Goal: Transaction & Acquisition: Purchase product/service

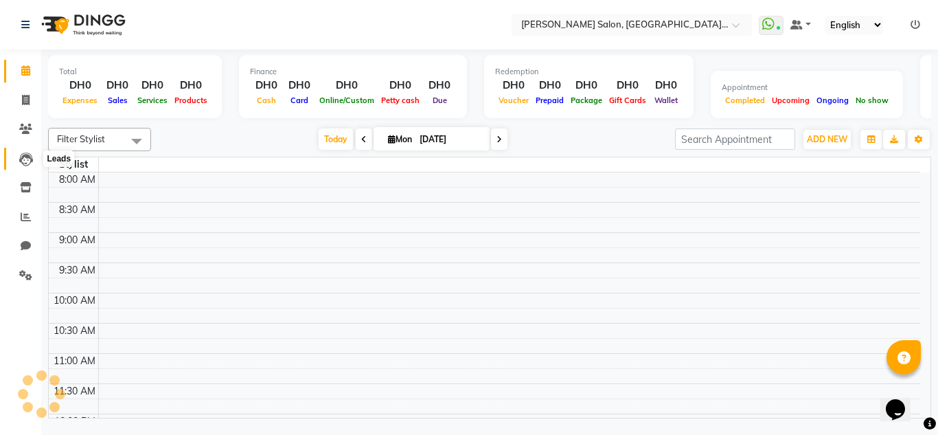
click at [26, 161] on icon at bounding box center [26, 159] width 14 height 14
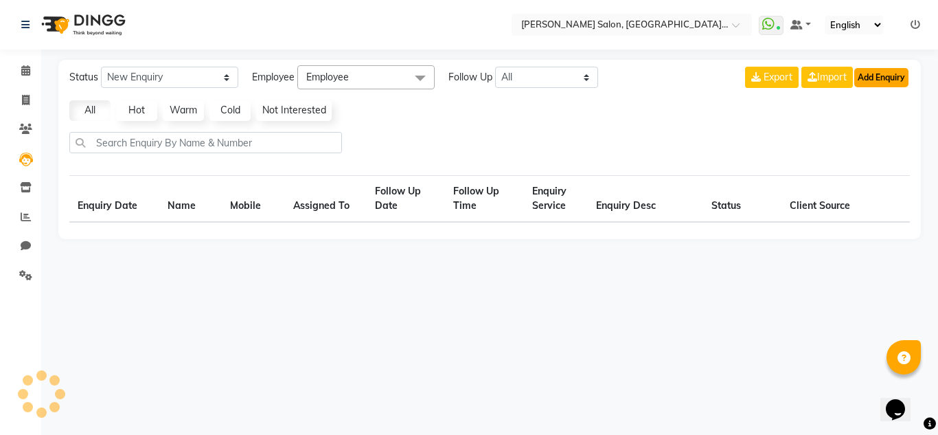
click at [885, 73] on button "Add Enquiry" at bounding box center [881, 77] width 54 height 19
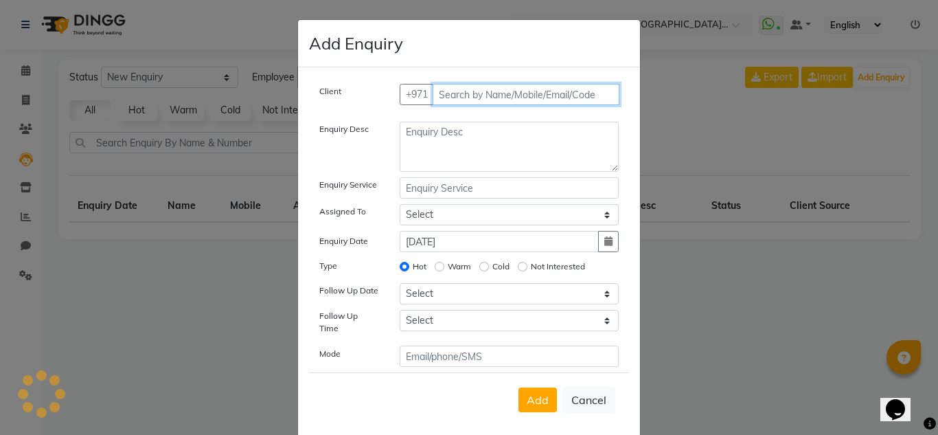
click at [505, 93] on input "text" at bounding box center [526, 94] width 187 height 21
select select "10"
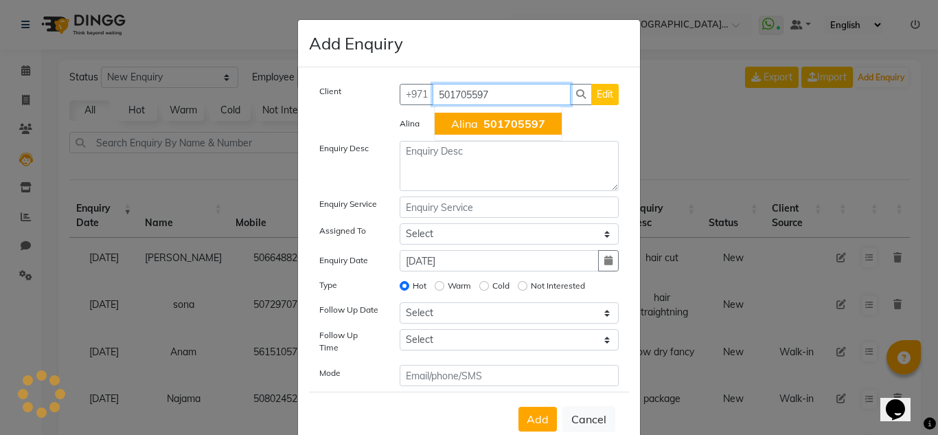
click at [508, 130] on span "501705597" at bounding box center [514, 124] width 62 height 14
type input "501705597"
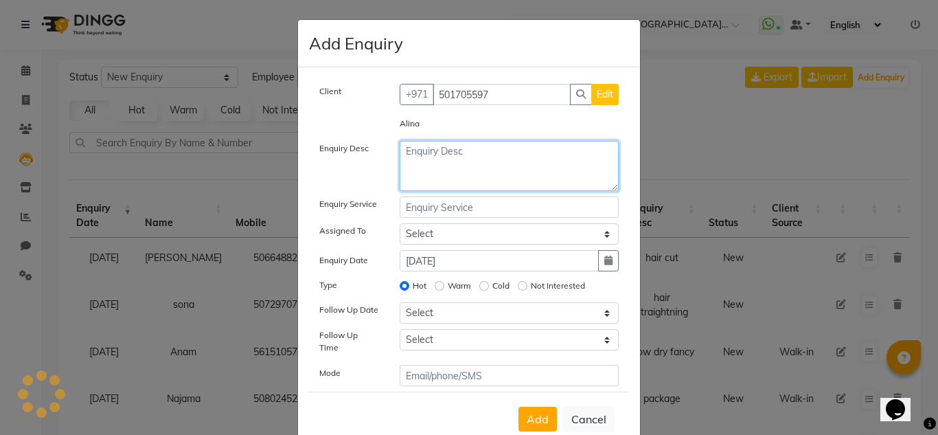
click at [440, 153] on textarea at bounding box center [510, 166] width 220 height 50
type textarea "highlight"
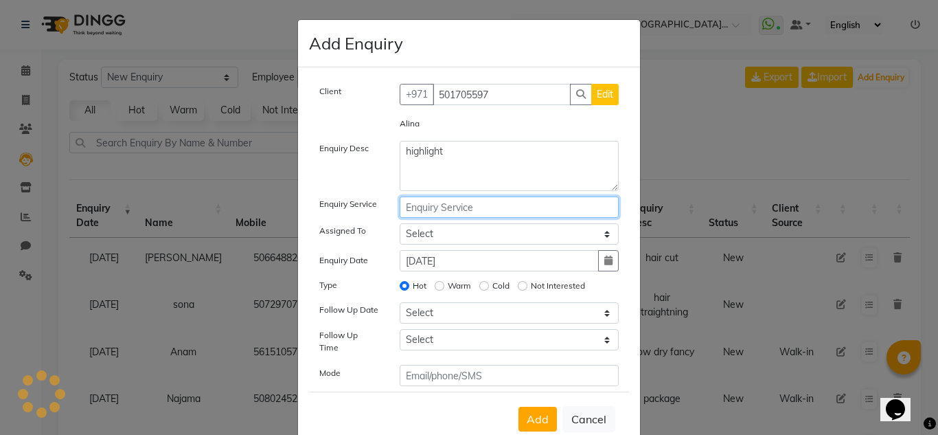
click at [502, 214] on input "text" at bounding box center [510, 206] width 220 height 21
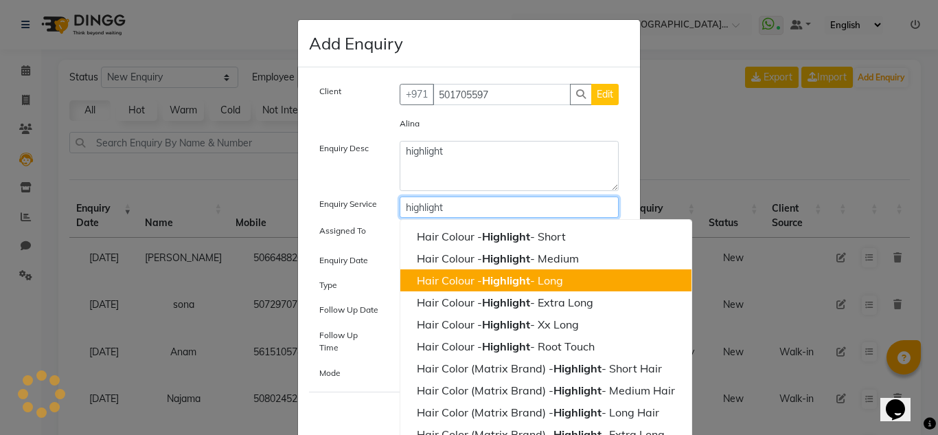
click at [560, 283] on ngb-highlight "Hair Colour - Highlight - Long" at bounding box center [490, 280] width 146 height 14
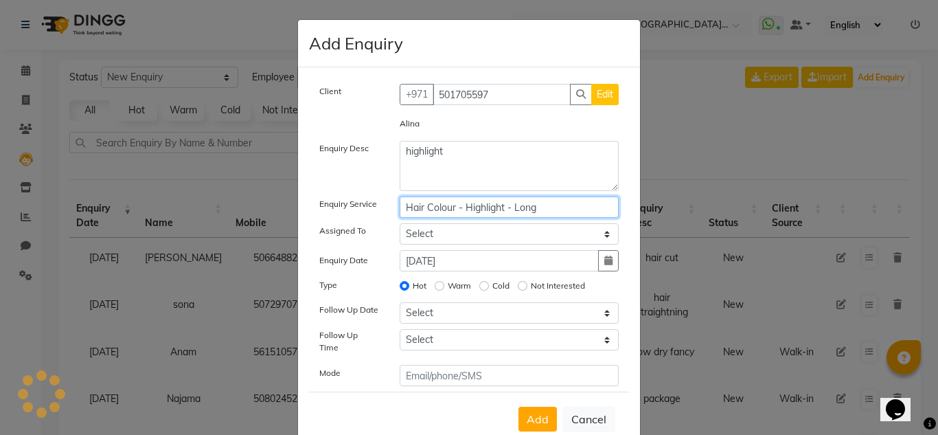
type input "Hair Colour - Highlight - Long"
drag, startPoint x: 428, startPoint y: 237, endPoint x: 438, endPoint y: 229, distance: 13.2
click at [428, 237] on select "Select ABUSHAGARA HOME SERVICE STAFF [PERSON_NAME] Management [PERSON_NAME] REC…" at bounding box center [510, 233] width 220 height 21
select select "76471"
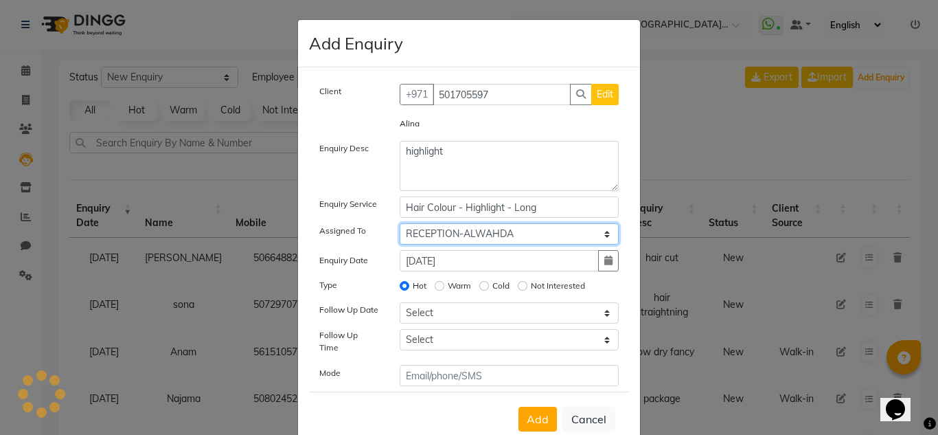
click at [400, 223] on select "Select ABUSHAGARA HOME SERVICE STAFF [PERSON_NAME] Management [PERSON_NAME] REC…" at bounding box center [510, 233] width 220 height 21
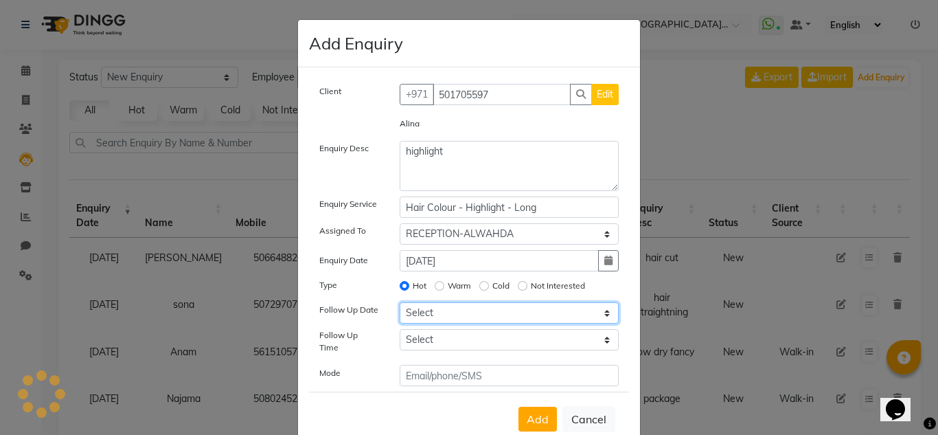
drag, startPoint x: 424, startPoint y: 316, endPoint x: 423, endPoint y: 308, distance: 8.3
click at [424, 312] on select "Select [DATE] [DATE] [DATE] ([DATE]) [DATE] ([DATE]) [DATE] ([DATE]) [DATE] ([D…" at bounding box center [510, 312] width 220 height 21
select select "[DATE]"
click at [400, 302] on select "Select [DATE] [DATE] [DATE] ([DATE]) [DATE] ([DATE]) [DATE] ([DATE]) [DATE] ([D…" at bounding box center [510, 312] width 220 height 21
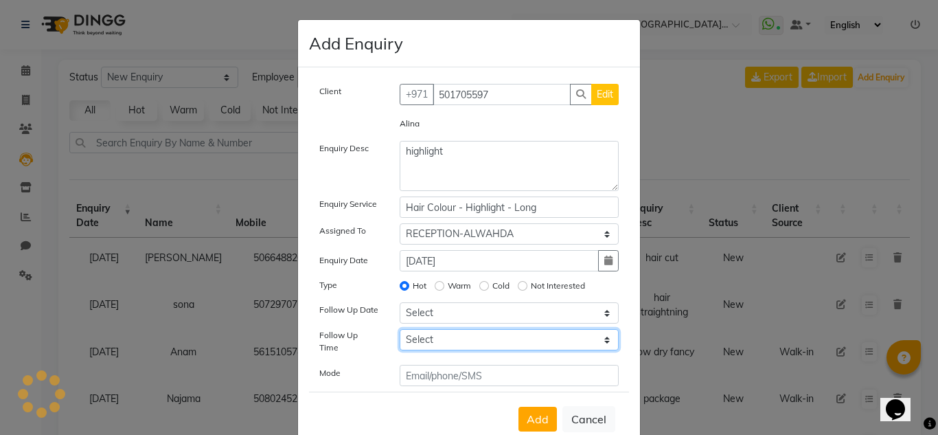
drag, startPoint x: 459, startPoint y: 342, endPoint x: 457, endPoint y: 334, distance: 8.5
click at [459, 339] on select "Select 07:00 AM 07:15 AM 07:30 AM 07:45 AM 08:00 AM 08:15 AM 08:30 AM 08:45 AM …" at bounding box center [510, 339] width 220 height 21
select select "840"
click at [400, 329] on select "Select 07:00 AM 07:15 AM 07:30 AM 07:45 AM 08:00 AM 08:15 AM 08:30 AM 08:45 AM …" at bounding box center [510, 339] width 220 height 21
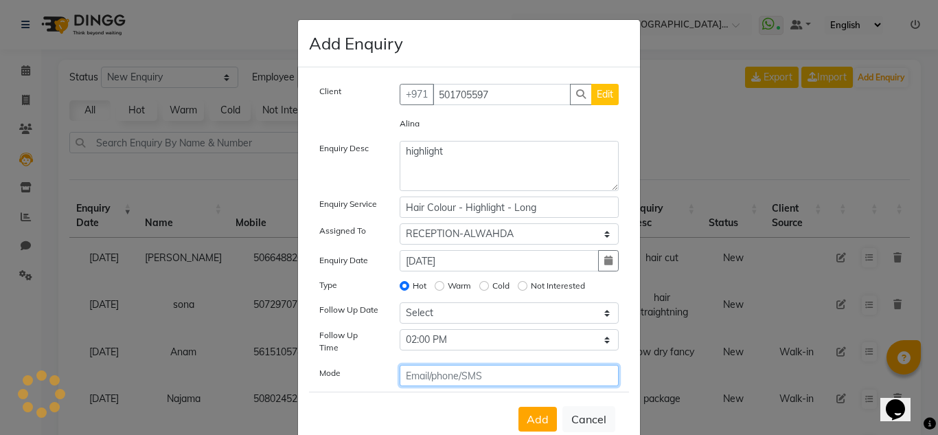
click at [475, 367] on input "text" at bounding box center [510, 375] width 220 height 21
type input "sms"
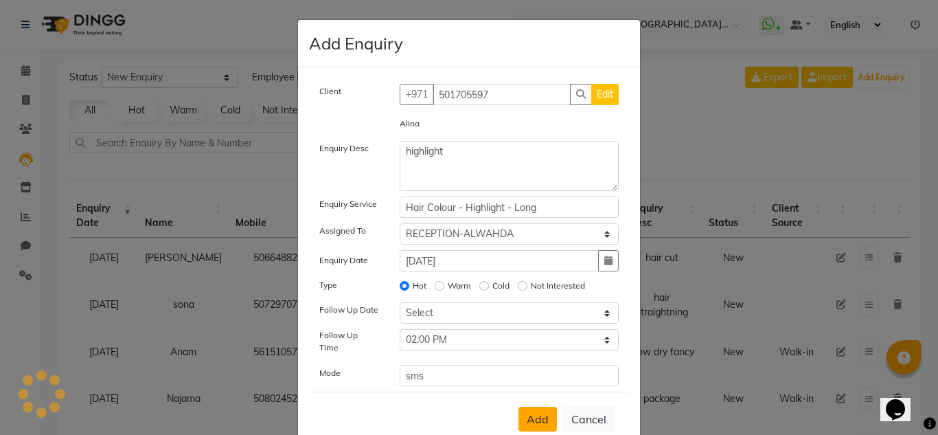
drag, startPoint x: 552, startPoint y: 415, endPoint x: 532, endPoint y: 409, distance: 21.7
click at [552, 415] on button "Add" at bounding box center [538, 419] width 38 height 25
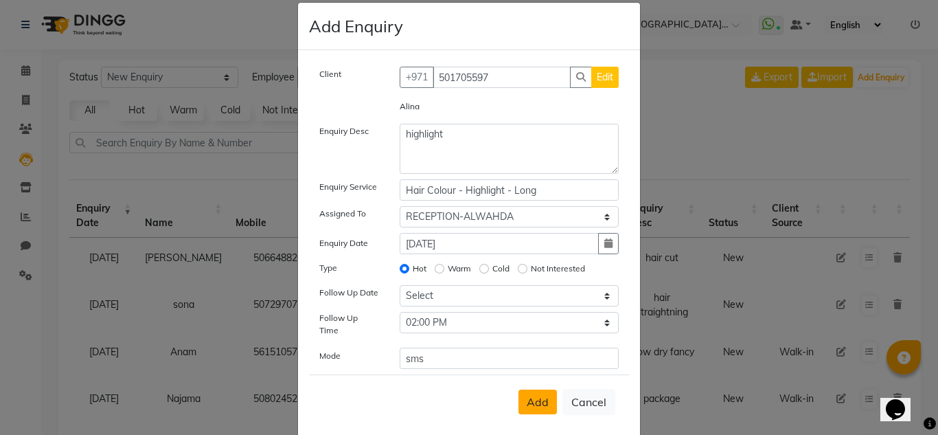
scroll to position [33, 0]
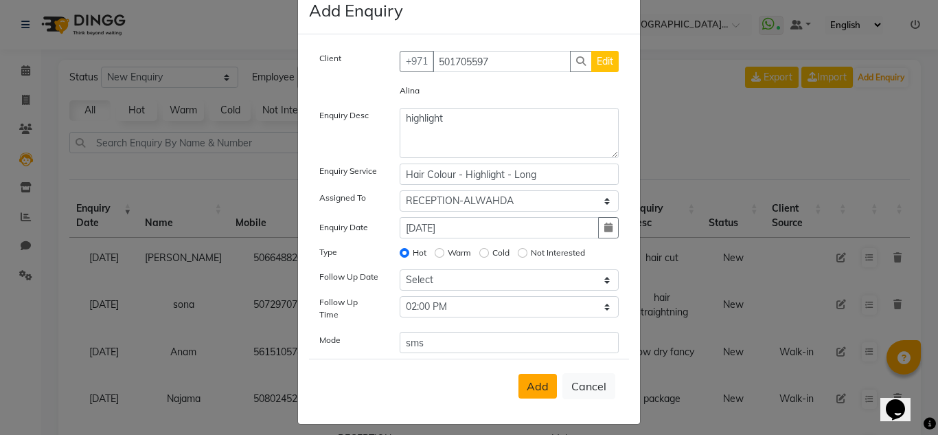
click at [525, 384] on button "Add" at bounding box center [538, 386] width 38 height 25
select select
radio input "false"
select select
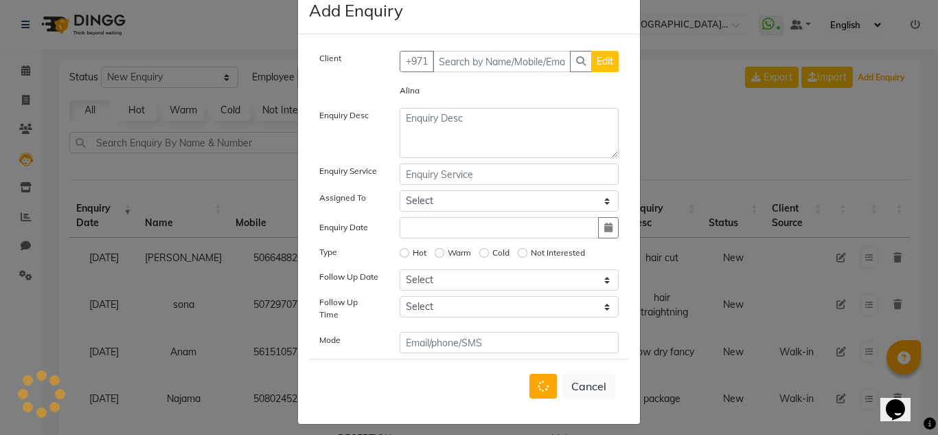
scroll to position [14, 0]
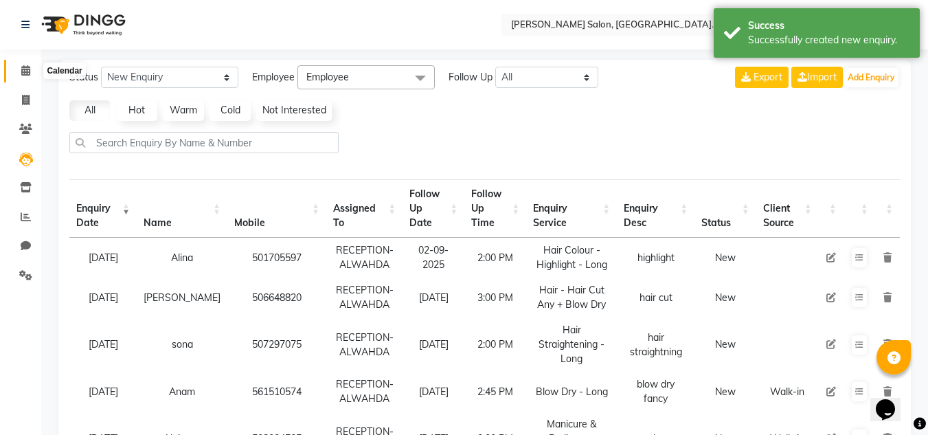
click at [25, 69] on icon at bounding box center [25, 70] width 9 height 10
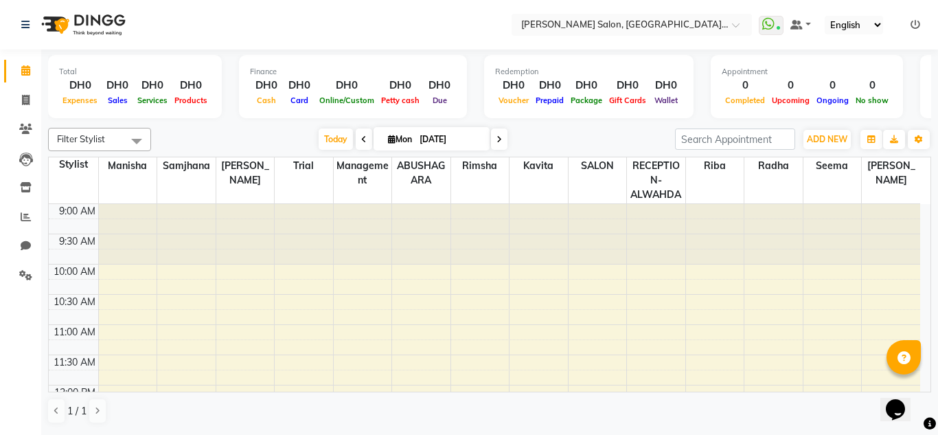
scroll to position [363, 0]
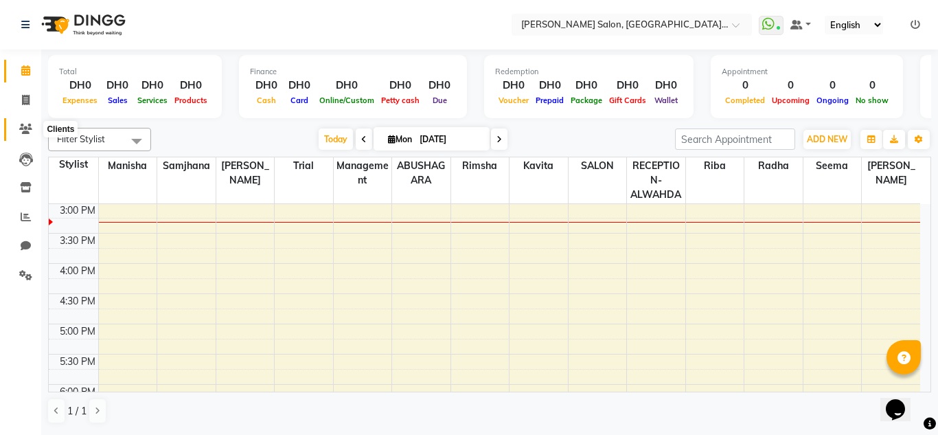
click at [25, 123] on span at bounding box center [26, 130] width 24 height 16
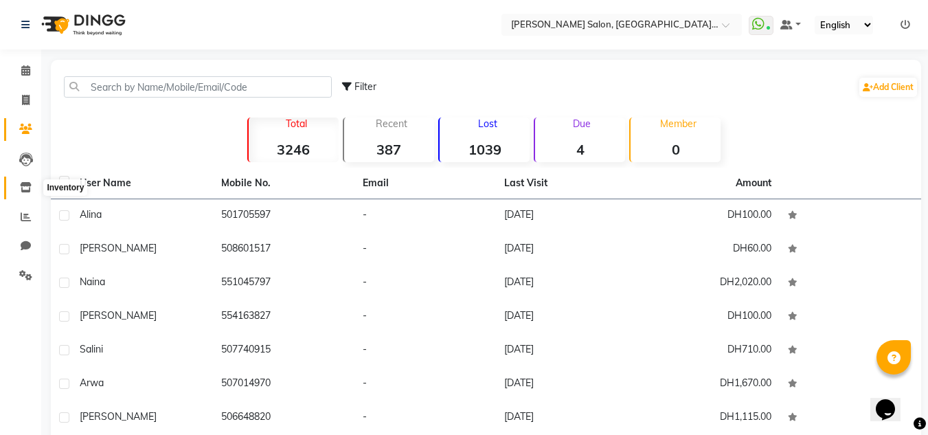
click at [24, 184] on icon at bounding box center [26, 187] width 12 height 10
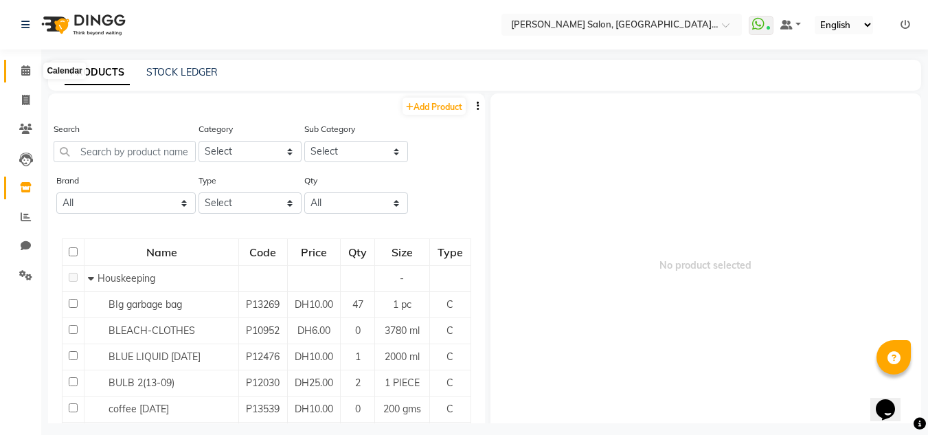
click at [31, 69] on span at bounding box center [26, 71] width 24 height 16
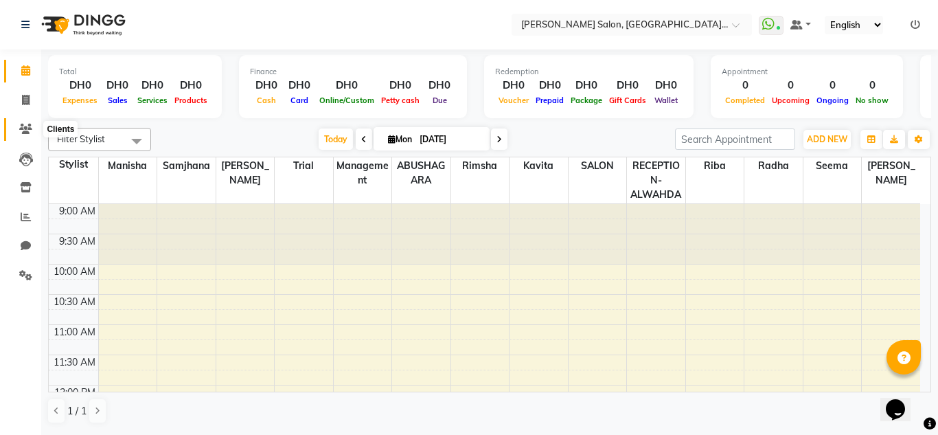
click at [23, 129] on icon at bounding box center [25, 129] width 13 height 10
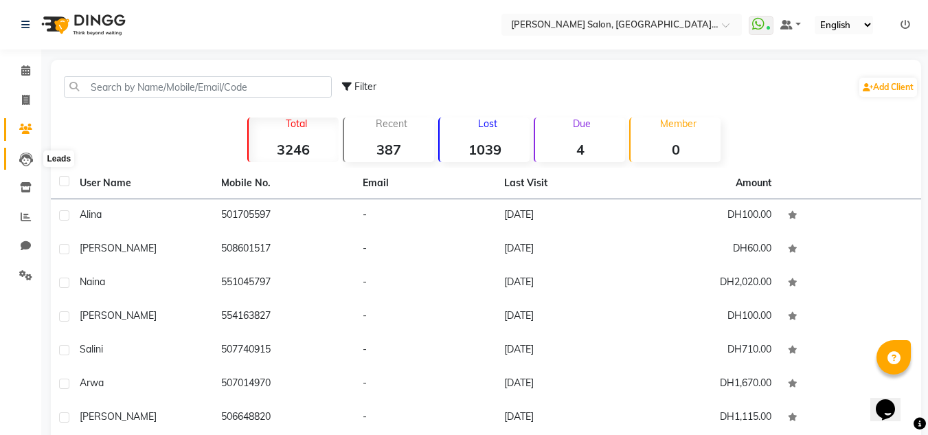
click at [26, 161] on icon at bounding box center [26, 159] width 14 height 14
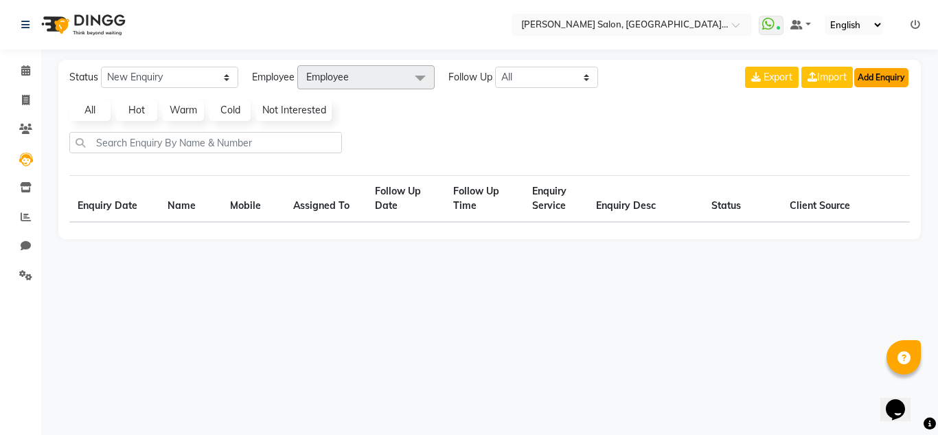
click at [887, 80] on button "Add Enquiry" at bounding box center [881, 77] width 54 height 19
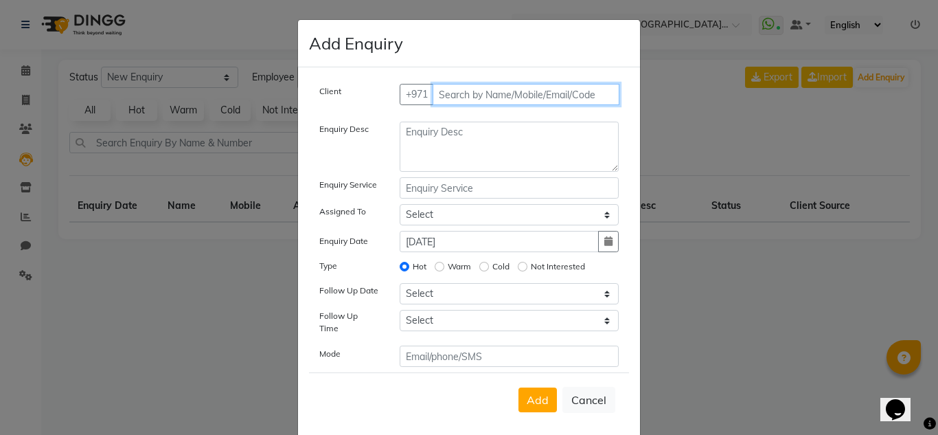
click at [482, 91] on input "text" at bounding box center [526, 94] width 187 height 21
click at [582, 392] on button "Cancel" at bounding box center [588, 400] width 53 height 26
select select
radio input "false"
select select
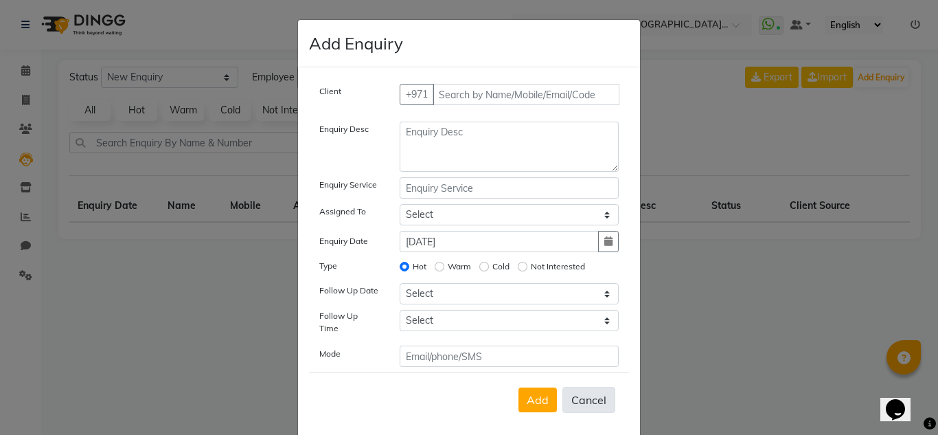
select select
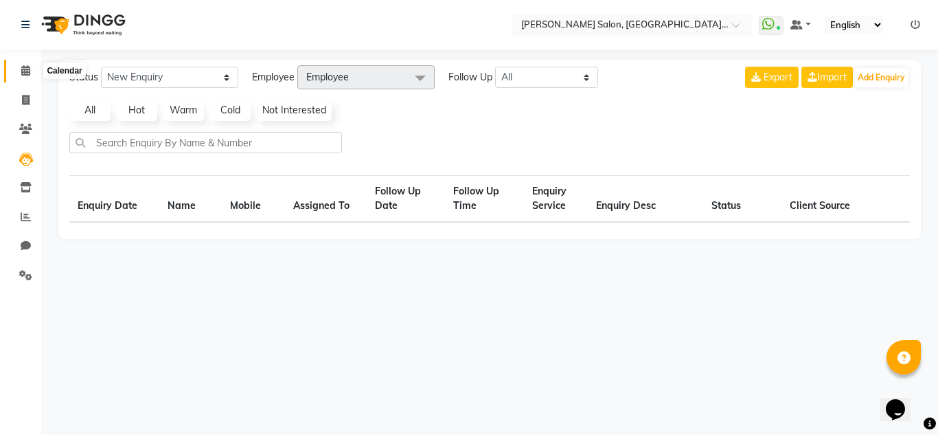
click at [25, 76] on span at bounding box center [26, 71] width 24 height 16
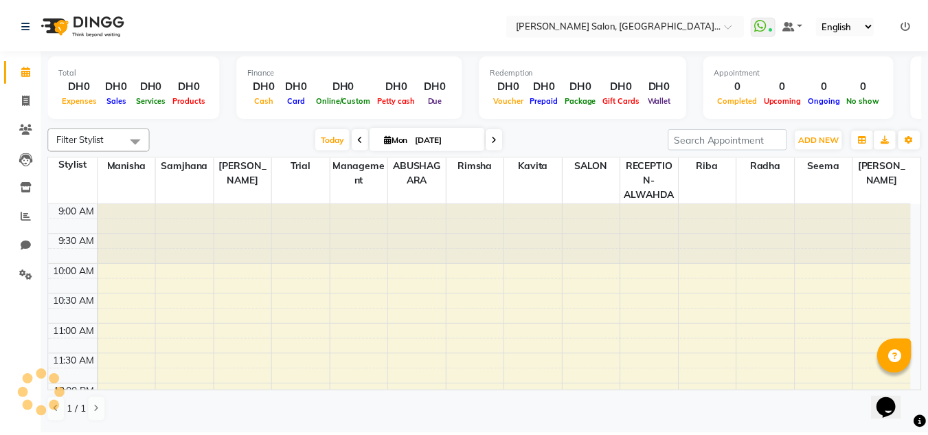
scroll to position [363, 0]
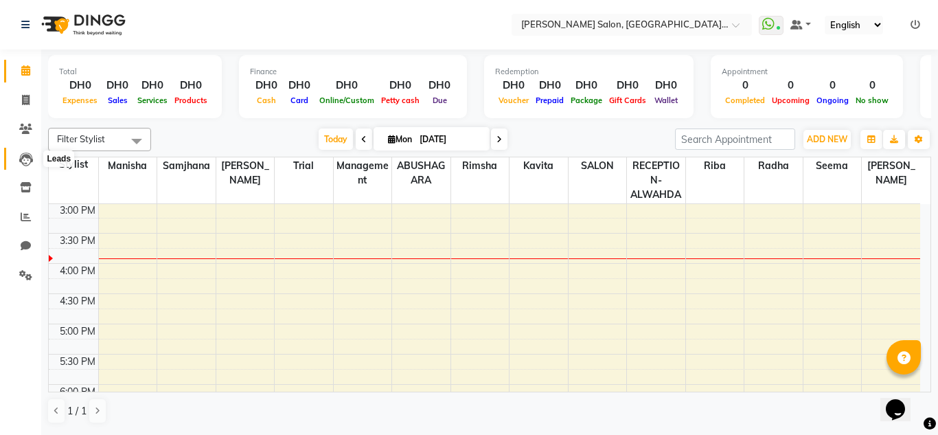
click at [31, 159] on icon at bounding box center [26, 159] width 14 height 14
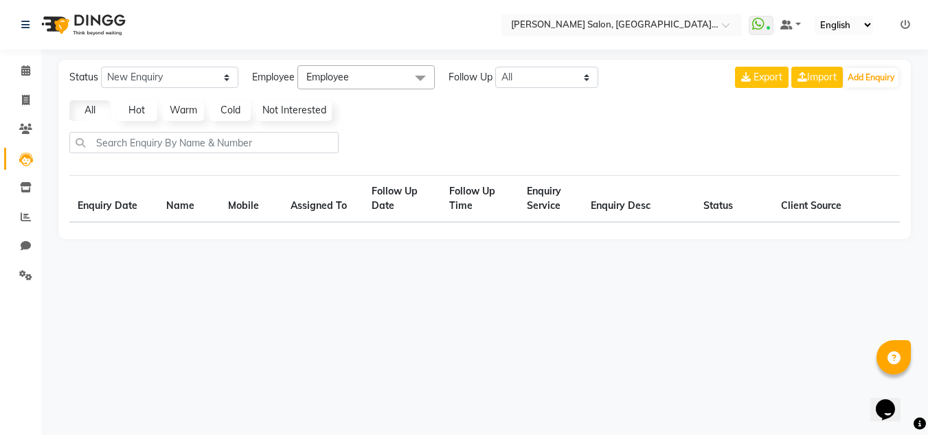
select select "10"
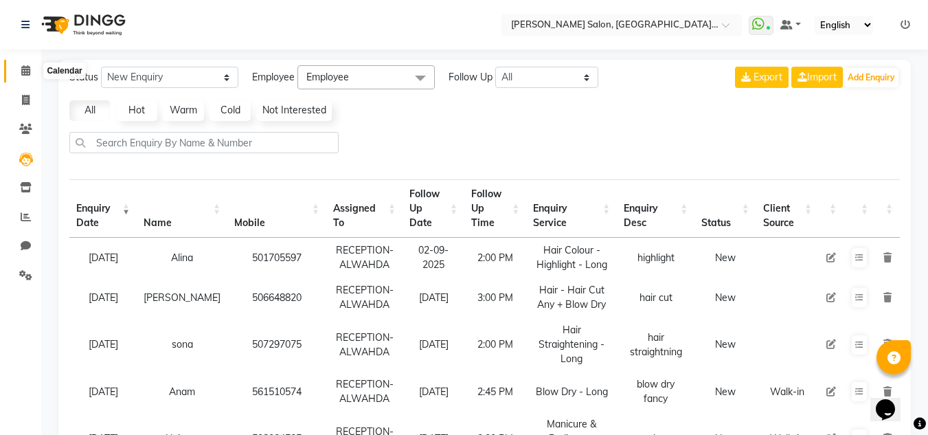
click at [25, 77] on span at bounding box center [26, 71] width 24 height 16
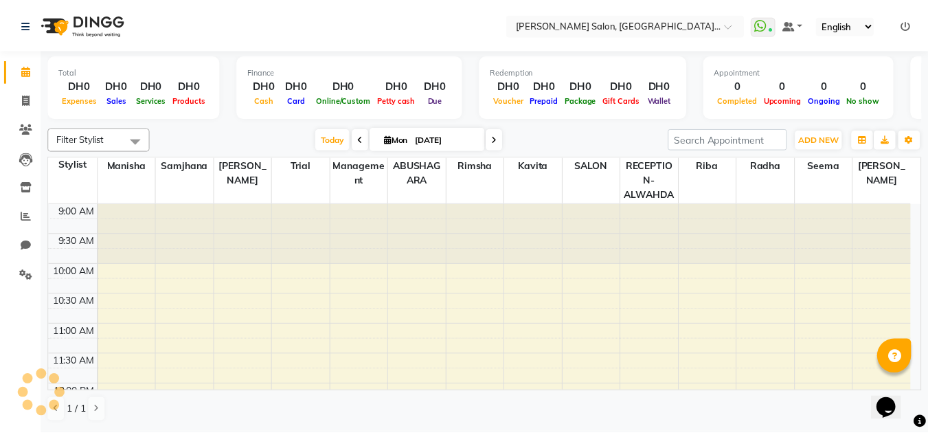
scroll to position [363, 0]
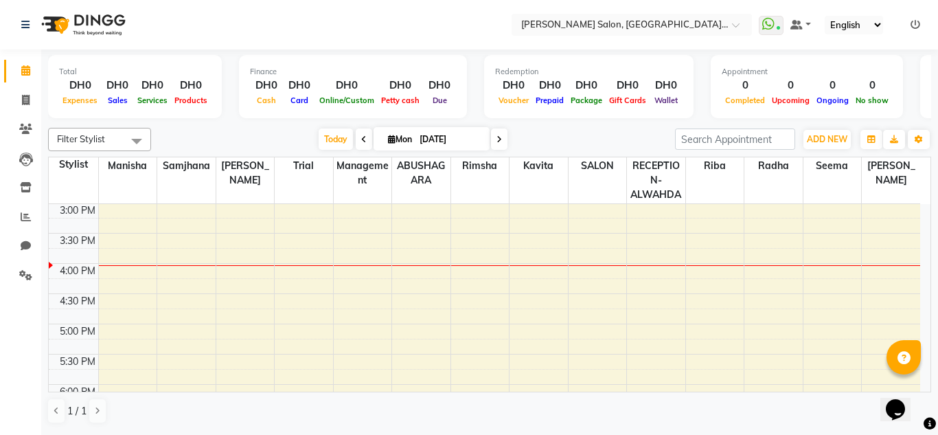
click at [4, 60] on link "Calendar" at bounding box center [20, 71] width 33 height 23
click at [25, 131] on icon at bounding box center [25, 129] width 13 height 10
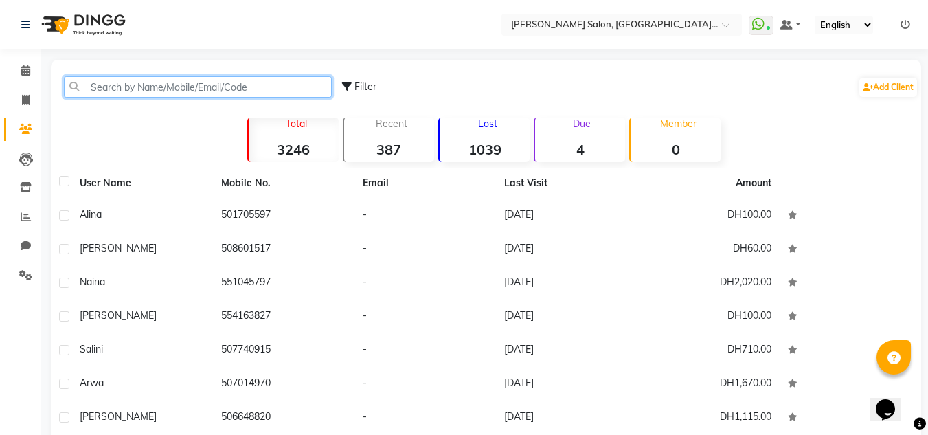
click at [141, 87] on input "text" at bounding box center [198, 86] width 268 height 21
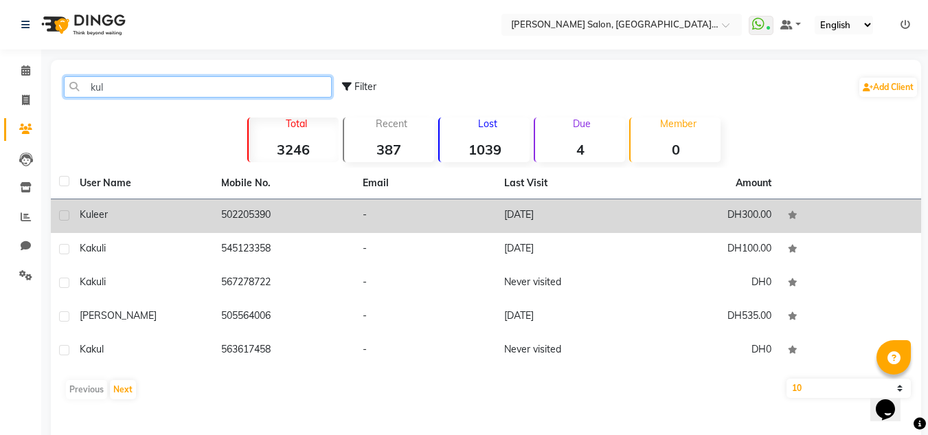
type input "kul"
click at [231, 212] on td "502205390" at bounding box center [283, 216] width 141 height 34
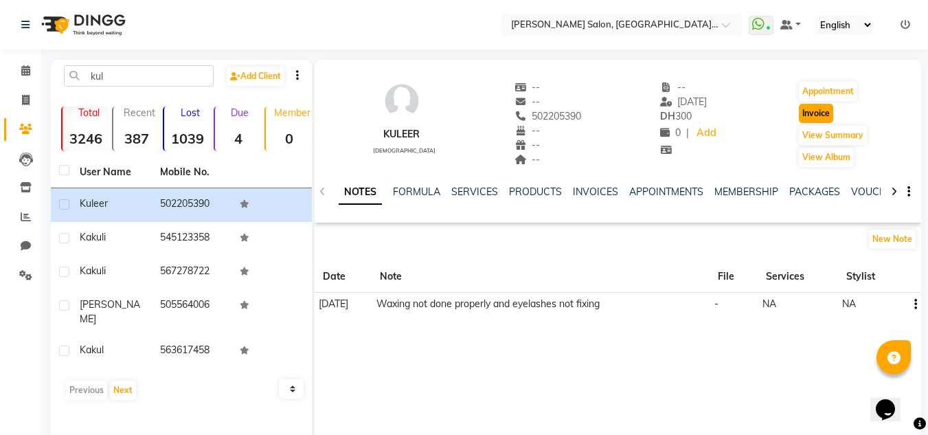
click at [814, 114] on button "Invoice" at bounding box center [816, 113] width 34 height 19
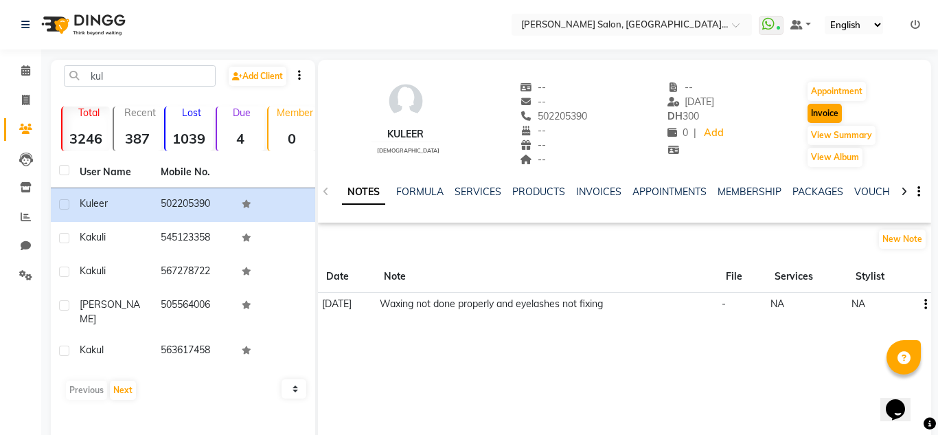
select select "service"
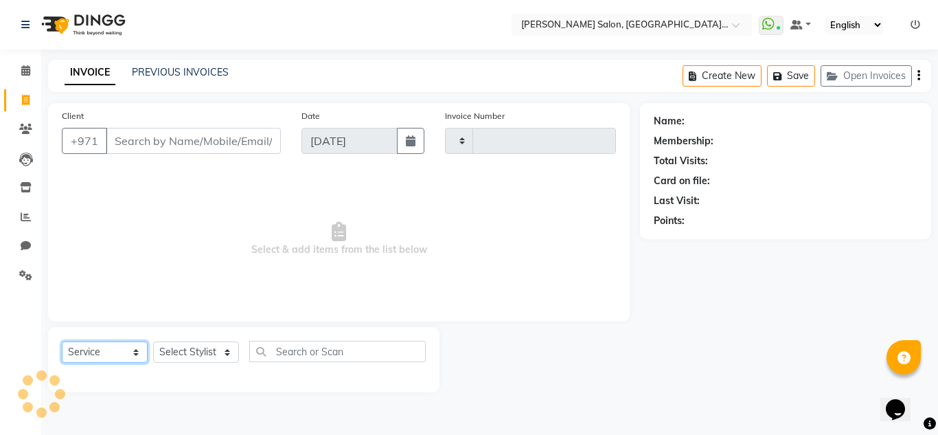
type input "2011"
select select "4333"
click at [103, 351] on select "Select Service Product Membership Package Voucher Prepaid Gift Card" at bounding box center [105, 351] width 86 height 21
select select "P"
click at [62, 341] on select "Select Service Product Membership Package Voucher Prepaid Gift Card" at bounding box center [105, 351] width 86 height 21
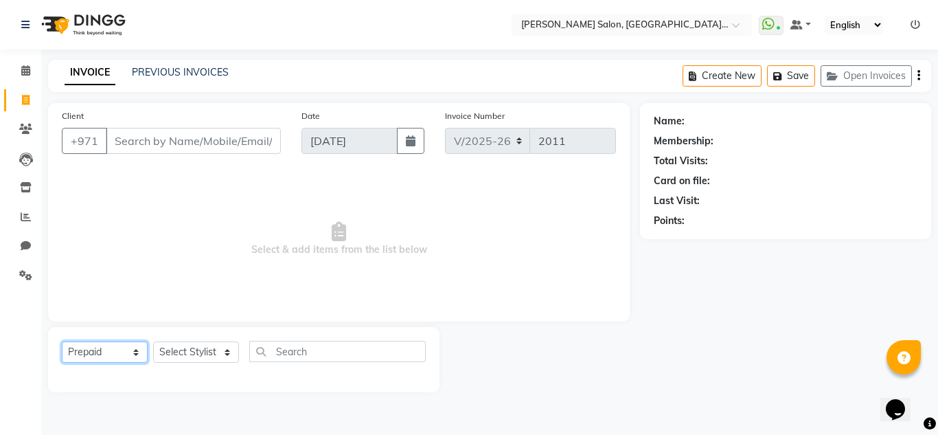
type input "502205390"
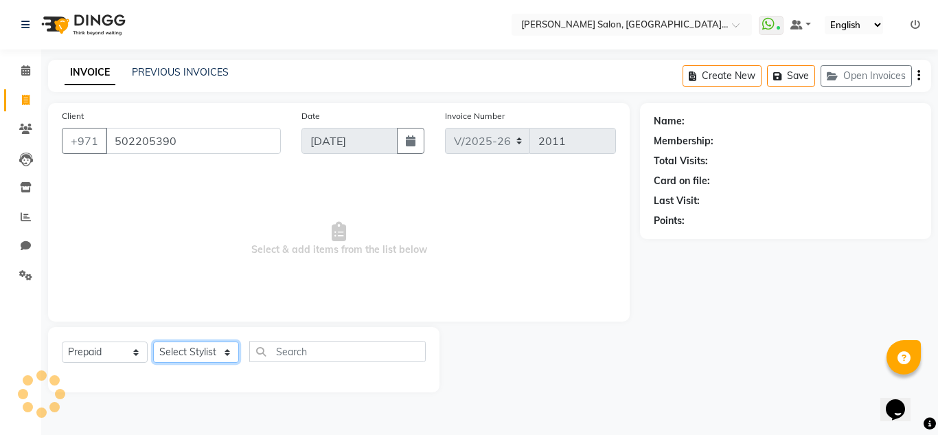
click at [201, 356] on select "Select Stylist ABUSHAGARA HOME SERVICE STAFF Kavita Laxmi Management [PERSON_NA…" at bounding box center [196, 351] width 86 height 21
select select "1: Object"
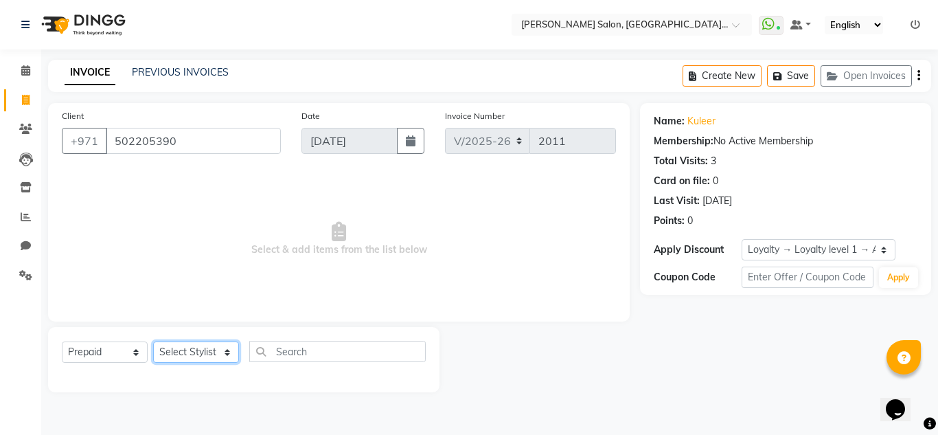
select select "36337"
click at [153, 341] on select "Select Stylist ABUSHAGARA HOME SERVICE STAFF Kavita Laxmi Management [PERSON_NA…" at bounding box center [196, 351] width 86 height 21
click at [24, 67] on icon at bounding box center [25, 70] width 9 height 10
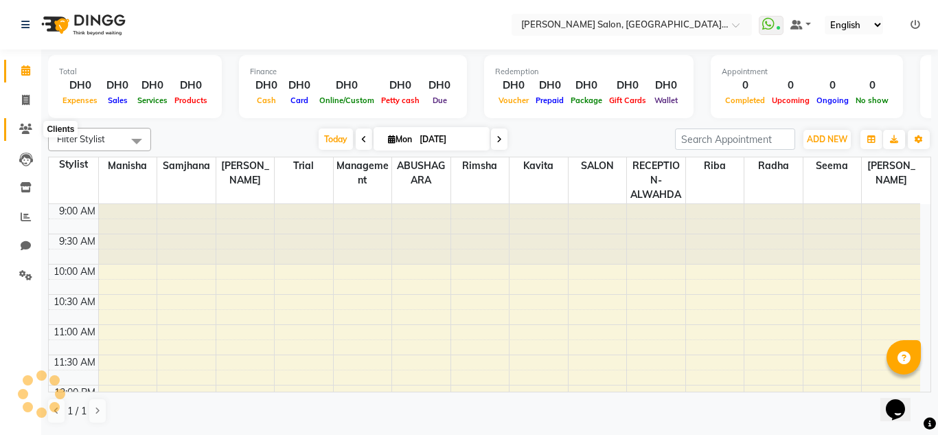
click at [26, 124] on icon at bounding box center [25, 129] width 13 height 10
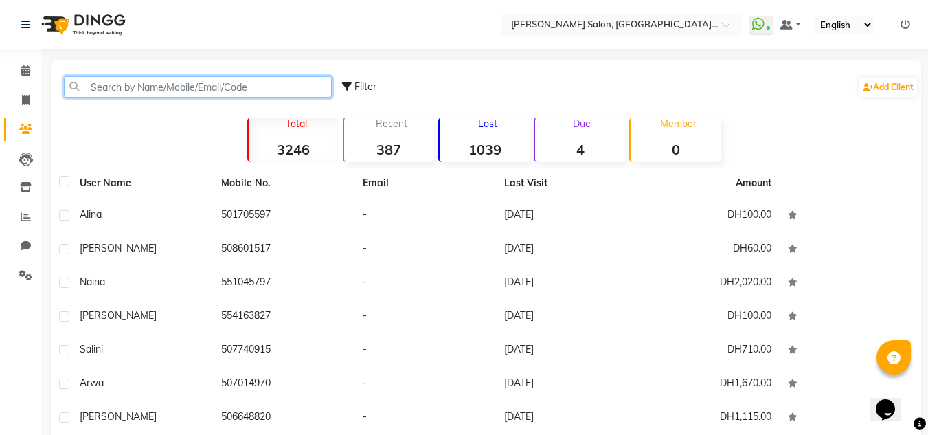
click at [137, 91] on input "text" at bounding box center [198, 86] width 268 height 21
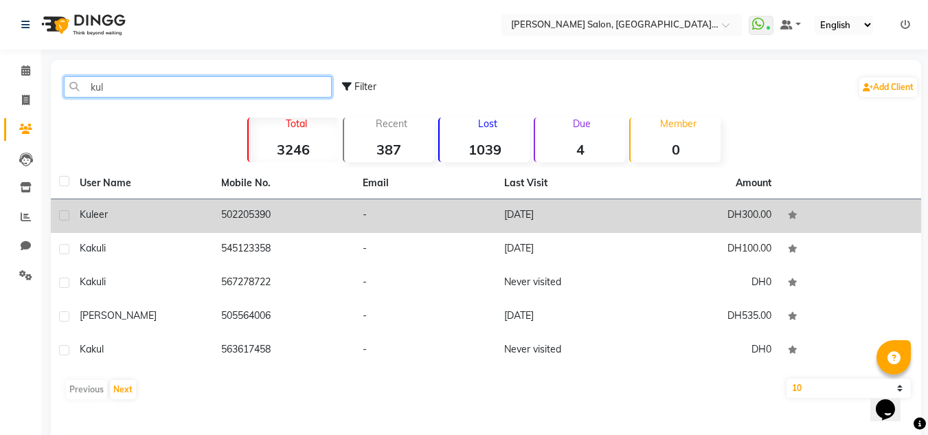
type input "kul"
click at [367, 215] on td "-" at bounding box center [424, 216] width 141 height 34
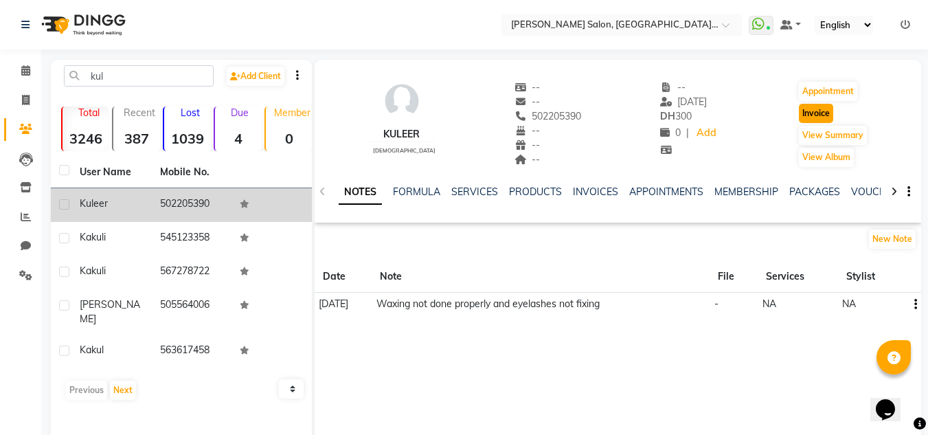
click at [823, 112] on button "Invoice" at bounding box center [816, 113] width 34 height 19
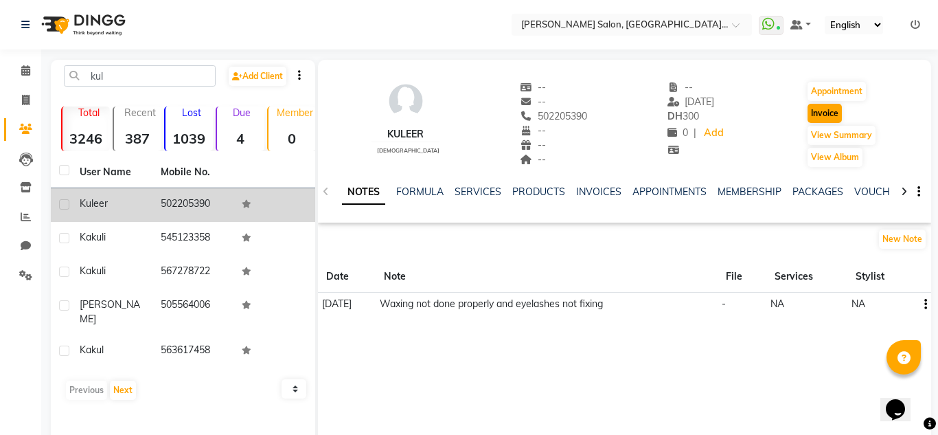
select select "service"
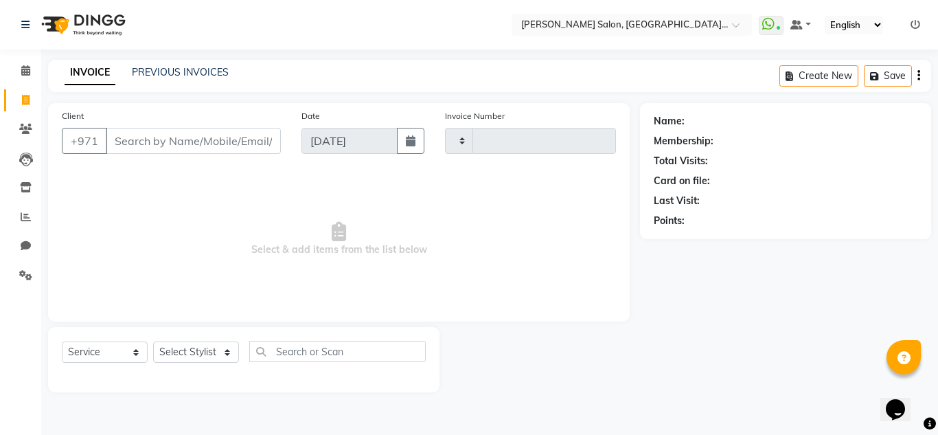
type input "2011"
select select "4333"
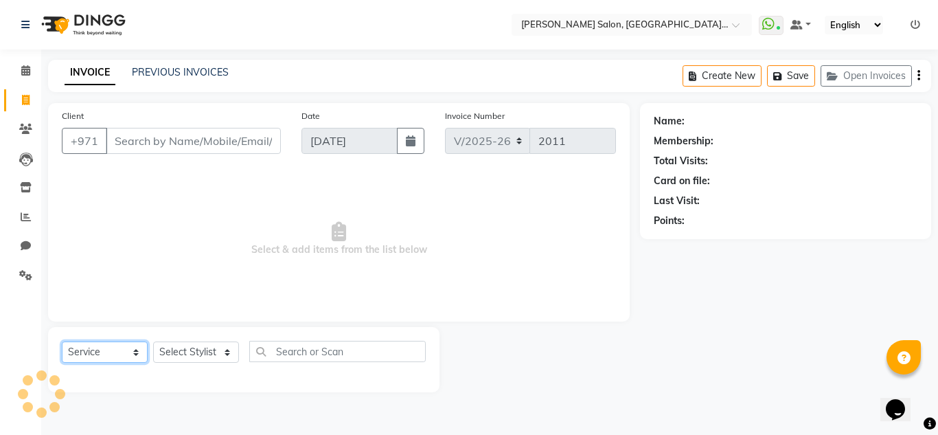
drag, startPoint x: 102, startPoint y: 354, endPoint x: 98, endPoint y: 345, distance: 10.2
click at [102, 354] on select "Select Service Product Membership Package Voucher Prepaid Gift Card" at bounding box center [105, 351] width 86 height 21
type input "502205390"
select select "1: Object"
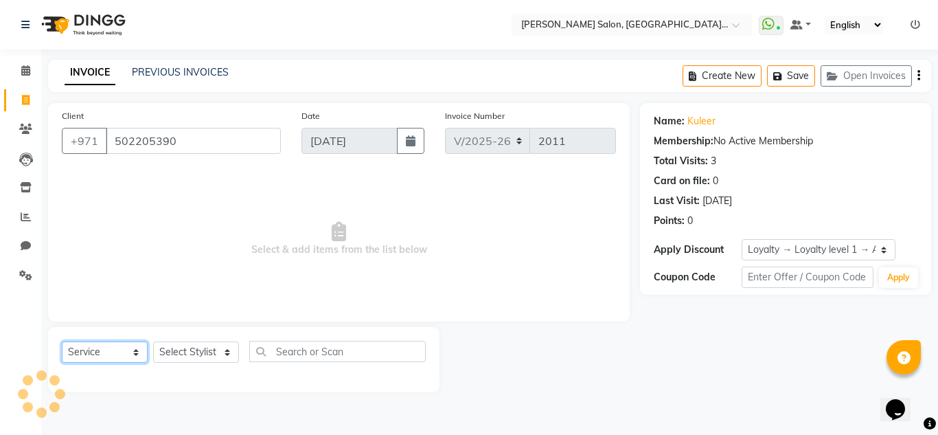
select select "P"
click at [62, 341] on select "Select Service Product Membership Package Voucher Prepaid Gift Card" at bounding box center [105, 351] width 86 height 21
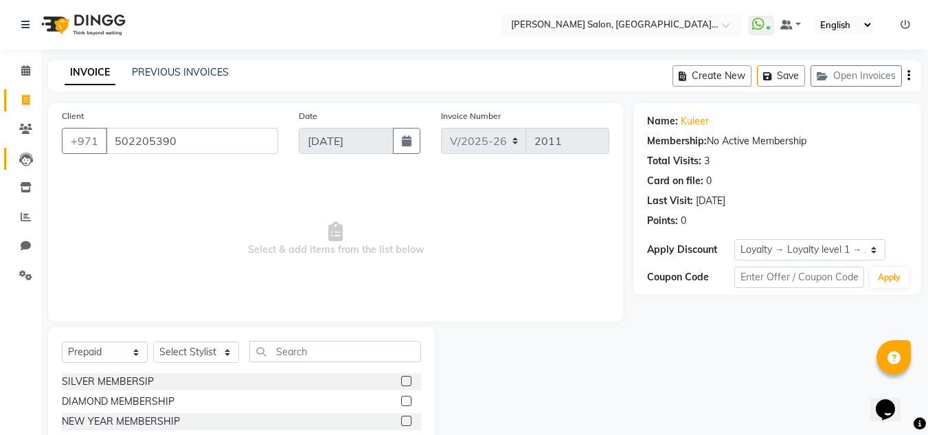
click at [23, 159] on icon at bounding box center [26, 159] width 14 height 14
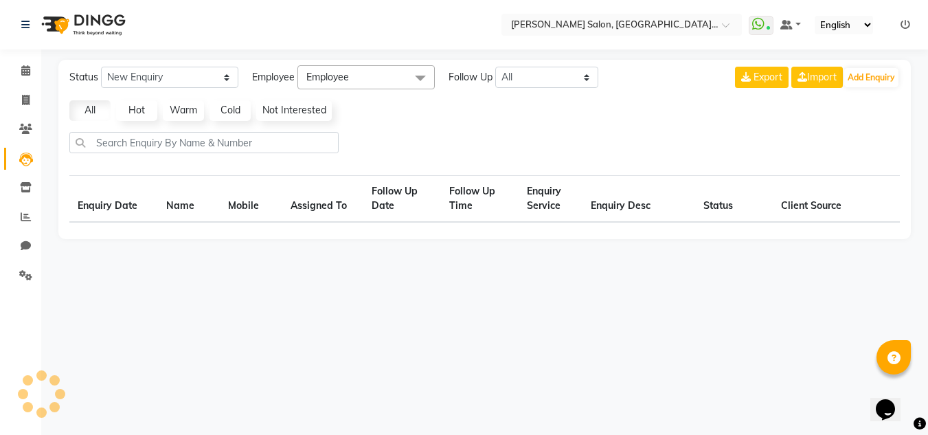
select select "10"
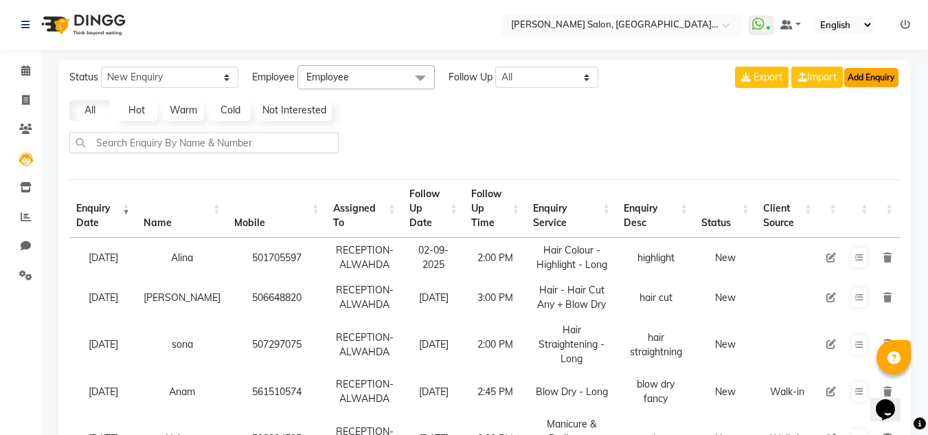
click at [872, 78] on button "Add Enquiry" at bounding box center [871, 77] width 54 height 19
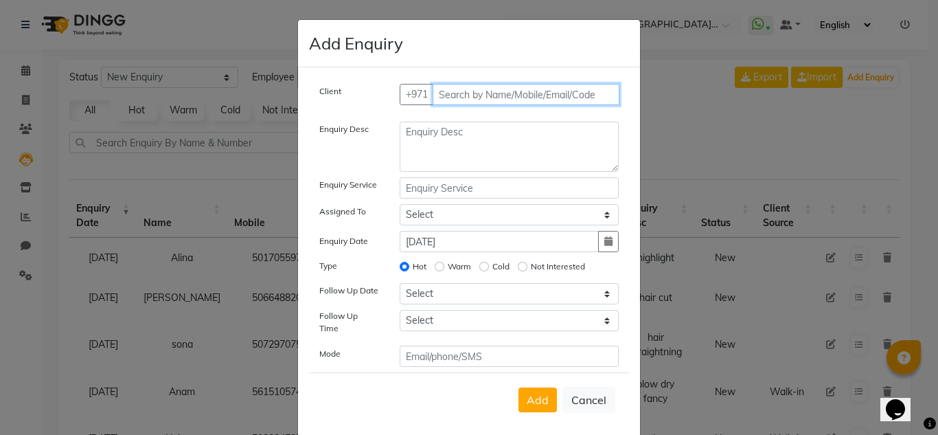
click at [472, 90] on input "text" at bounding box center [526, 94] width 187 height 21
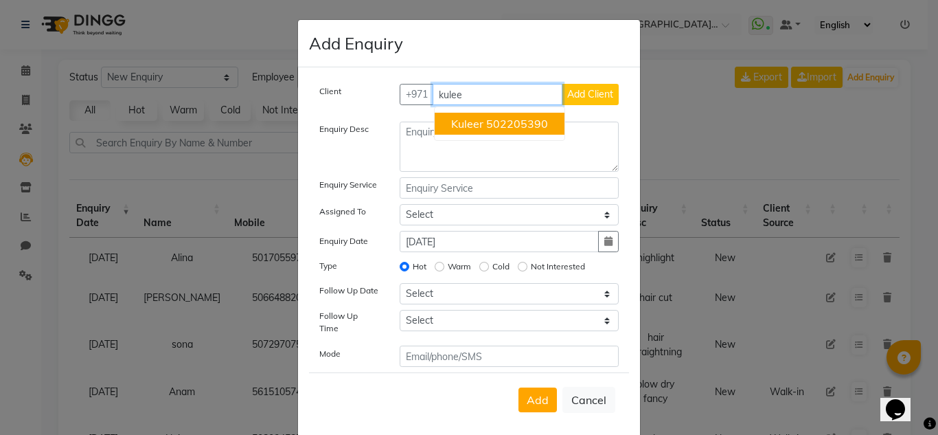
click at [479, 120] on button "Kuleer 502205390" at bounding box center [500, 124] width 130 height 22
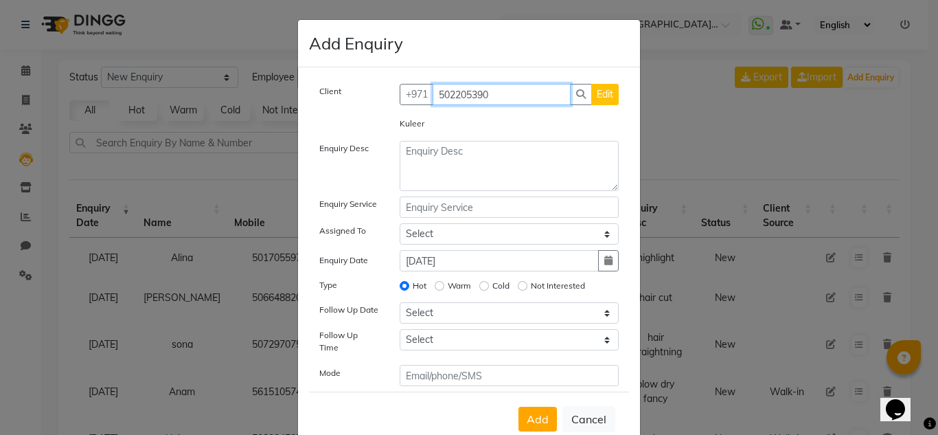
type input "502205390"
click at [602, 87] on button "Edit" at bounding box center [604, 94] width 27 height 21
select select "[DEMOGRAPHIC_DATA]"
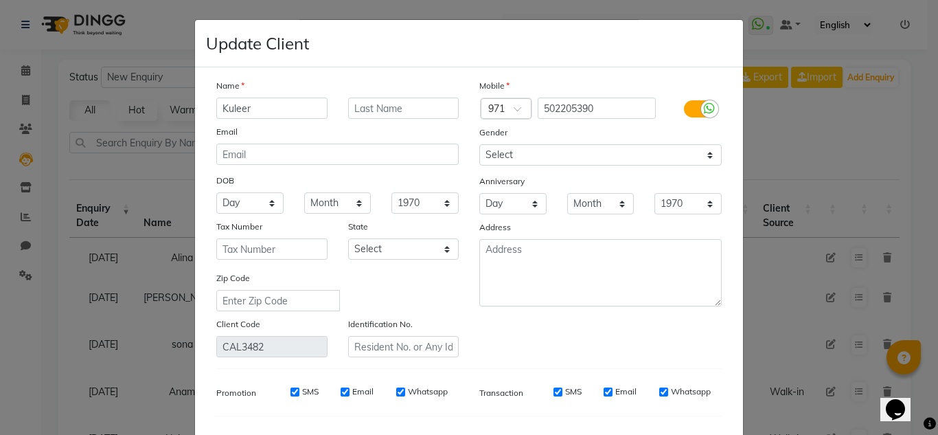
click at [231, 107] on input "Kuleer" at bounding box center [271, 108] width 111 height 21
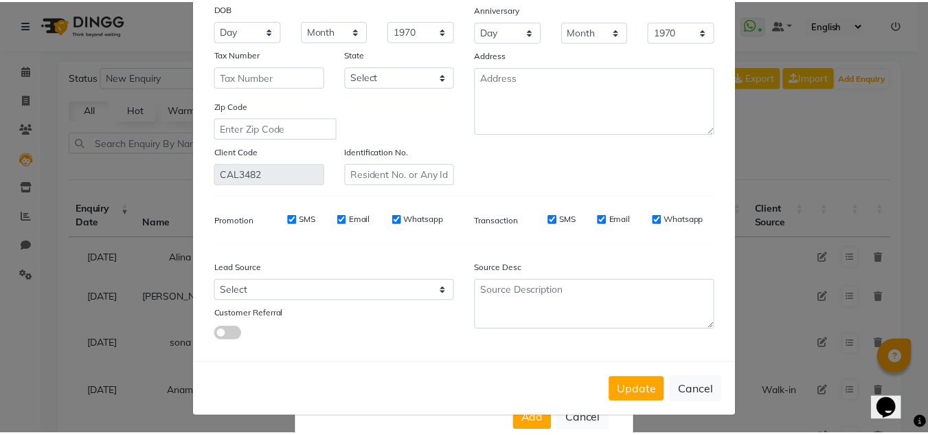
scroll to position [174, 0]
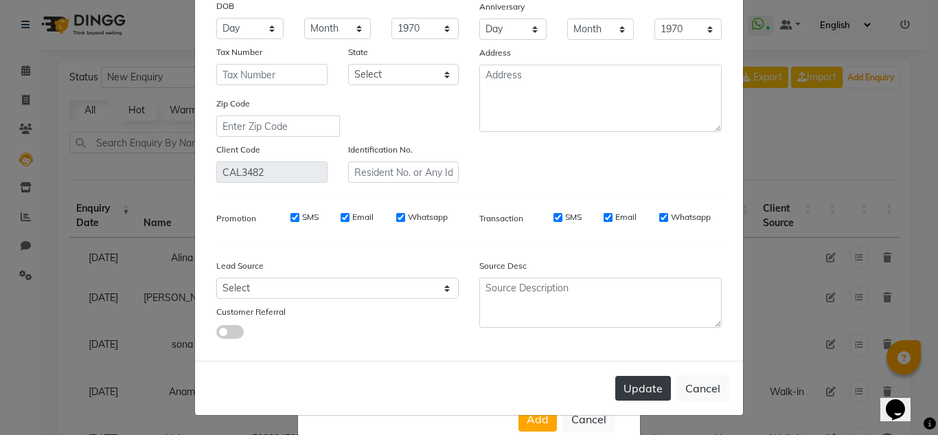
type input "[PERSON_NAME]"
click at [648, 393] on button "Update" at bounding box center [643, 388] width 56 height 25
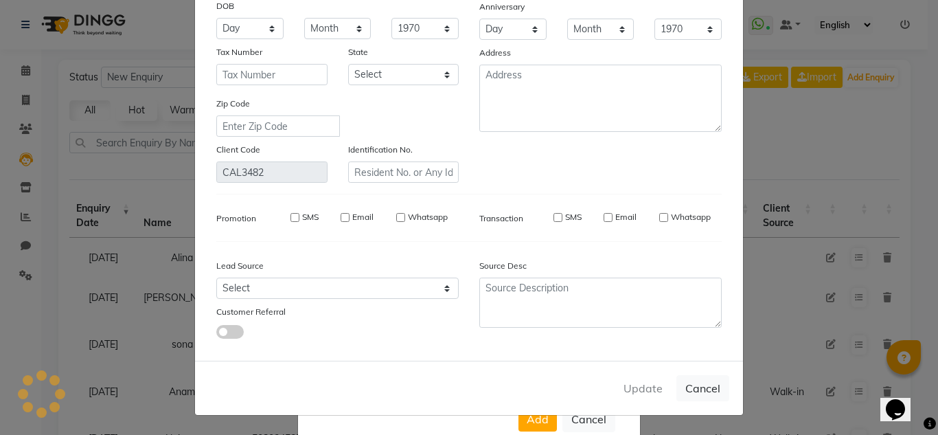
select select
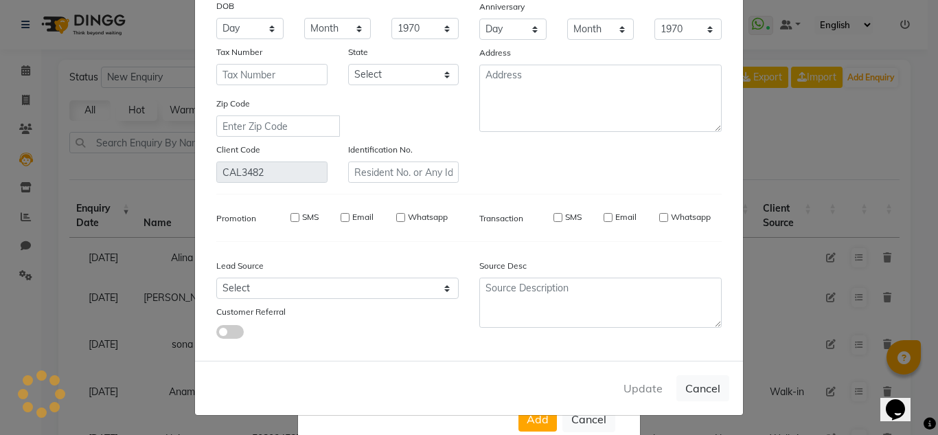
select select
checkbox input "false"
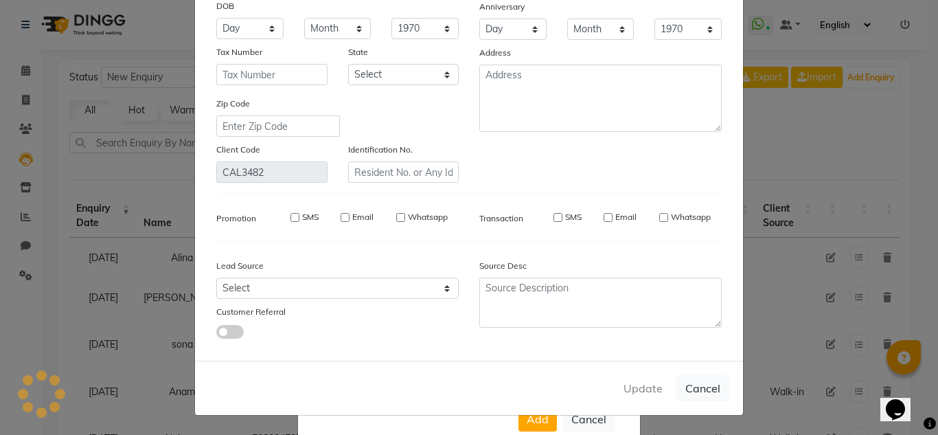
checkbox input "false"
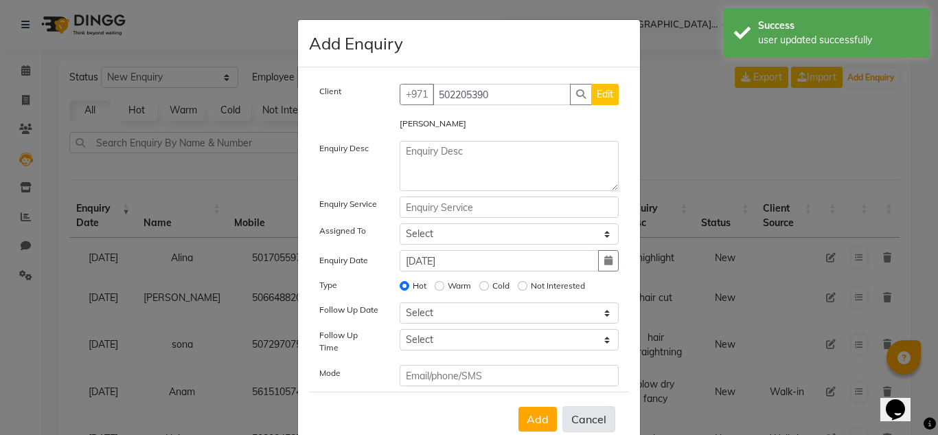
click at [582, 411] on button "Cancel" at bounding box center [588, 419] width 53 height 26
select select
radio input "false"
select select
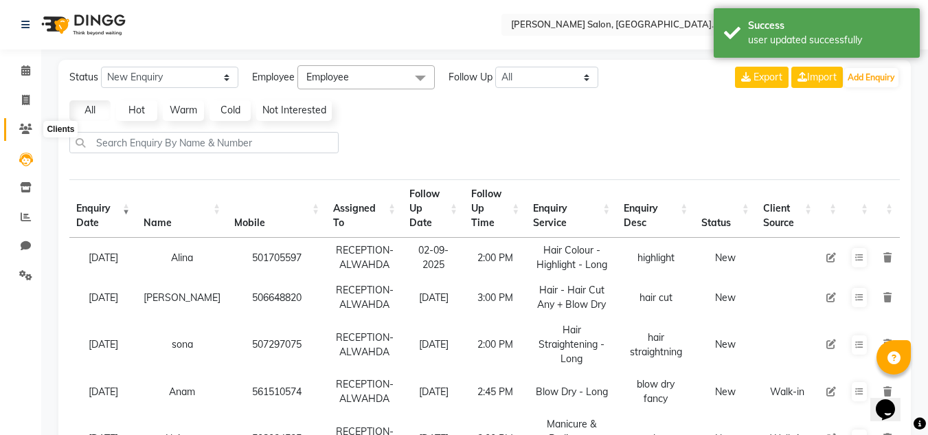
click at [25, 123] on span at bounding box center [26, 130] width 24 height 16
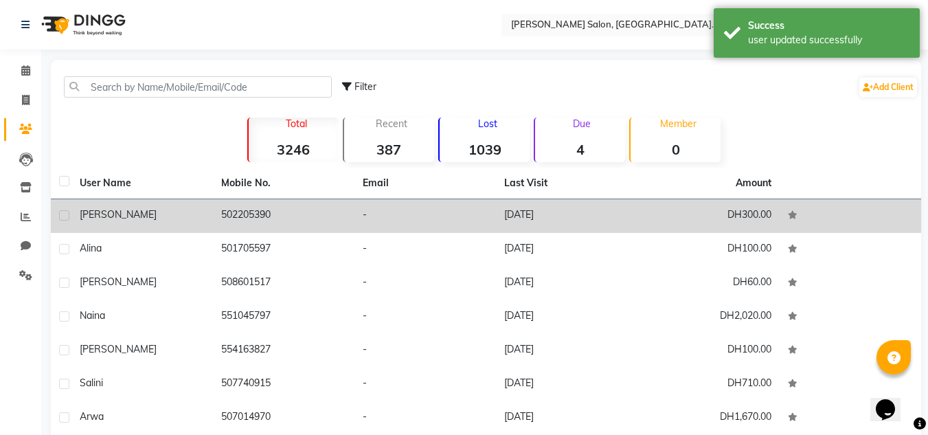
click at [225, 224] on td "502205390" at bounding box center [283, 216] width 141 height 34
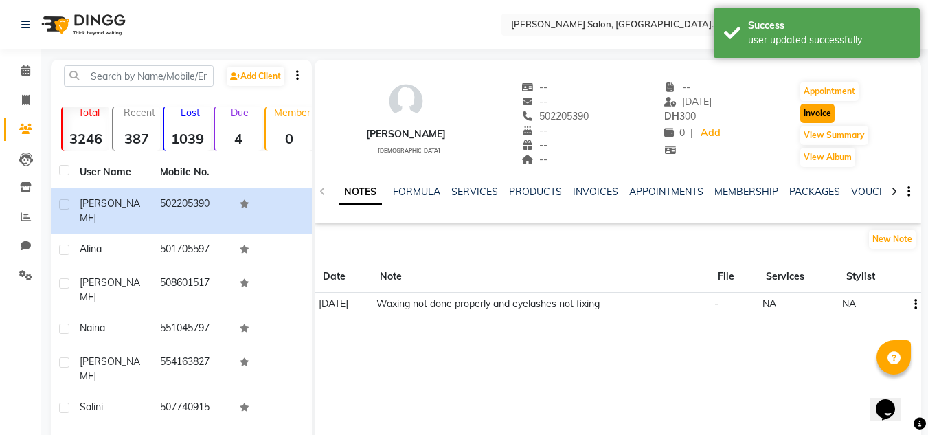
click at [819, 118] on button "Invoice" at bounding box center [817, 113] width 34 height 19
select select "service"
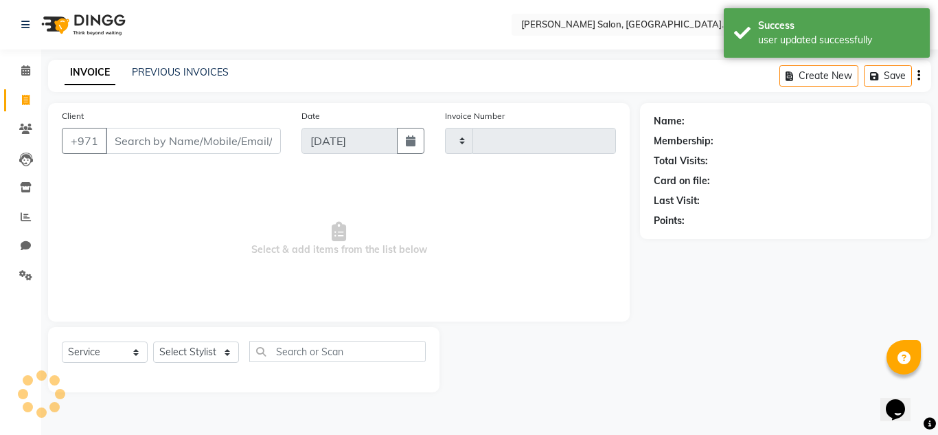
type input "2011"
select select "4333"
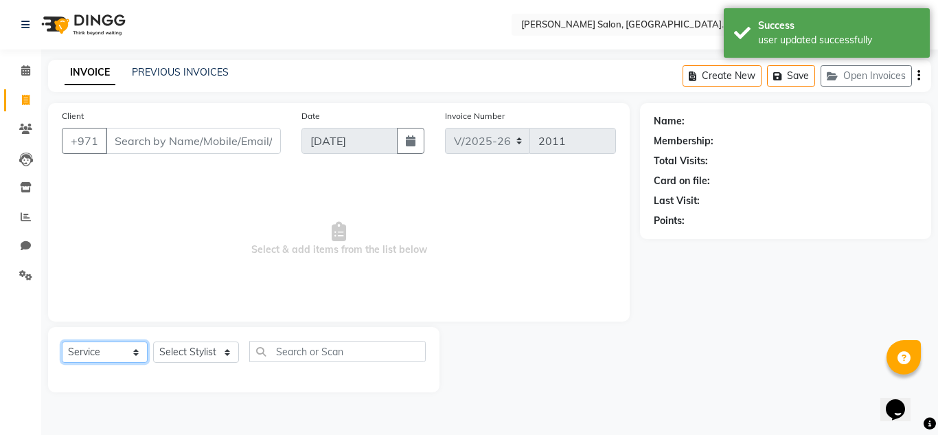
drag, startPoint x: 87, startPoint y: 351, endPoint x: 92, endPoint y: 344, distance: 8.8
click at [87, 351] on select "Select Service Product Membership Package Voucher Prepaid Gift Card" at bounding box center [105, 351] width 86 height 21
select select "P"
click at [62, 341] on select "Select Service Product Membership Package Voucher Prepaid Gift Card" at bounding box center [105, 351] width 86 height 21
type input "502205390"
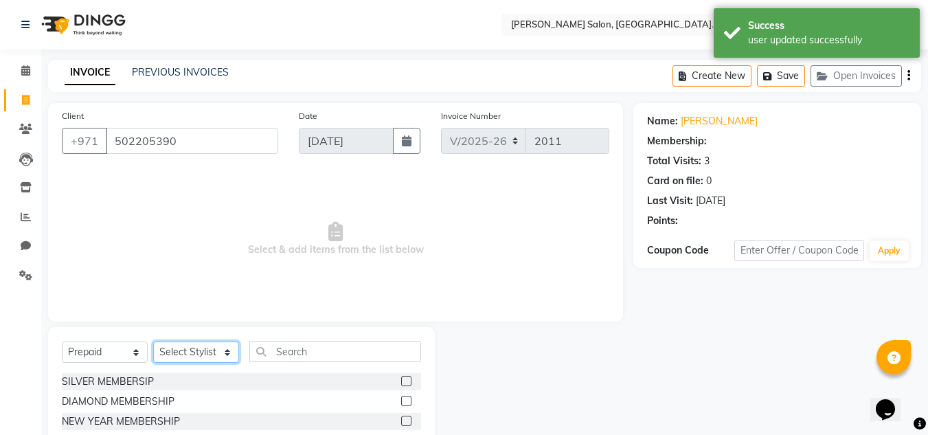
click at [185, 351] on select "Select Stylist ABUSHAGARA HOME SERVICE STAFF Kavita Laxmi Management [PERSON_NA…" at bounding box center [196, 351] width 86 height 21
select select "1: Object"
select select "36337"
click at [153, 341] on select "Select Stylist ABUSHAGARA HOME SERVICE STAFF Kavita Laxmi Management [PERSON_NA…" at bounding box center [196, 351] width 86 height 21
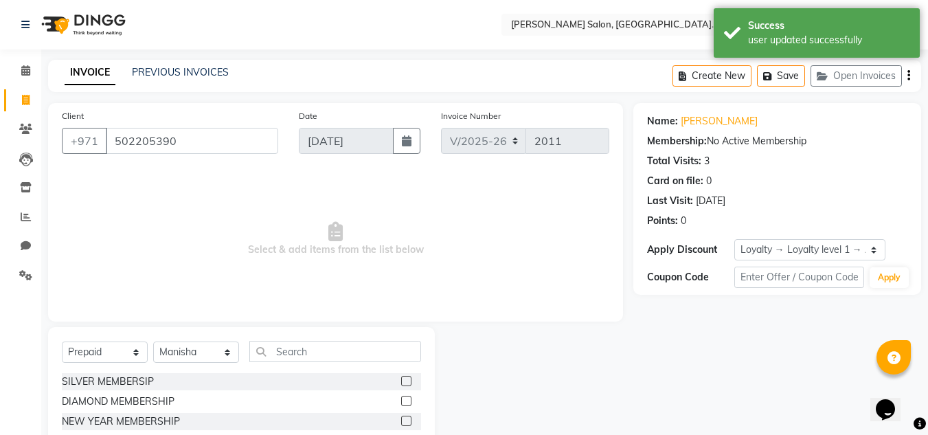
click at [406, 380] on label at bounding box center [406, 381] width 10 height 10
click at [406, 380] on input "checkbox" at bounding box center [405, 381] width 9 height 9
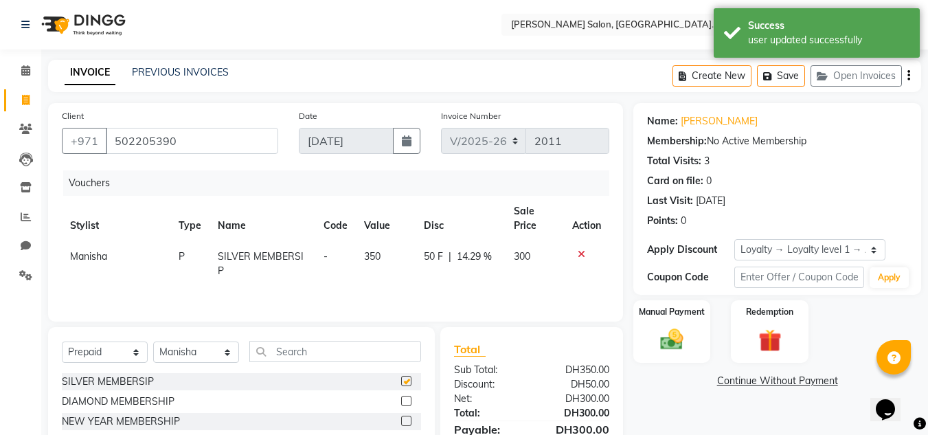
checkbox input "false"
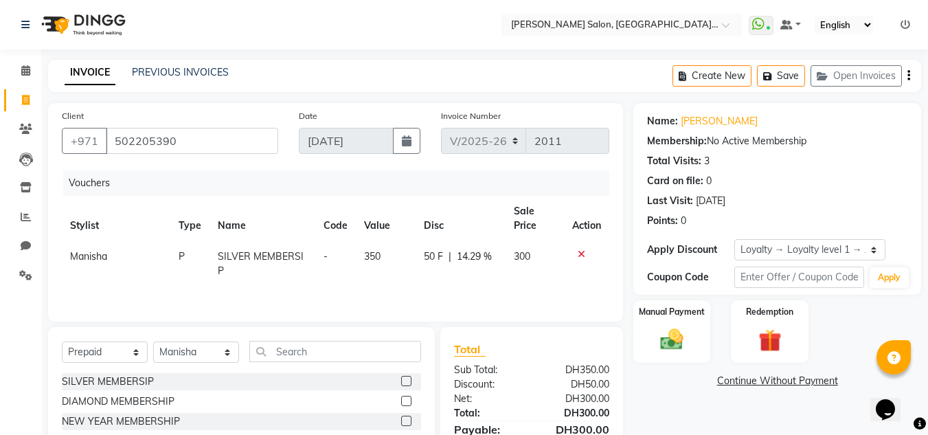
scroll to position [69, 0]
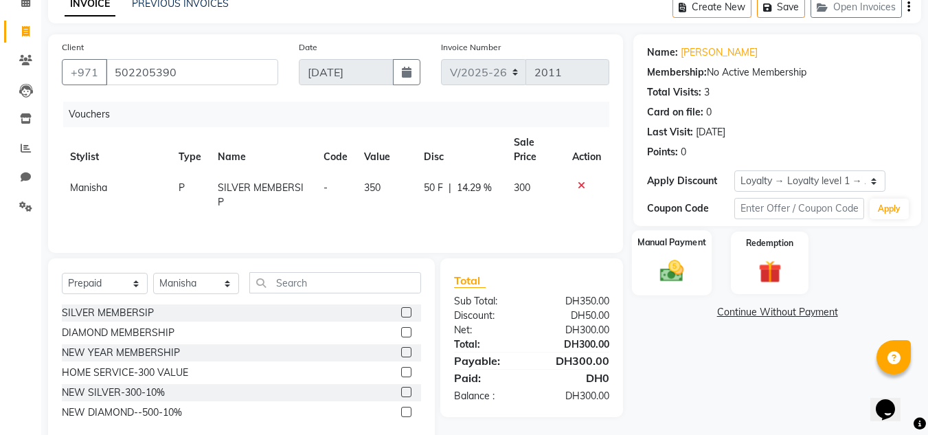
click at [679, 262] on img at bounding box center [671, 271] width 38 height 27
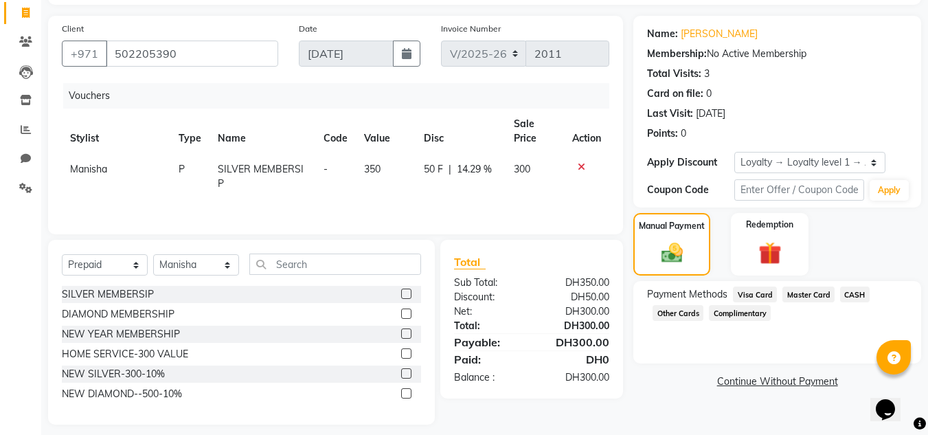
scroll to position [98, 0]
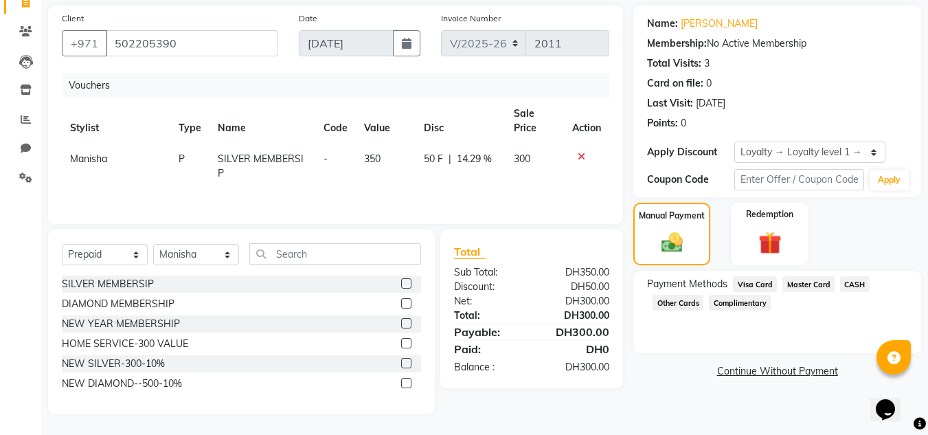
click at [809, 286] on span "Master Card" at bounding box center [808, 284] width 52 height 16
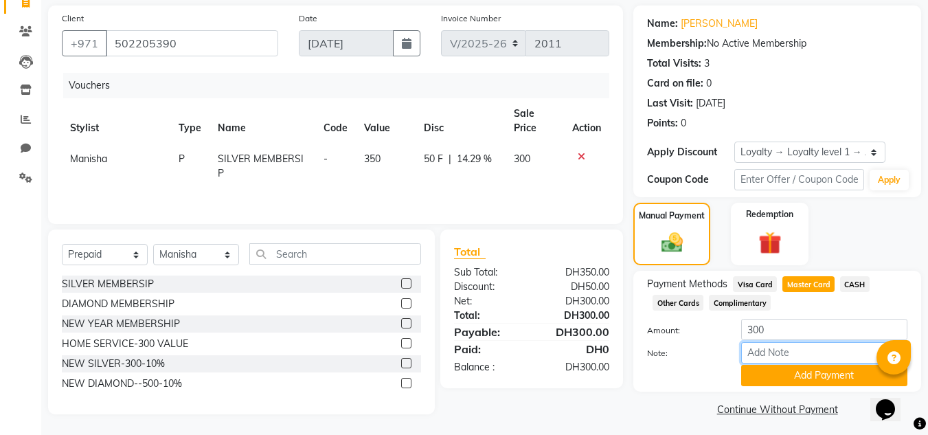
click at [776, 352] on input "Note:" at bounding box center [824, 352] width 166 height 21
type input "559994---1927"
click at [802, 374] on button "Add Payment" at bounding box center [824, 375] width 166 height 21
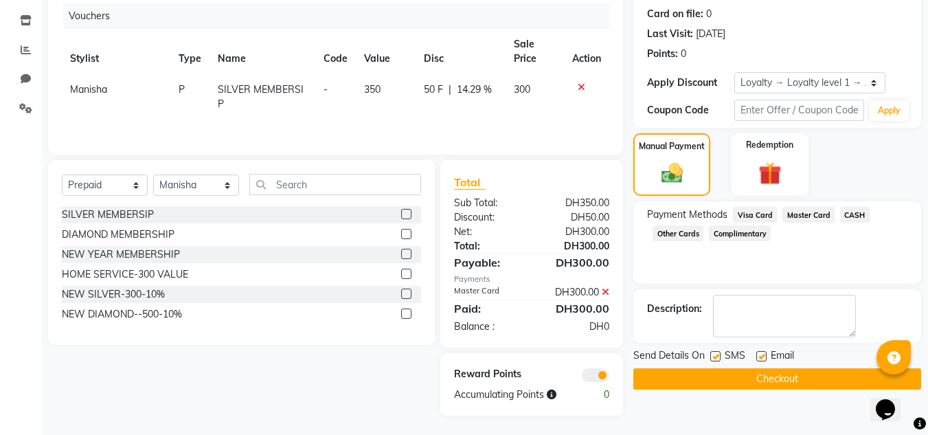
scroll to position [168, 0]
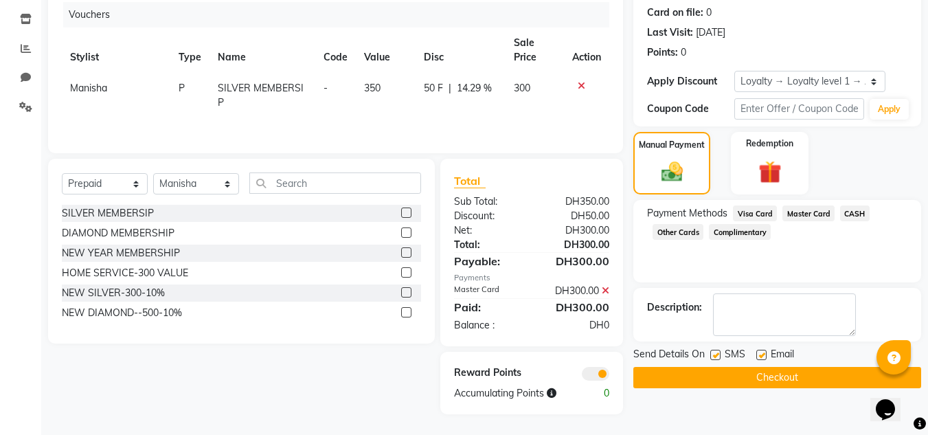
click at [756, 372] on button "Checkout" at bounding box center [777, 377] width 288 height 21
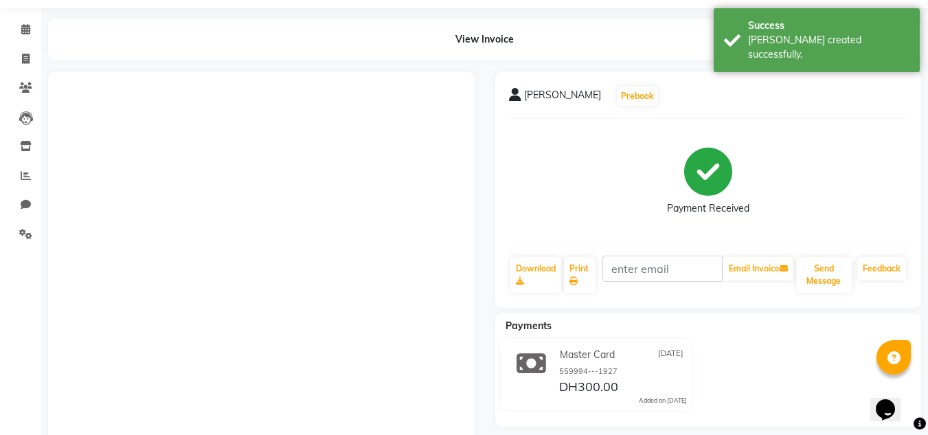
scroll to position [54, 0]
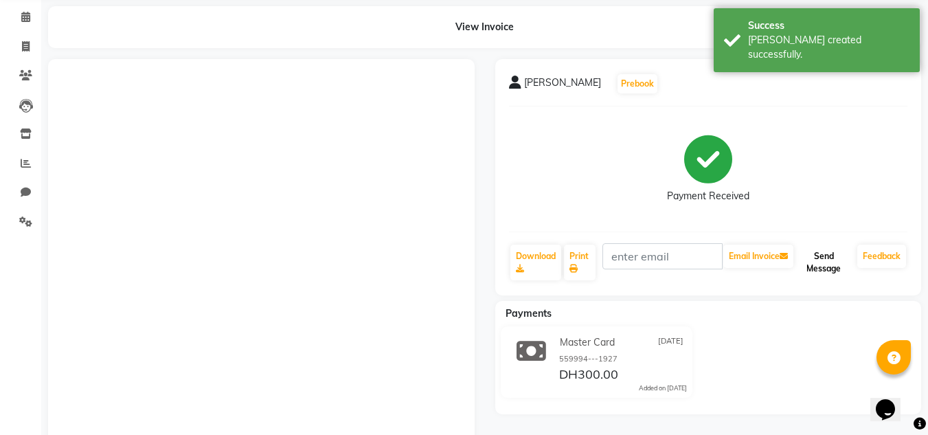
drag, startPoint x: 822, startPoint y: 257, endPoint x: 804, endPoint y: 258, distance: 17.9
click at [822, 258] on button "Send Message" at bounding box center [824, 262] width 56 height 36
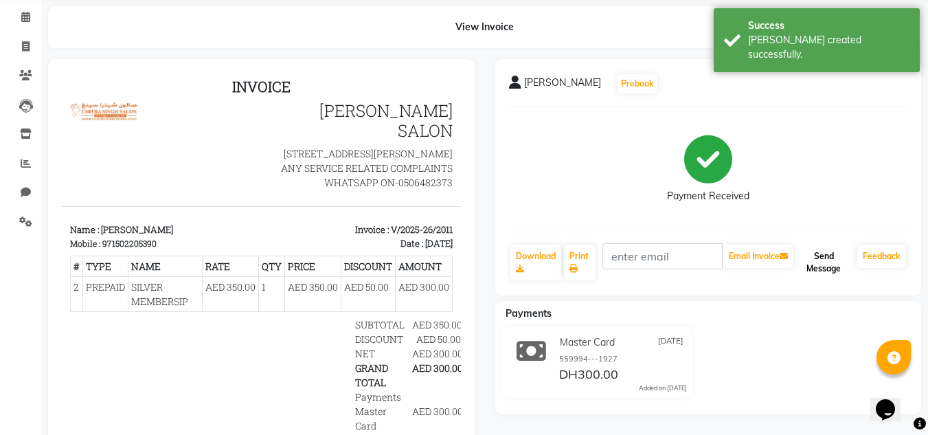
scroll to position [0, 0]
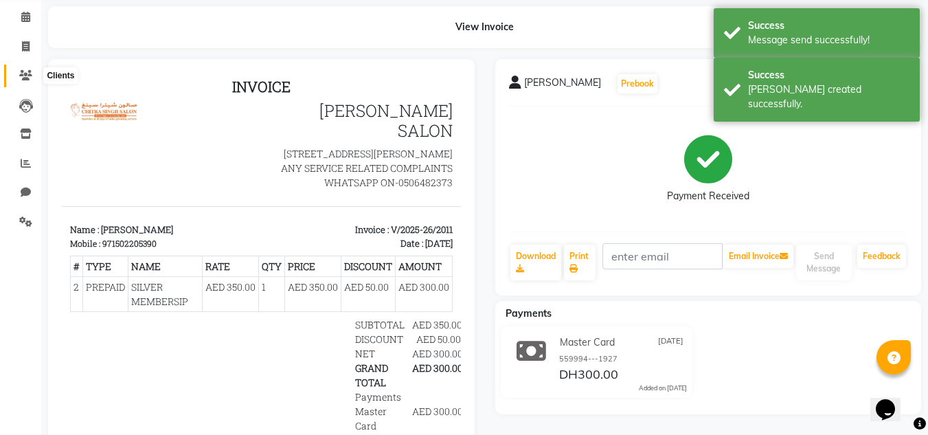
click at [30, 71] on icon at bounding box center [25, 75] width 13 height 10
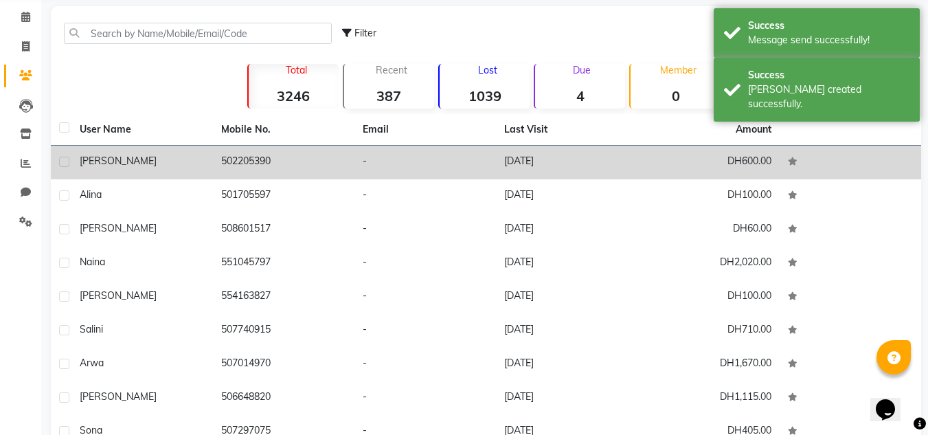
click at [161, 163] on div "[PERSON_NAME]" at bounding box center [142, 161] width 125 height 14
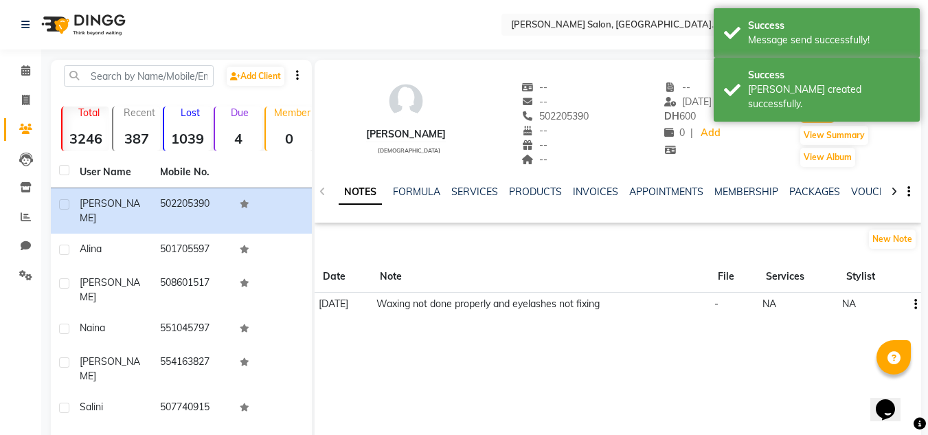
click at [821, 115] on button "Invoice" at bounding box center [817, 113] width 34 height 19
select select "service"
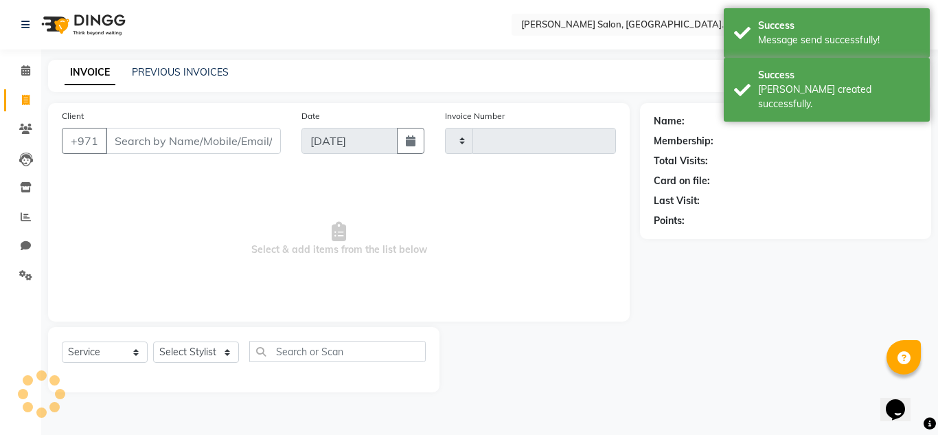
type input "2012"
select select "4333"
click at [112, 355] on select "Select Service Product Membership Package Voucher Prepaid Gift Card" at bounding box center [105, 351] width 86 height 21
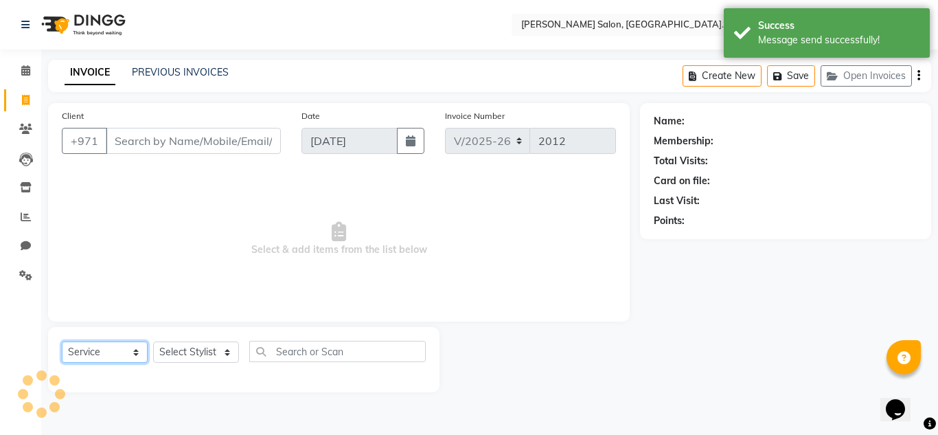
type input "502205390"
select select "1: Object"
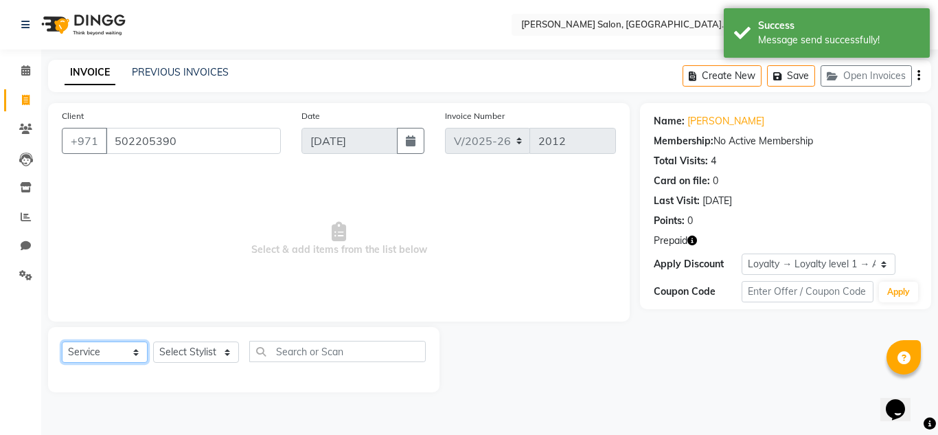
select select "package"
click at [62, 341] on select "Select Service Product Membership Package Voucher Prepaid Gift Card" at bounding box center [105, 351] width 86 height 21
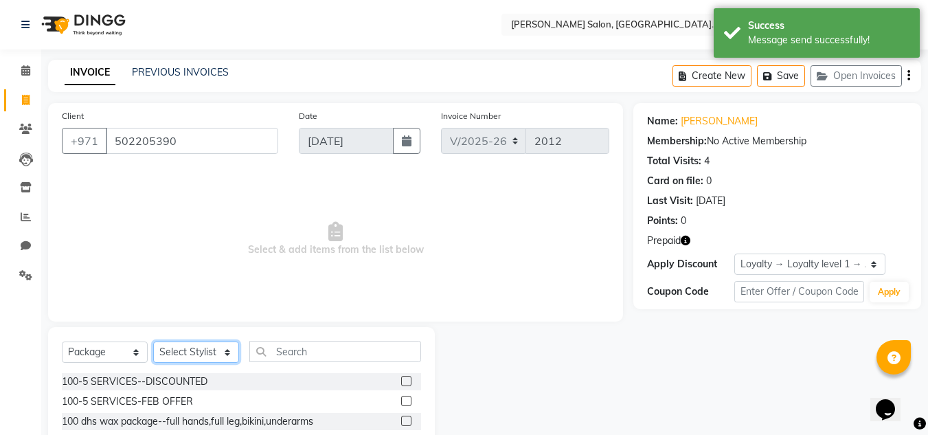
click at [183, 345] on select "Select Stylist ABUSHAGARA HOME SERVICE STAFF Kavita Laxmi Management [PERSON_NA…" at bounding box center [196, 351] width 86 height 21
select select "76471"
click at [153, 341] on select "Select Stylist ABUSHAGARA HOME SERVICE STAFF Kavita Laxmi Management [PERSON_NA…" at bounding box center [196, 351] width 86 height 21
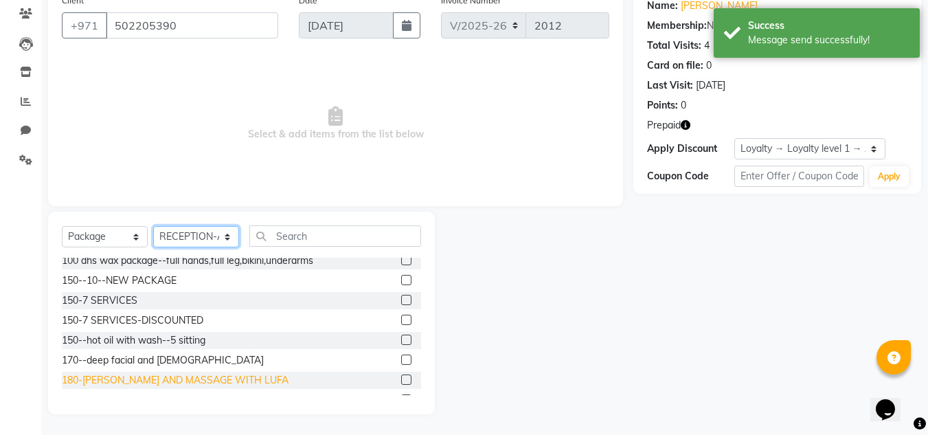
scroll to position [69, 0]
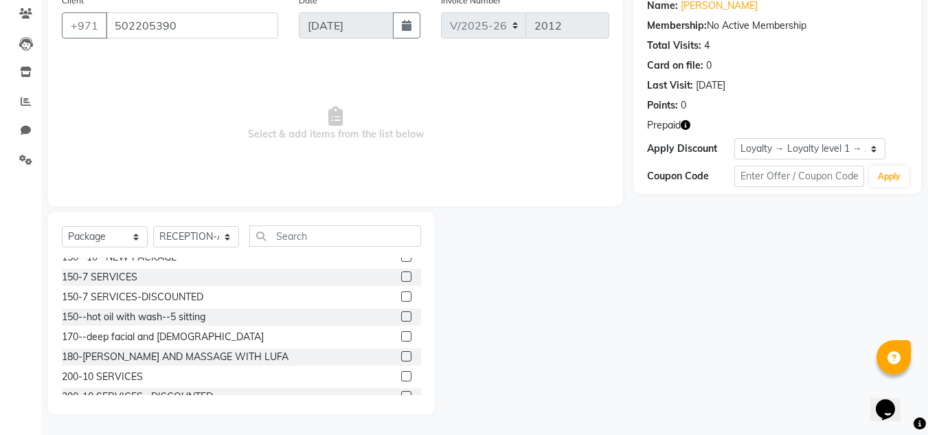
click at [401, 378] on label at bounding box center [406, 376] width 10 height 10
click at [401, 378] on input "checkbox" at bounding box center [405, 376] width 9 height 9
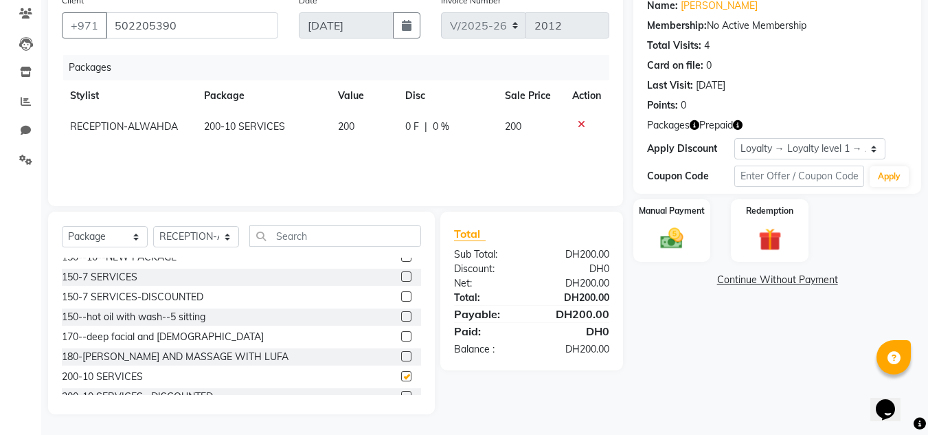
checkbox input "false"
click at [104, 238] on select "Select Service Product Membership Package Voucher Prepaid Gift Card" at bounding box center [105, 236] width 86 height 21
select select "service"
click at [62, 226] on select "Select Service Product Membership Package Voucher Prepaid Gift Card" at bounding box center [105, 236] width 86 height 21
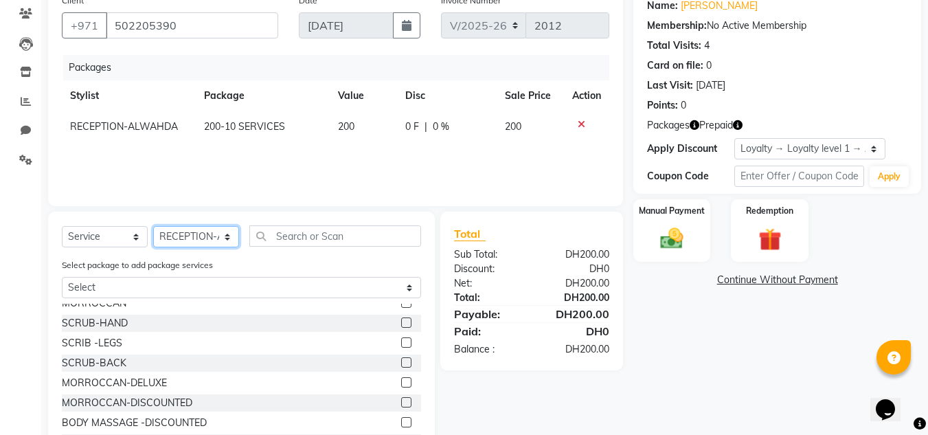
drag, startPoint x: 192, startPoint y: 237, endPoint x: 194, endPoint y: 230, distance: 7.0
click at [194, 230] on select "Select Stylist ABUSHAGARA HOME SERVICE STAFF Kavita Laxmi Management [PERSON_NA…" at bounding box center [196, 236] width 86 height 21
select select "70354"
click at [153, 226] on select "Select Stylist ABUSHAGARA HOME SERVICE STAFF Kavita Laxmi Management [PERSON_NA…" at bounding box center [196, 236] width 86 height 21
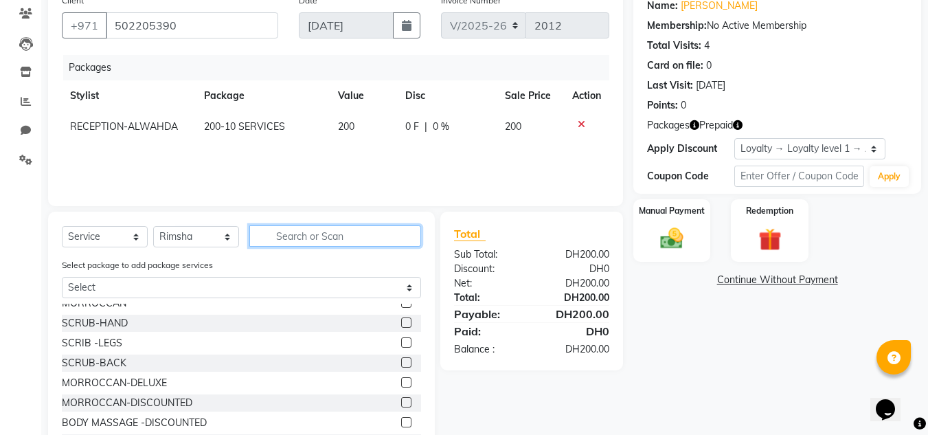
click at [329, 234] on input "text" at bounding box center [335, 235] width 172 height 21
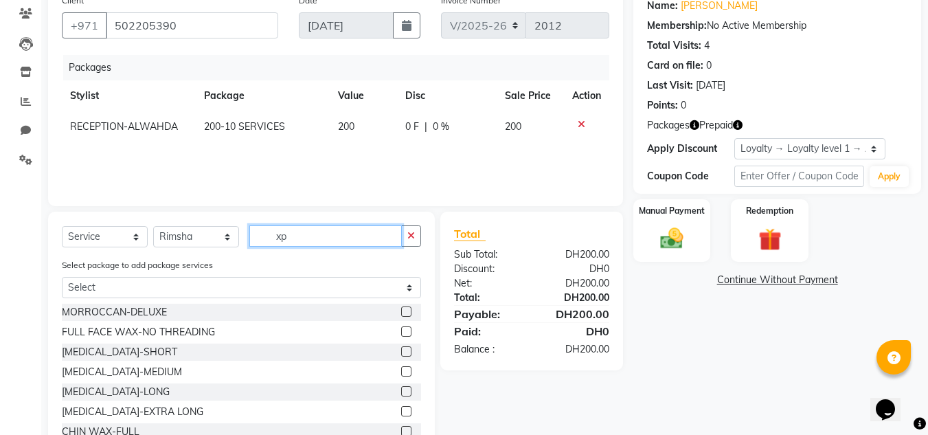
scroll to position [84, 0]
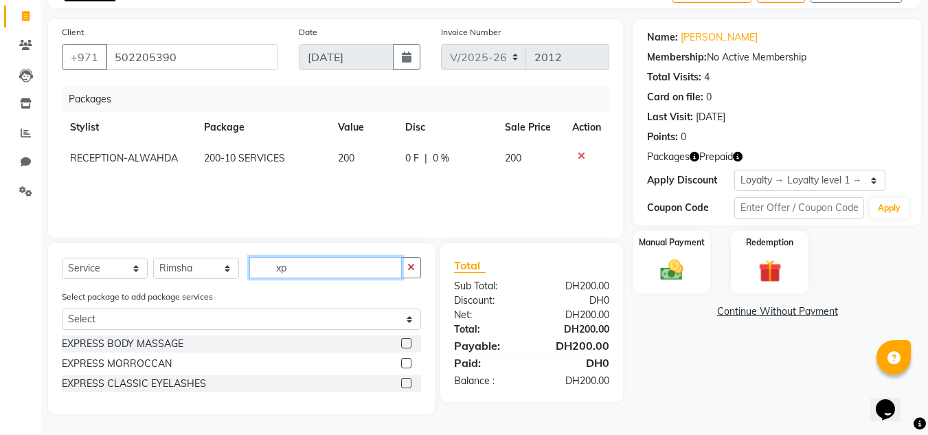
type input "x"
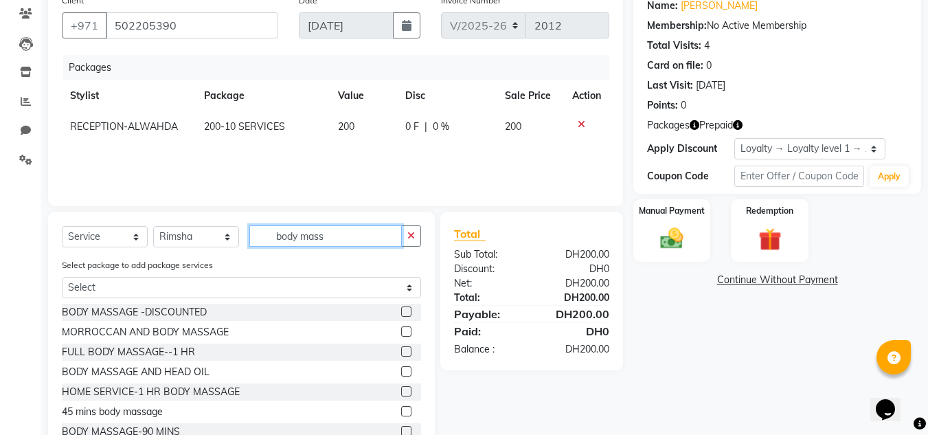
type input "body mass"
click at [401, 309] on label at bounding box center [406, 311] width 10 height 10
click at [401, 309] on input "checkbox" at bounding box center [405, 312] width 9 height 9
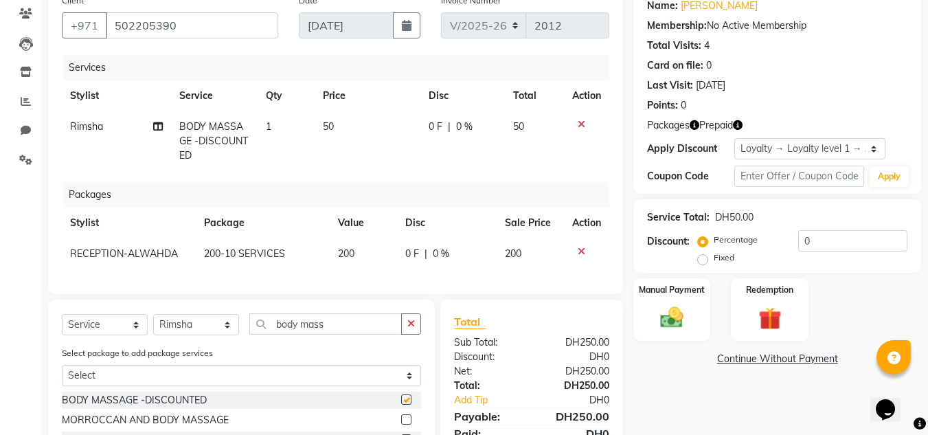
checkbox input "false"
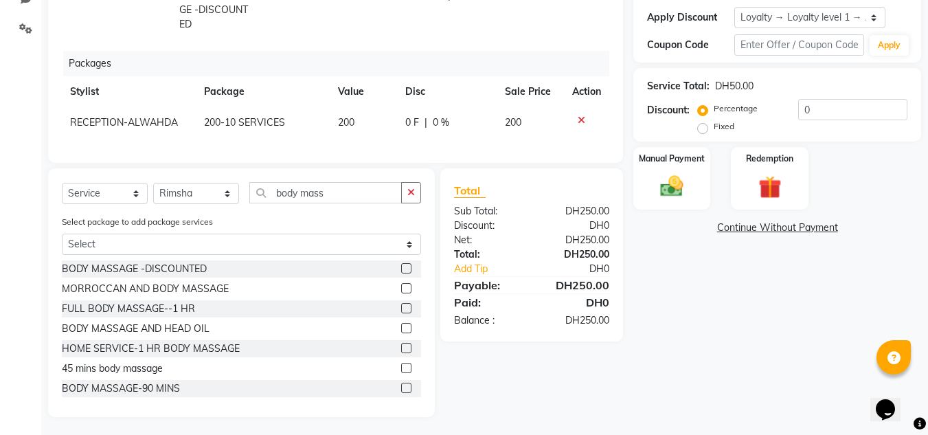
scroll to position [253, 0]
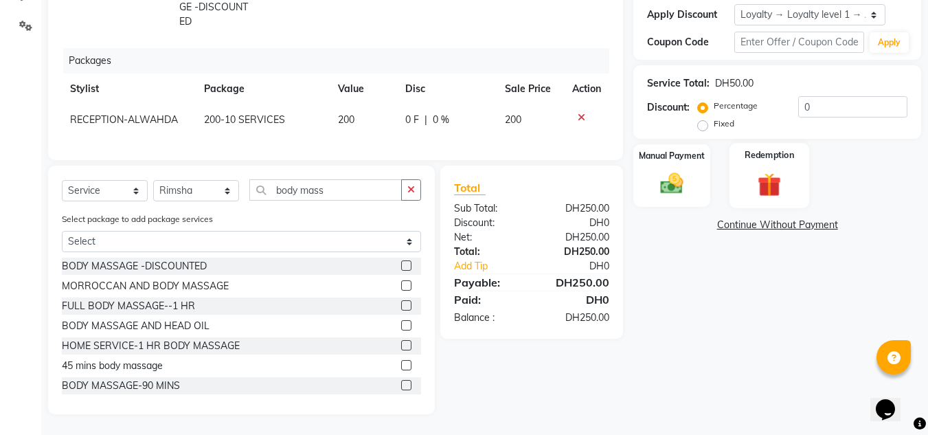
click at [794, 176] on div "Redemption" at bounding box center [769, 175] width 80 height 65
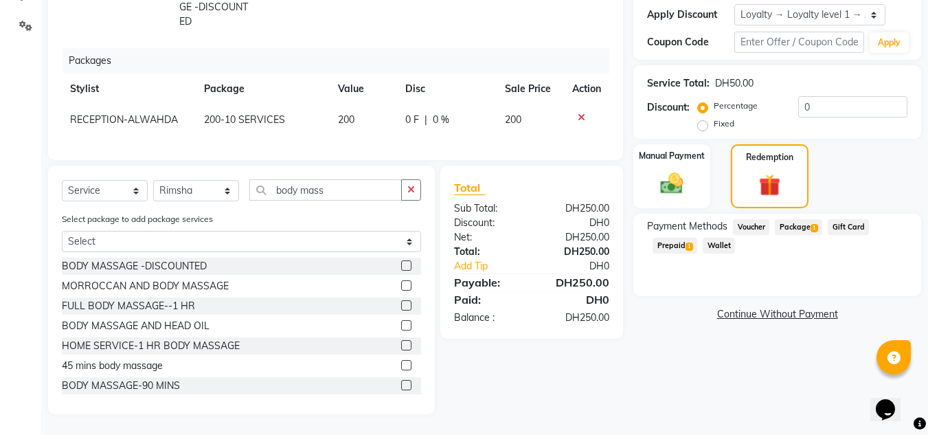
click at [672, 238] on span "Prepaid 1" at bounding box center [674, 246] width 45 height 16
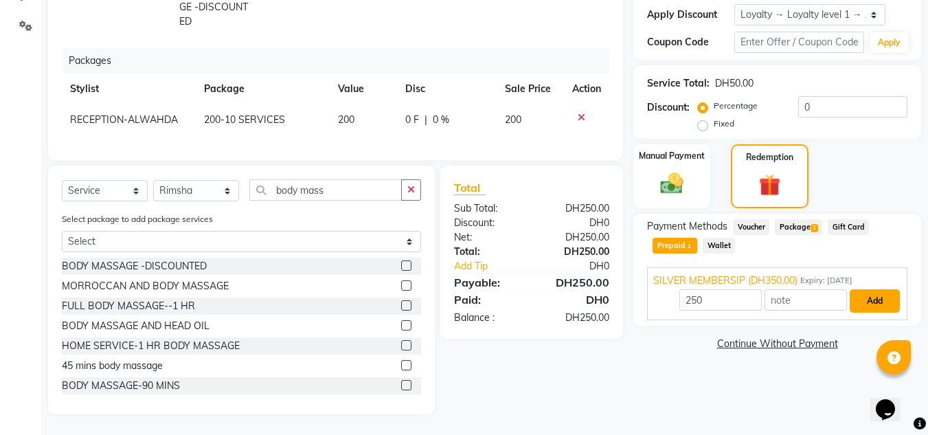
click at [872, 300] on button "Add" at bounding box center [875, 300] width 50 height 23
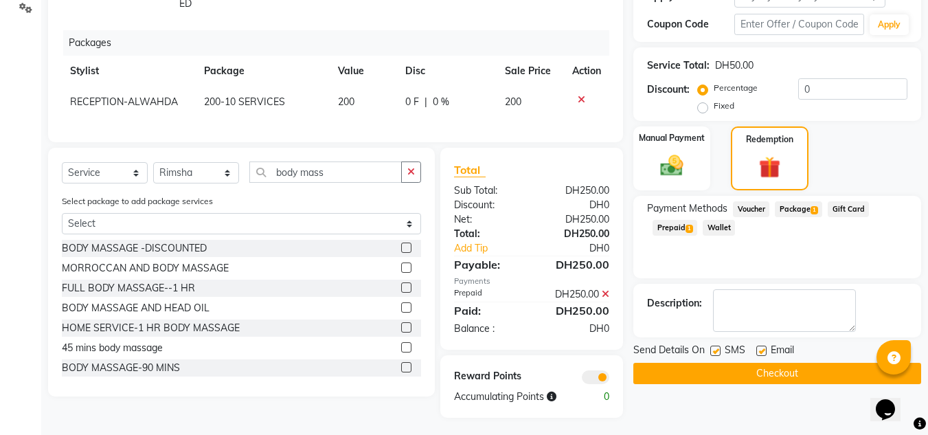
scroll to position [281, 0]
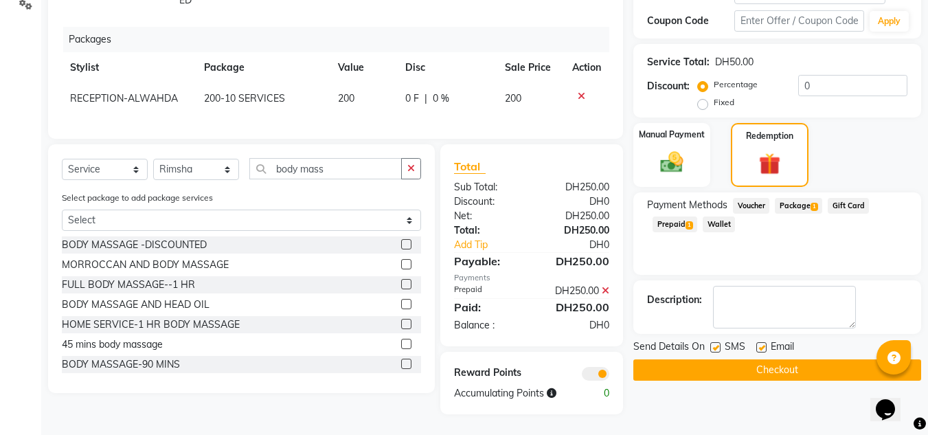
click at [779, 359] on button "Checkout" at bounding box center [777, 369] width 288 height 21
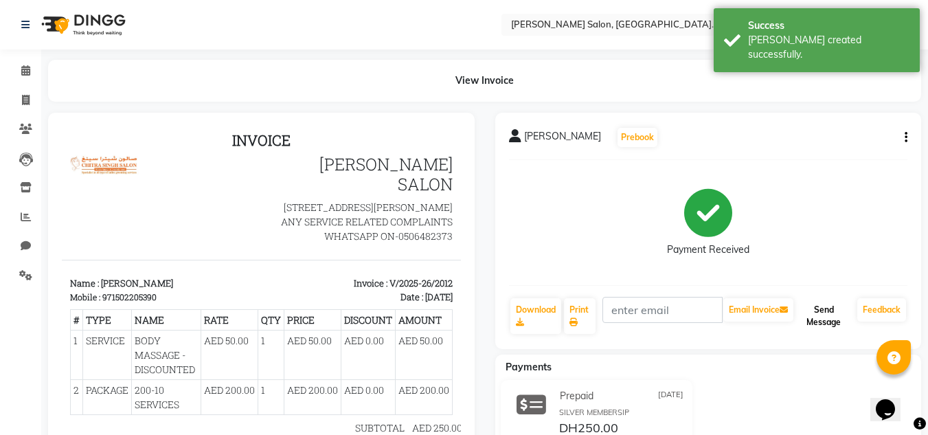
drag, startPoint x: 834, startPoint y: 310, endPoint x: 828, endPoint y: 304, distance: 9.2
click at [834, 310] on button "Send Message" at bounding box center [824, 316] width 56 height 36
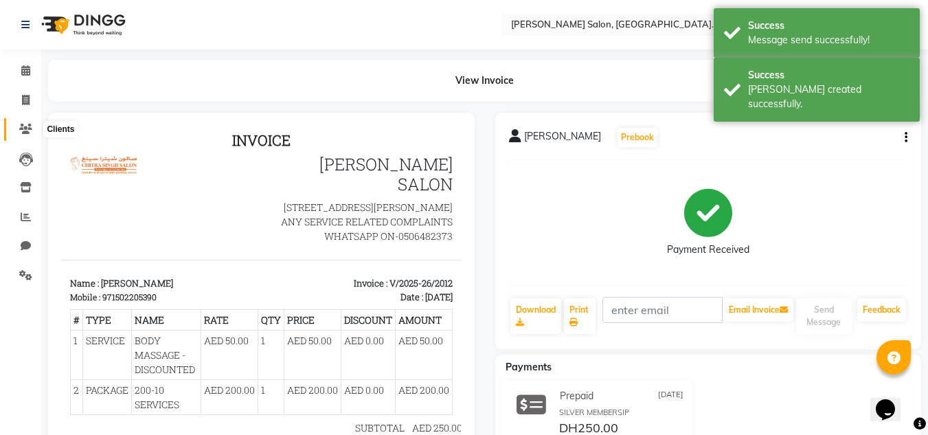
click at [26, 126] on icon at bounding box center [25, 129] width 13 height 10
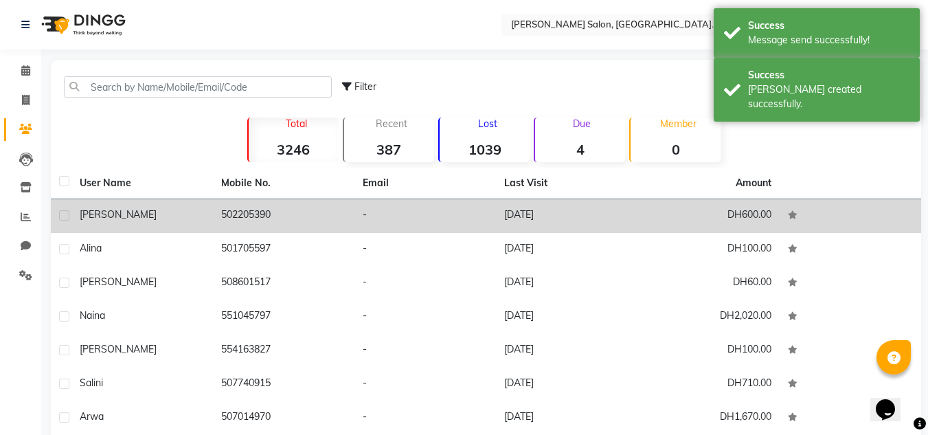
click at [247, 223] on td "502205390" at bounding box center [283, 216] width 141 height 34
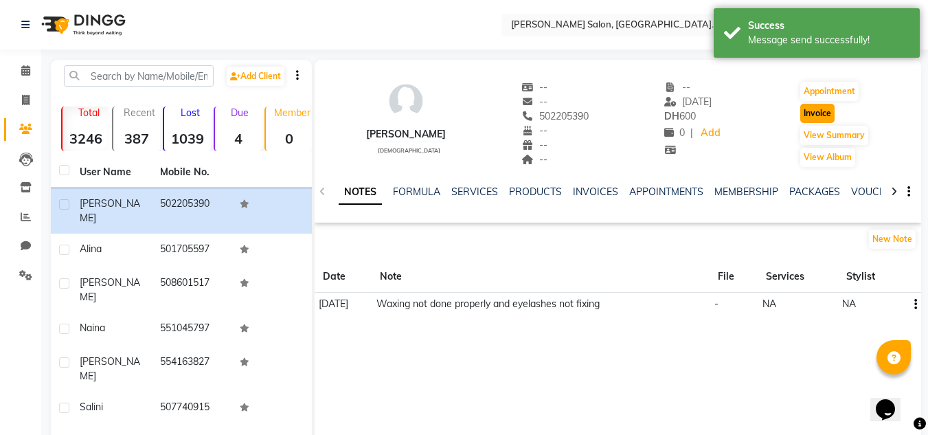
click at [829, 116] on button "Invoice" at bounding box center [817, 113] width 34 height 19
select select "service"
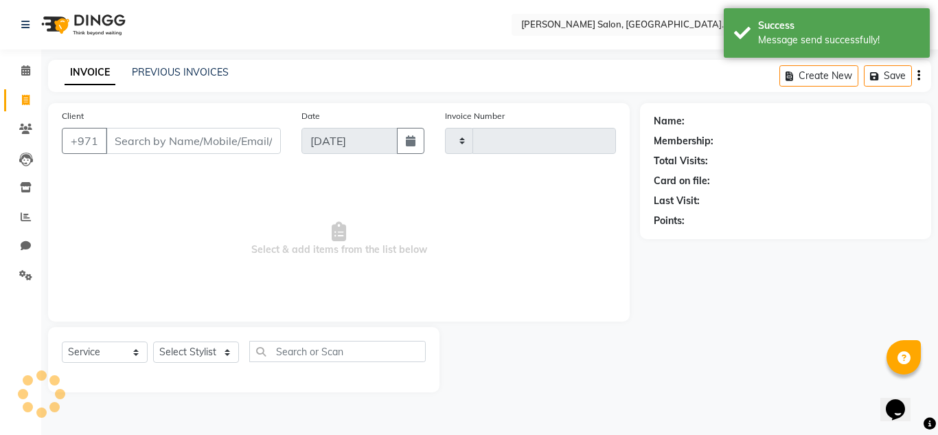
type input "2013"
select select "4333"
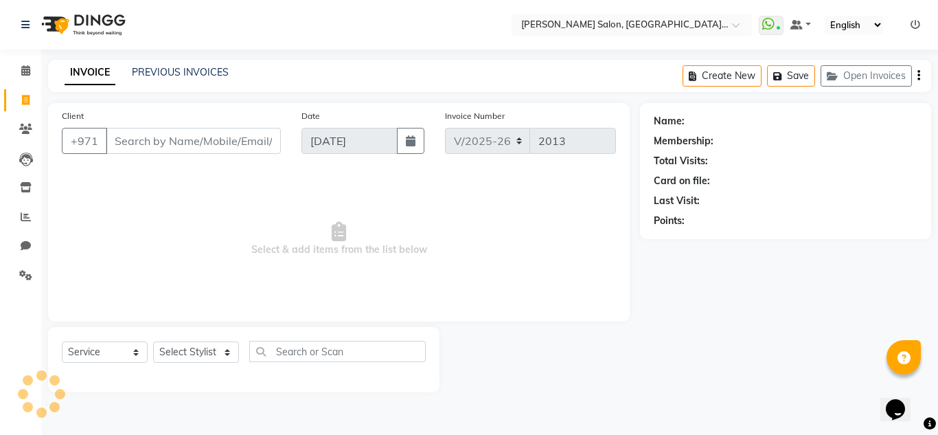
type input "502205390"
drag, startPoint x: 101, startPoint y: 354, endPoint x: 106, endPoint y: 343, distance: 12.3
click at [102, 353] on select "Select Service Product Membership Package Voucher Prepaid Gift Card" at bounding box center [105, 351] width 86 height 21
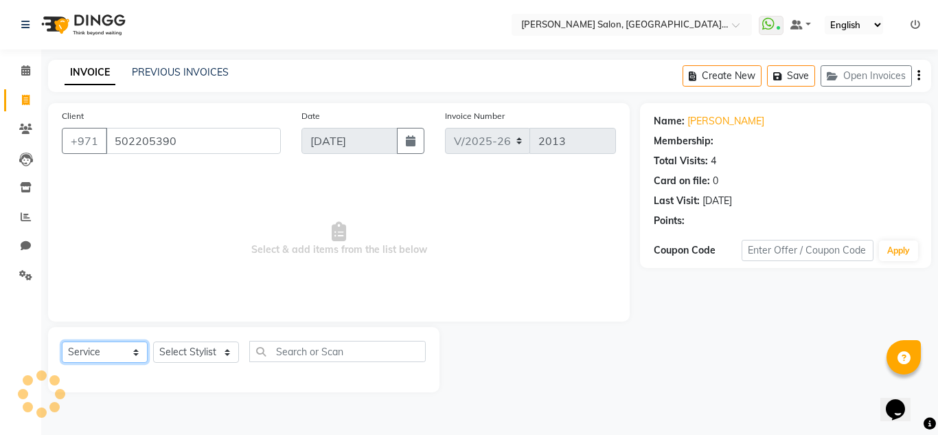
select select "1: Object"
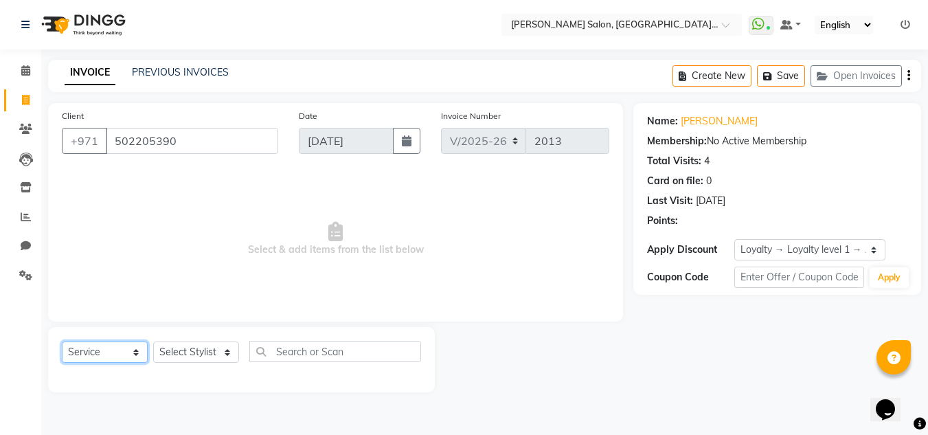
click at [62, 341] on select "Select Service Product Membership Package Voucher Prepaid Gift Card" at bounding box center [105, 351] width 86 height 21
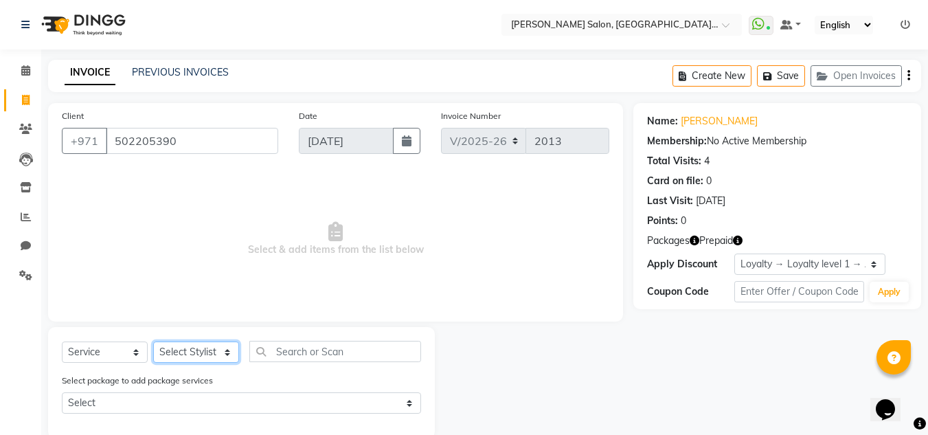
click at [179, 352] on select "Select Stylist ABUSHAGARA HOME SERVICE STAFF Kavita Laxmi Management [PERSON_NA…" at bounding box center [196, 351] width 86 height 21
select select "70354"
click at [153, 341] on select "Select Stylist ABUSHAGARA HOME SERVICE STAFF Kavita Laxmi Management [PERSON_NA…" at bounding box center [196, 351] width 86 height 21
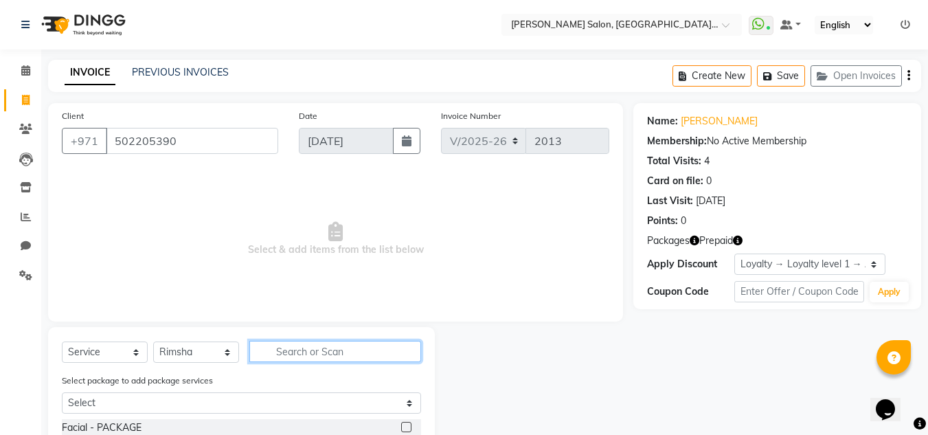
drag, startPoint x: 323, startPoint y: 353, endPoint x: 292, endPoint y: 339, distance: 33.8
click at [324, 350] on input "text" at bounding box center [335, 351] width 172 height 21
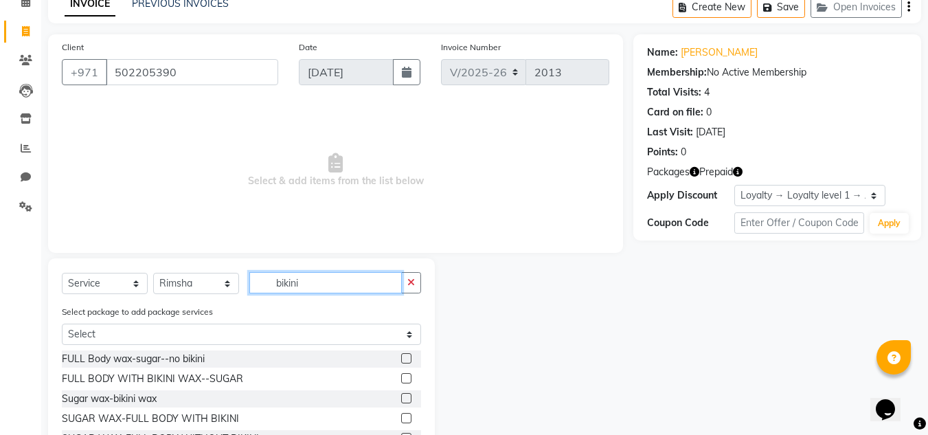
type input "bikini"
click at [401, 398] on label at bounding box center [406, 398] width 10 height 10
click at [401, 398] on input "checkbox" at bounding box center [405, 398] width 9 height 9
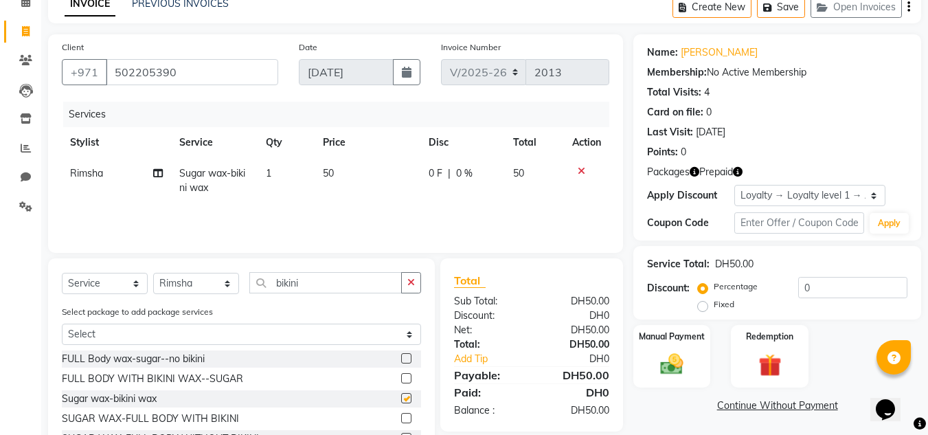
checkbox input "false"
drag, startPoint x: 315, startPoint y: 282, endPoint x: 187, endPoint y: 286, distance: 128.5
click at [187, 286] on div "Select Service Product Membership Package Voucher Prepaid Gift Card Select Styl…" at bounding box center [241, 288] width 359 height 32
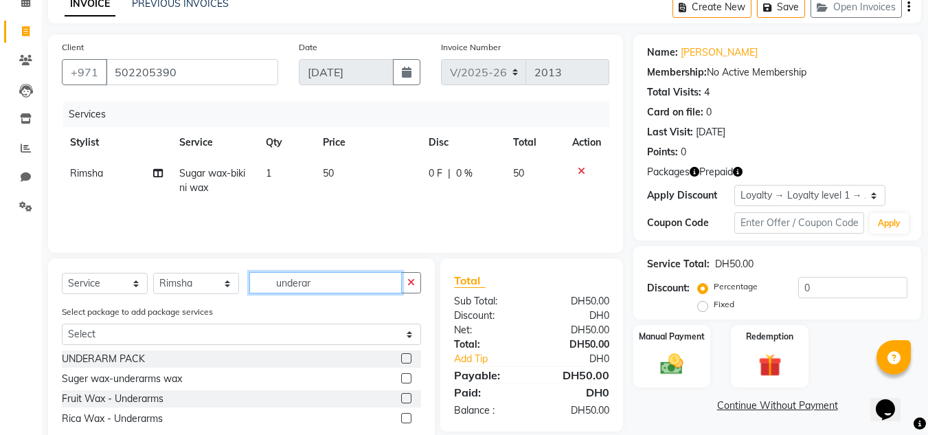
scroll to position [104, 0]
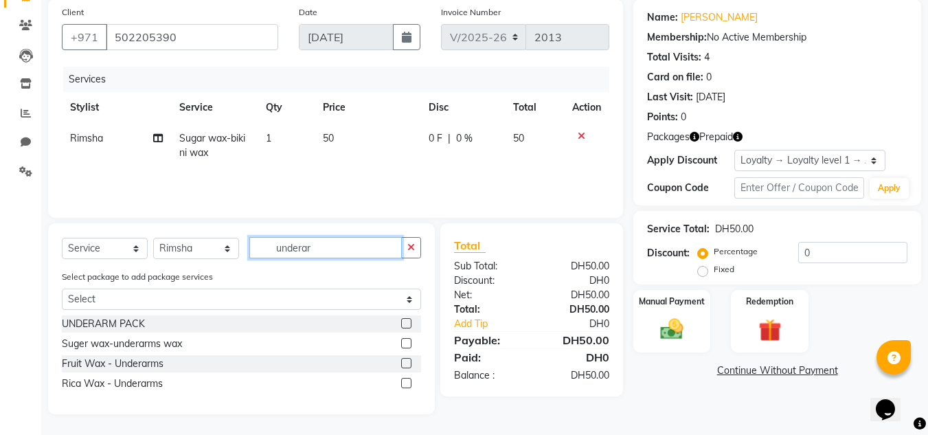
type input "underar"
click at [410, 344] on label at bounding box center [406, 343] width 10 height 10
click at [410, 344] on input "checkbox" at bounding box center [405, 343] width 9 height 9
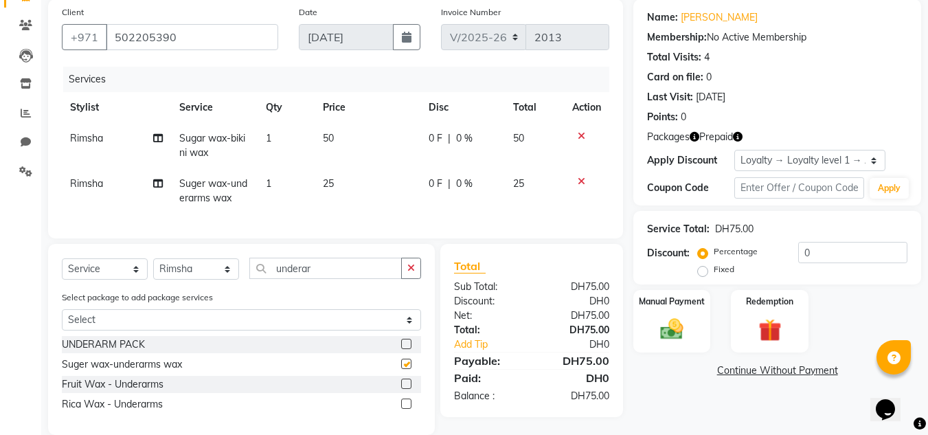
checkbox input "false"
drag, startPoint x: 316, startPoint y: 279, endPoint x: 258, endPoint y: 278, distance: 57.7
click at [258, 278] on input "underar" at bounding box center [325, 268] width 152 height 21
click at [167, 280] on select "Select Stylist ABUSHAGARA HOME SERVICE STAFF Kavita Laxmi Management [PERSON_NA…" at bounding box center [196, 268] width 86 height 21
select select "89060"
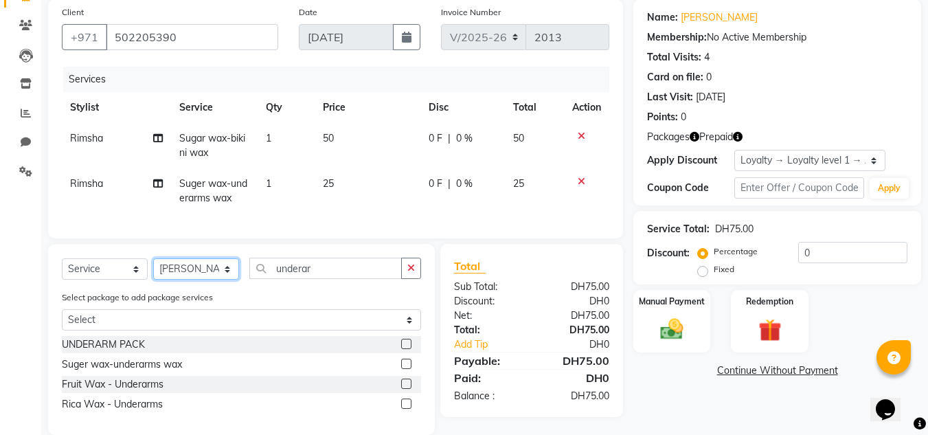
click at [153, 269] on select "Select Stylist ABUSHAGARA HOME SERVICE STAFF Kavita Laxmi Management [PERSON_NA…" at bounding box center [196, 268] width 86 height 21
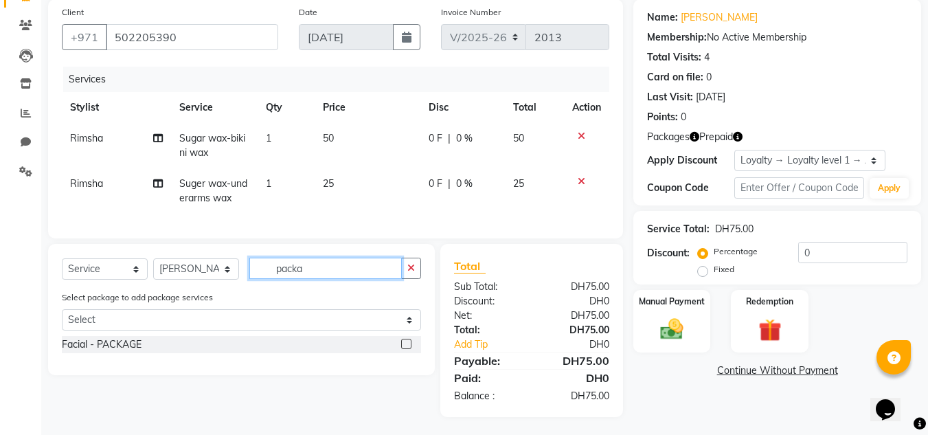
type input "packa"
click at [410, 349] on label at bounding box center [406, 344] width 10 height 10
click at [410, 349] on input "checkbox" at bounding box center [405, 344] width 9 height 9
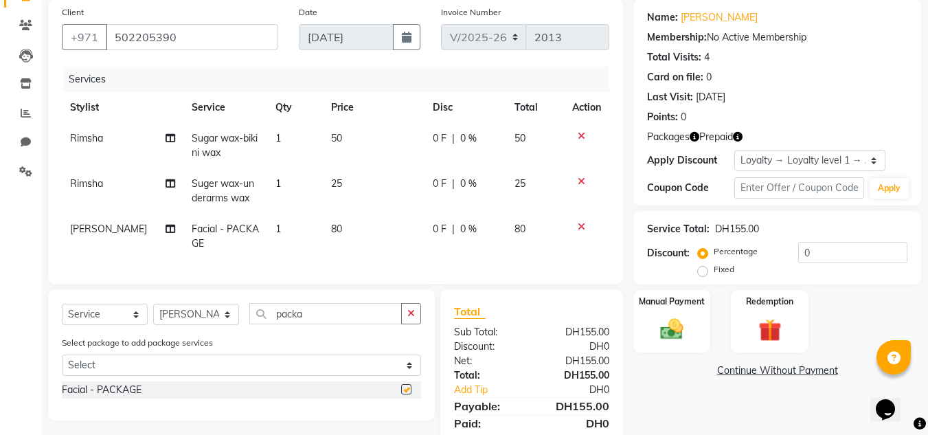
checkbox input "false"
click at [192, 322] on select "Select Stylist ABUSHAGARA HOME SERVICE STAFF Kavita Laxmi Management [PERSON_NA…" at bounding box center [196, 314] width 86 height 21
select select "70354"
click at [153, 314] on select "Select Stylist ABUSHAGARA HOME SERVICE STAFF Kavita Laxmi Management [PERSON_NA…" at bounding box center [196, 314] width 86 height 21
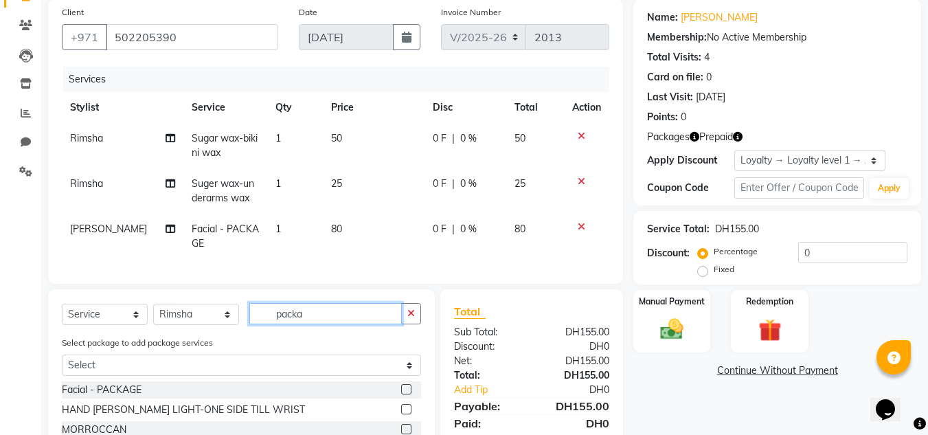
drag, startPoint x: 255, startPoint y: 332, endPoint x: 188, endPoint y: 346, distance: 68.0
click at [193, 345] on div "Select Service Product Membership Package Voucher Prepaid Gift Card Select Styl…" at bounding box center [241, 413] width 387 height 249
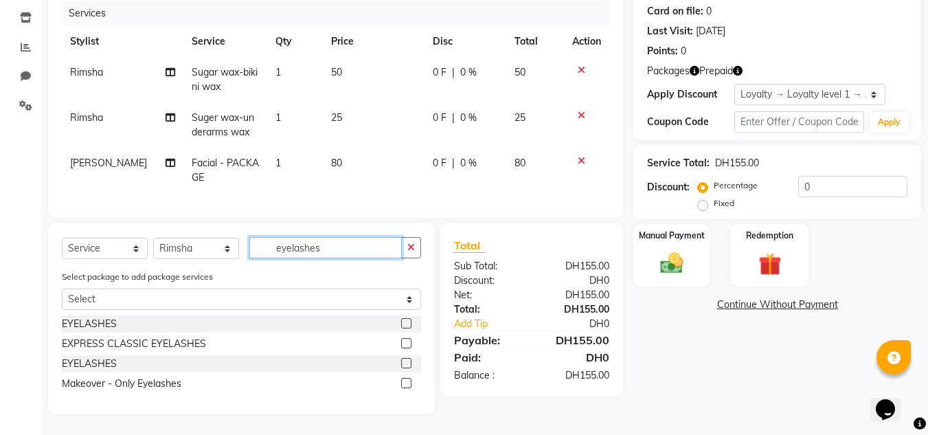
scroll to position [180, 0]
type input "eyelashes"
click at [403, 323] on label at bounding box center [406, 323] width 10 height 10
click at [403, 323] on input "checkbox" at bounding box center [405, 323] width 9 height 9
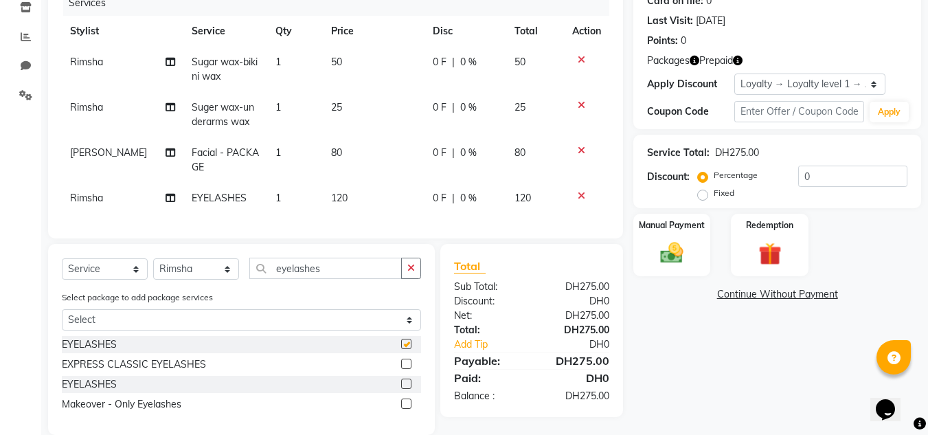
checkbox input "false"
click at [273, 59] on td "1" at bounding box center [295, 69] width 56 height 45
select select "70354"
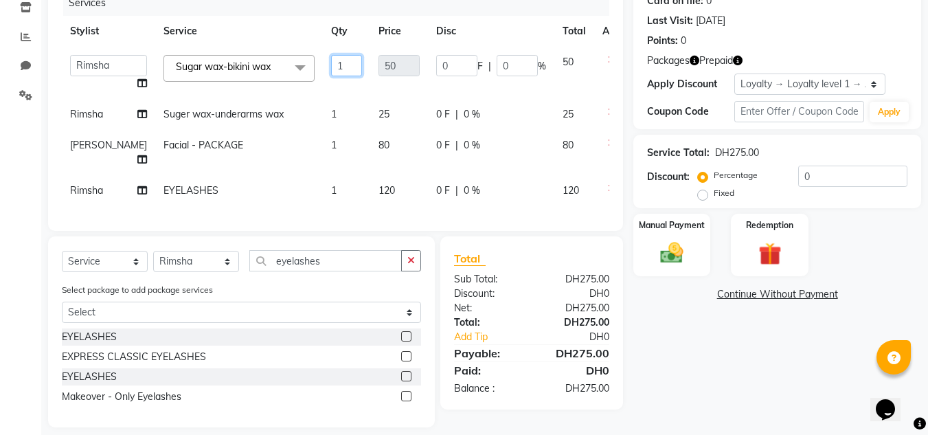
click at [331, 67] on input "1" at bounding box center [346, 65] width 31 height 21
type input "2"
click at [323, 86] on td "2" at bounding box center [346, 73] width 47 height 52
select select "70354"
click at [323, 154] on td "1" at bounding box center [346, 152] width 47 height 45
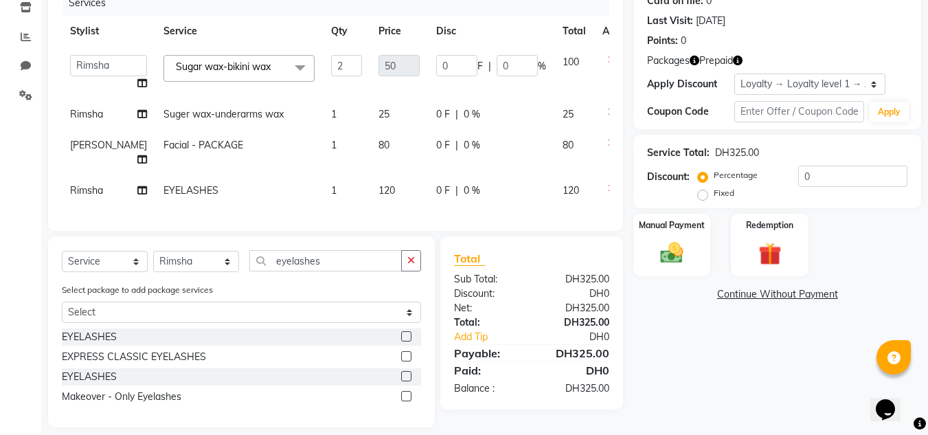
select select "89060"
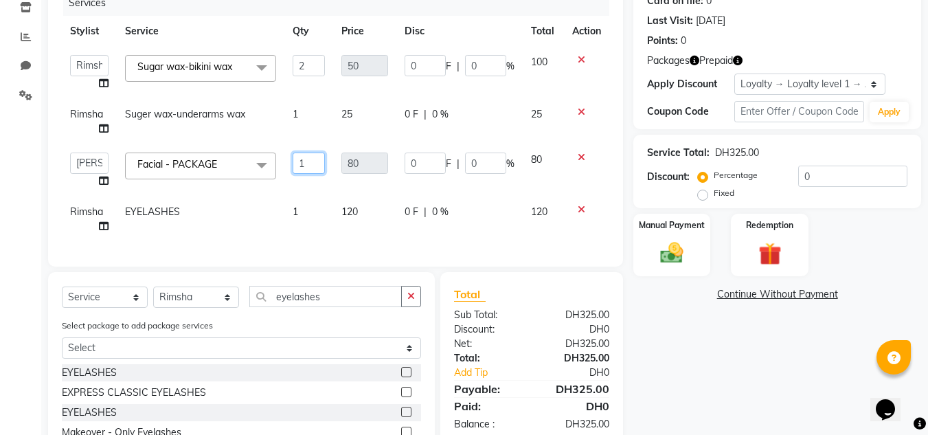
click at [315, 170] on input "1" at bounding box center [309, 162] width 32 height 21
type input "2"
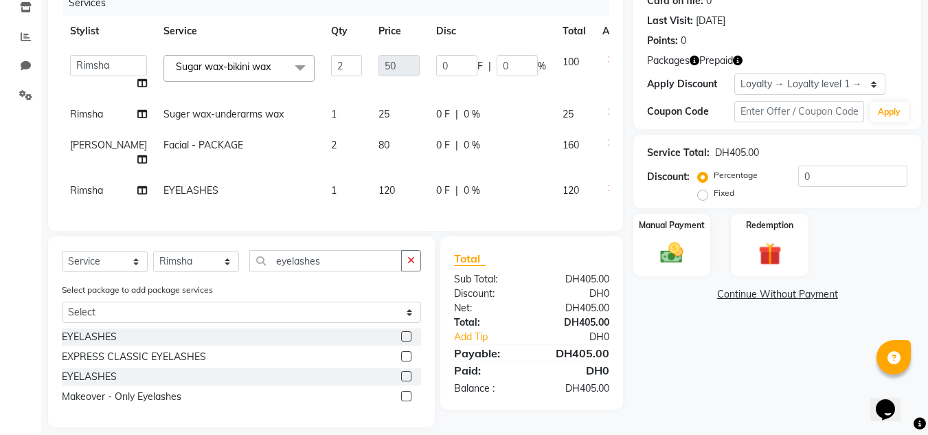
drag, startPoint x: 315, startPoint y: 179, endPoint x: 310, endPoint y: 199, distance: 20.3
click at [323, 175] on td "2" at bounding box center [346, 152] width 47 height 45
select select "89060"
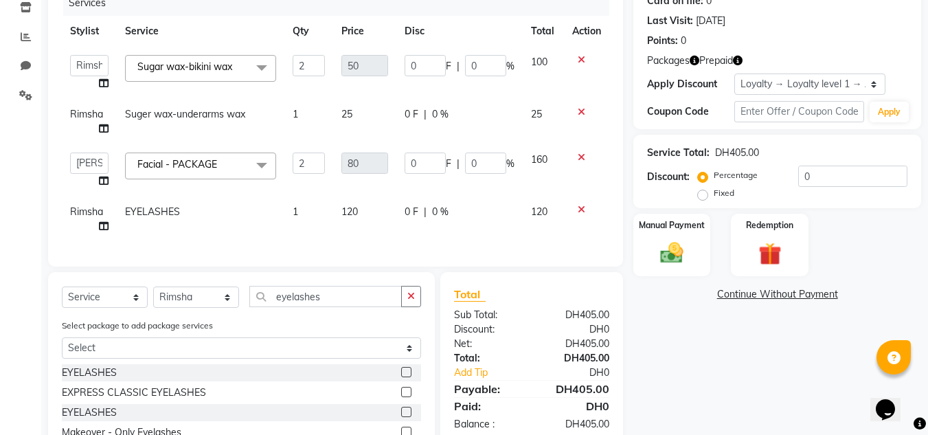
click at [308, 206] on td "1" at bounding box center [308, 218] width 49 height 45
select select "70354"
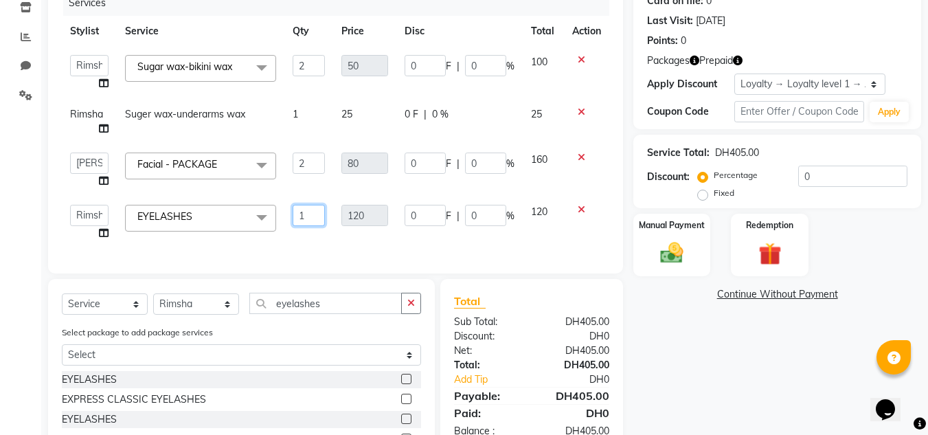
click at [315, 212] on input "1" at bounding box center [309, 215] width 32 height 21
type input "5"
click at [322, 236] on td "5" at bounding box center [308, 222] width 49 height 52
select select "70354"
click at [101, 306] on select "Select Service Product Membership Package Voucher Prepaid Gift Card" at bounding box center [105, 303] width 86 height 21
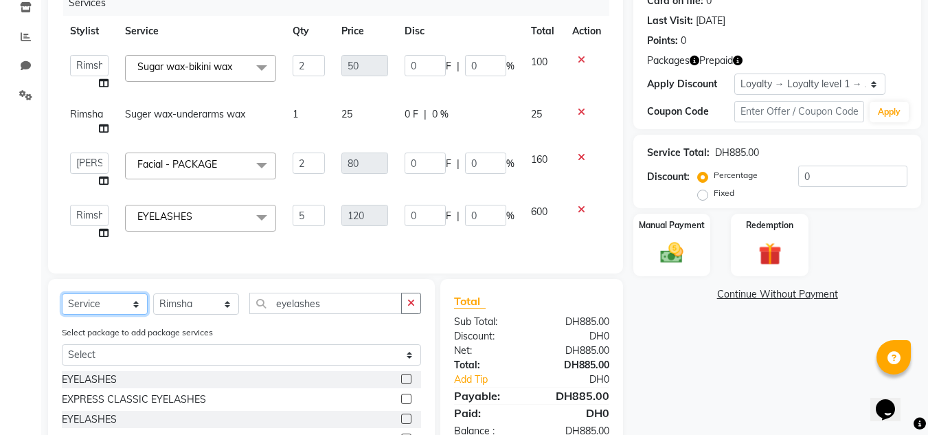
select select "product"
click at [62, 304] on select "Select Service Product Membership Package Voucher Prepaid Gift Card" at bounding box center [105, 303] width 86 height 21
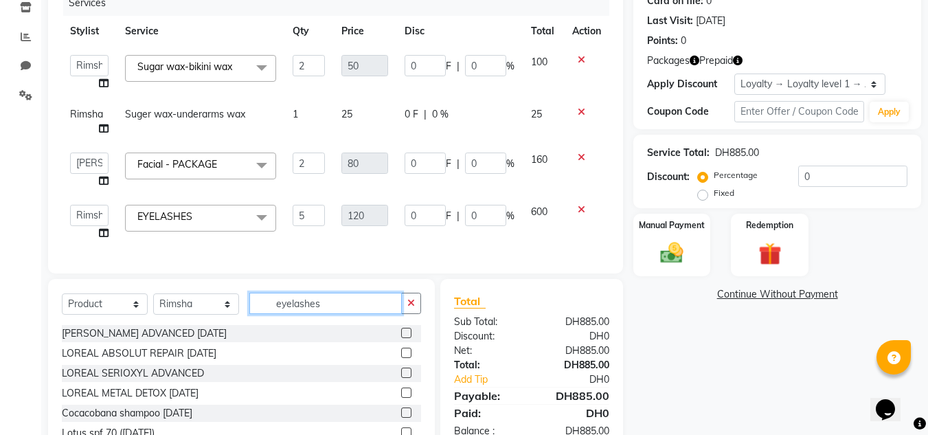
drag, startPoint x: 316, startPoint y: 317, endPoint x: 212, endPoint y: 312, distance: 104.5
click at [220, 316] on div "Select Service Product Membership Package Voucher Prepaid Gift Card Select Styl…" at bounding box center [241, 309] width 359 height 32
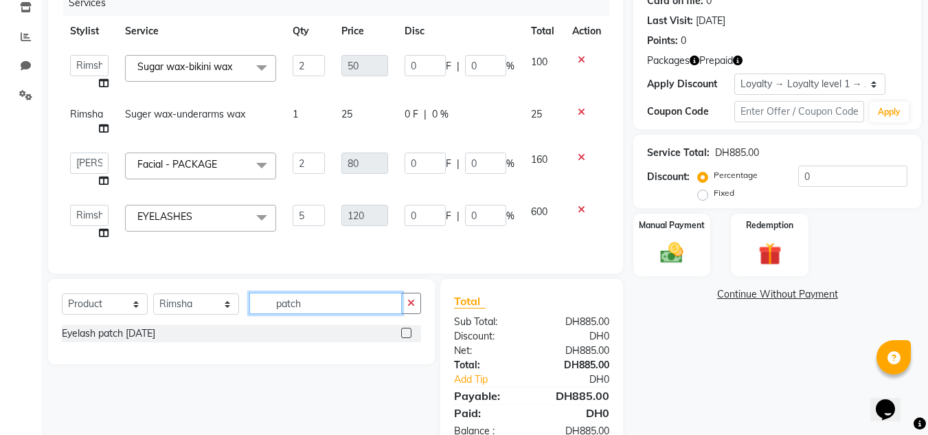
type input "patch"
click at [408, 338] on label at bounding box center [406, 333] width 10 height 10
click at [408, 338] on input "checkbox" at bounding box center [405, 333] width 9 height 9
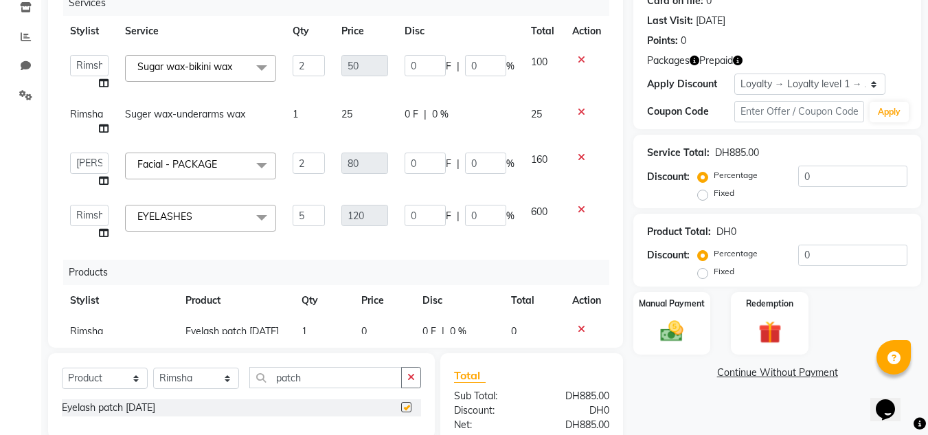
checkbox input "false"
drag, startPoint x: 321, startPoint y: 380, endPoint x: 198, endPoint y: 383, distance: 122.3
click at [198, 383] on div "Select Service Product Membership Package Voucher Prepaid Gift Card Select Styl…" at bounding box center [241, 383] width 359 height 32
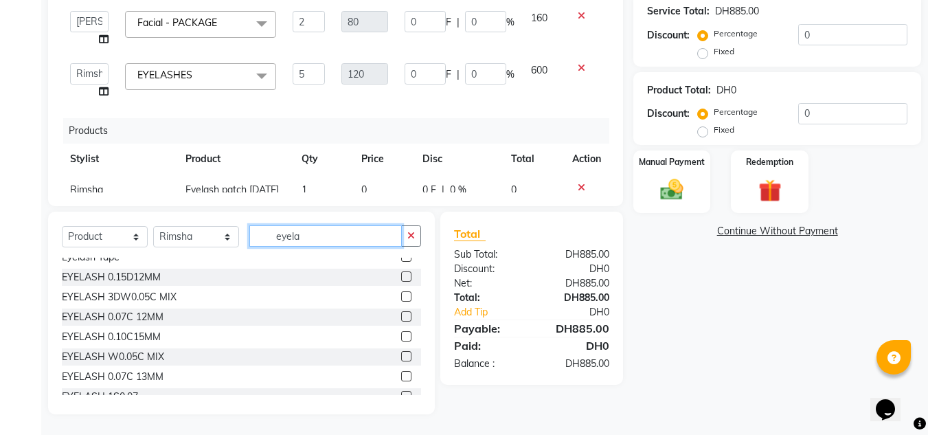
scroll to position [321, 0]
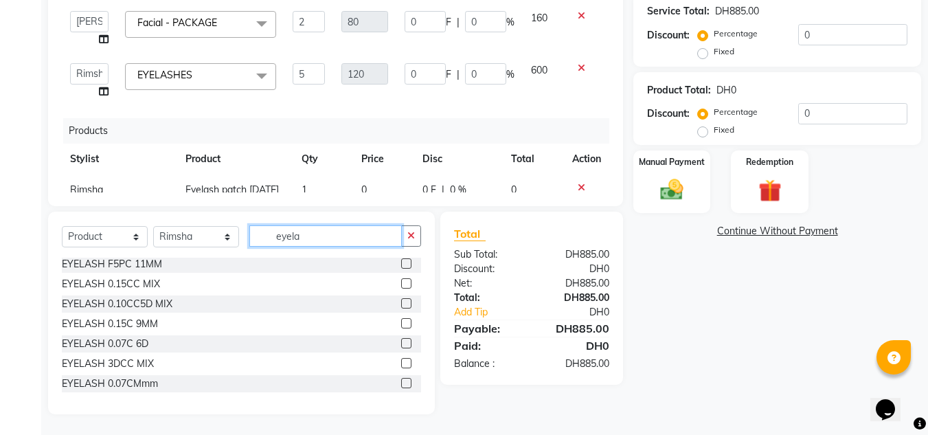
type input "eyela"
click at [209, 241] on select "Select Stylist ABUSHAGARA HOME SERVICE STAFF Kavita Laxmi Management [PERSON_NA…" at bounding box center [196, 236] width 86 height 21
select select "89060"
click at [153, 226] on select "Select Stylist ABUSHAGARA HOME SERVICE STAFF Kavita Laxmi Management [PERSON_NA…" at bounding box center [196, 236] width 86 height 21
drag, startPoint x: 323, startPoint y: 236, endPoint x: 207, endPoint y: 255, distance: 117.0
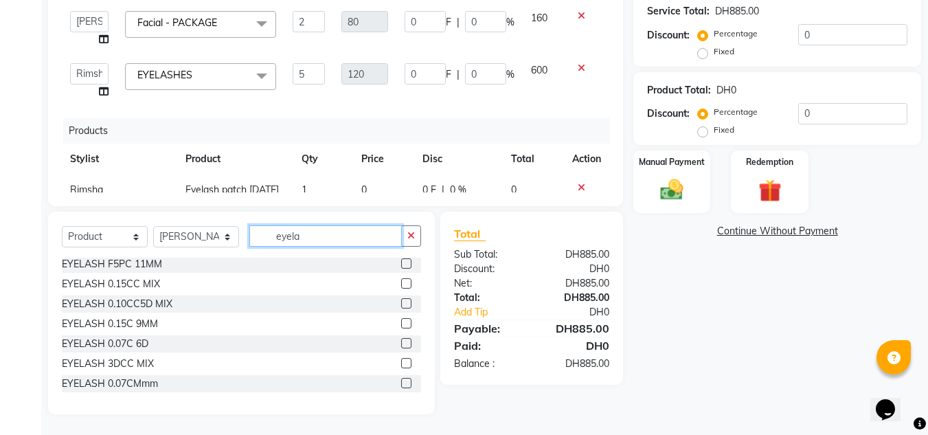
click at [212, 254] on div "Select Service Product Membership Package Voucher Prepaid Gift Card Select Styl…" at bounding box center [241, 241] width 359 height 32
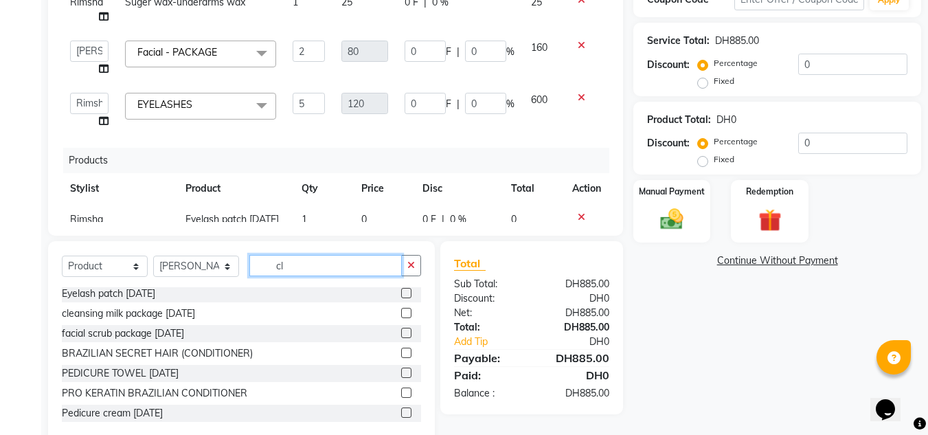
scroll to position [0, 0]
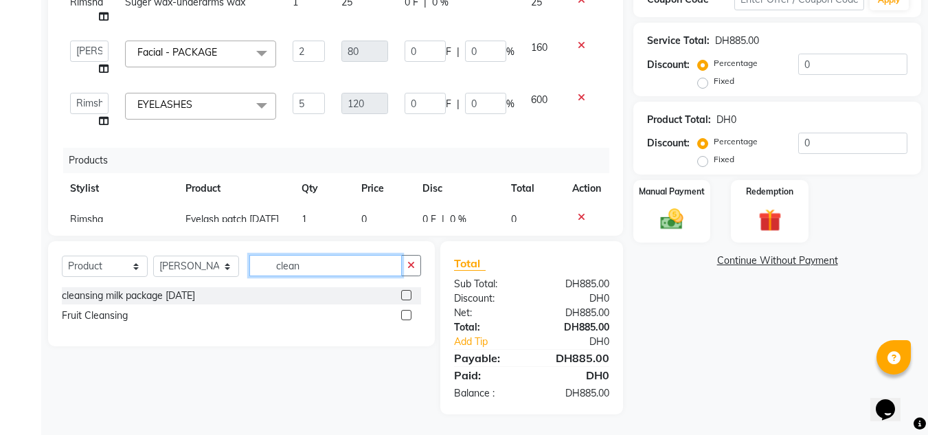
type input "clean"
click at [410, 296] on label at bounding box center [406, 295] width 10 height 10
click at [410, 296] on input "checkbox" at bounding box center [405, 295] width 9 height 9
checkbox input "false"
drag, startPoint x: 295, startPoint y: 264, endPoint x: 215, endPoint y: 263, distance: 79.7
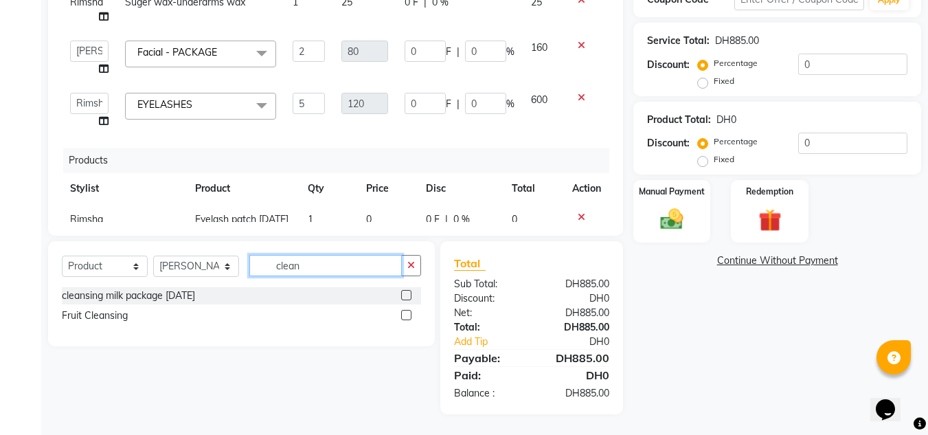
click at [219, 264] on div "Select Service Product Membership Package Voucher Prepaid Gift Card Select Styl…" at bounding box center [241, 271] width 359 height 32
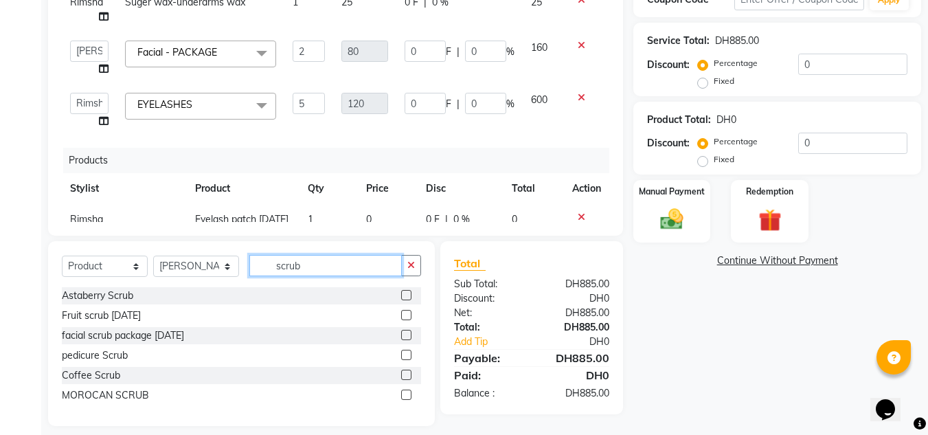
type input "scrub"
click at [409, 314] on label at bounding box center [406, 315] width 10 height 10
click at [409, 314] on input "checkbox" at bounding box center [405, 315] width 9 height 9
checkbox input "false"
drag, startPoint x: 309, startPoint y: 271, endPoint x: 167, endPoint y: 286, distance: 142.9
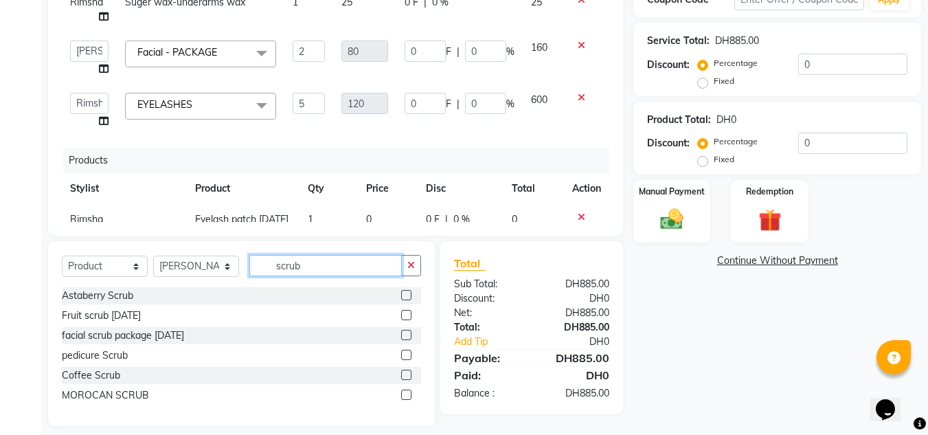
click at [169, 285] on div "Select Service Product Membership Package Voucher Prepaid Gift Card Select Styl…" at bounding box center [241, 271] width 359 height 32
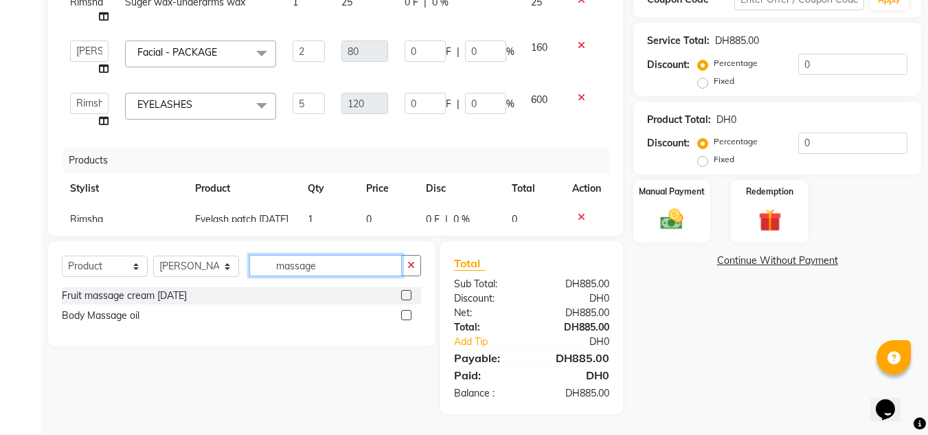
type input "massage"
click at [407, 293] on label at bounding box center [406, 295] width 10 height 10
click at [407, 293] on input "checkbox" at bounding box center [405, 295] width 9 height 9
checkbox input "false"
click at [216, 266] on select "Select Stylist ABUSHAGARA HOME SERVICE STAFF Kavita Laxmi Management [PERSON_NA…" at bounding box center [196, 265] width 86 height 21
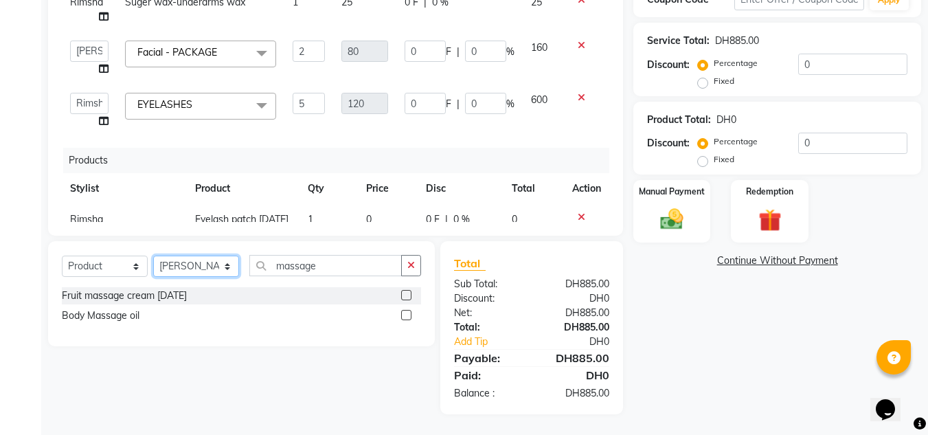
select select "70354"
click at [153, 255] on select "Select Stylist ABUSHAGARA HOME SERVICE STAFF Kavita Laxmi Management [PERSON_NA…" at bounding box center [196, 265] width 86 height 21
click at [406, 314] on label at bounding box center [406, 315] width 10 height 10
click at [406, 314] on input "checkbox" at bounding box center [405, 315] width 9 height 9
checkbox input "false"
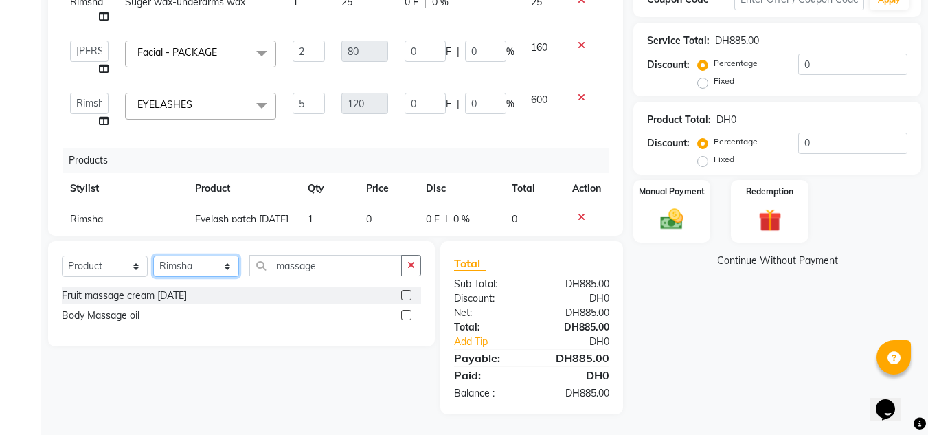
click at [176, 266] on select "Select Stylist ABUSHAGARA HOME SERVICE STAFF Kavita Laxmi Management [PERSON_NA…" at bounding box center [196, 265] width 86 height 21
select select "89060"
click at [153, 255] on select "Select Stylist ABUSHAGARA HOME SERVICE STAFF Kavita Laxmi Management [PERSON_NA…" at bounding box center [196, 265] width 86 height 21
drag, startPoint x: 246, startPoint y: 266, endPoint x: 237, endPoint y: 270, distance: 9.6
click at [238, 269] on div "Select Service Product Membership Package Voucher Prepaid Gift Card Select Styl…" at bounding box center [241, 271] width 359 height 32
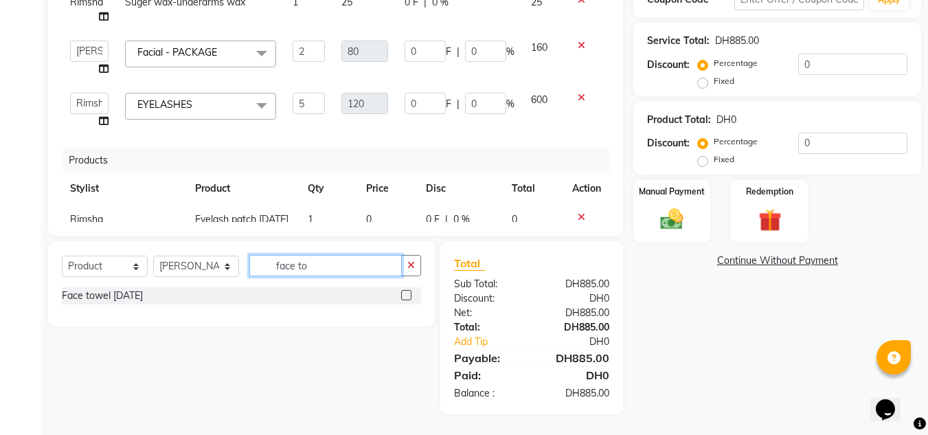
type input "face to"
click at [406, 295] on label at bounding box center [406, 295] width 10 height 10
click at [406, 295] on input "checkbox" at bounding box center [405, 295] width 9 height 9
checkbox input "false"
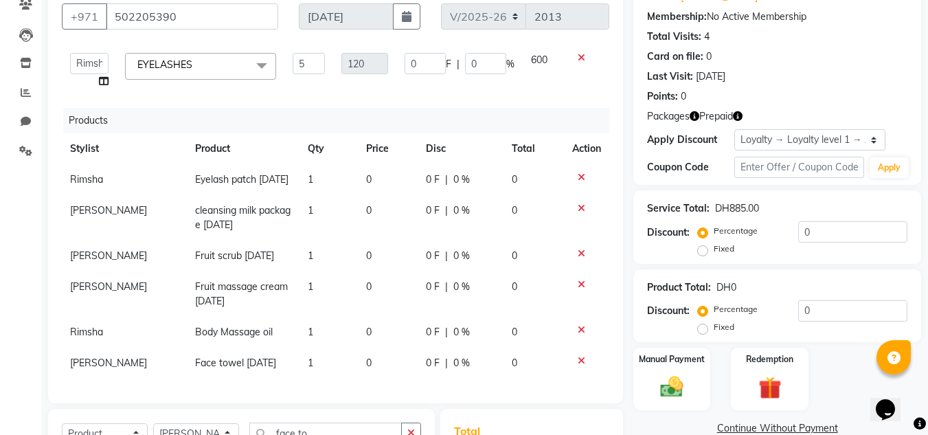
scroll to position [292, 0]
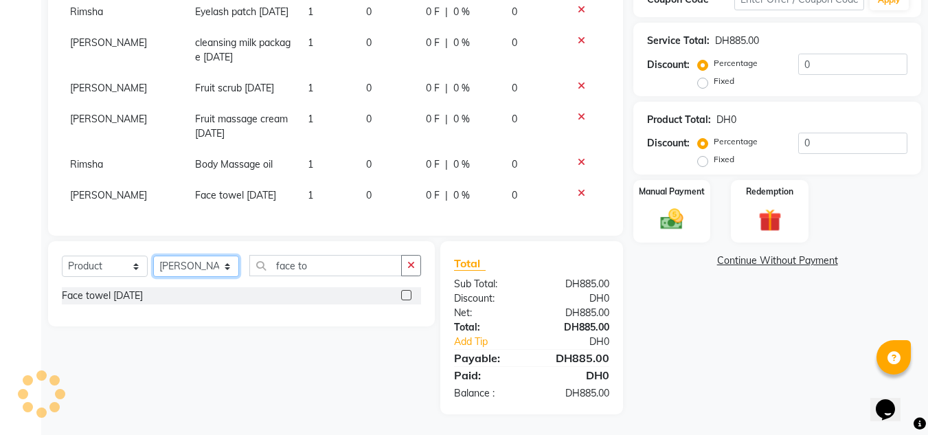
click at [199, 260] on select "Select Stylist ABUSHAGARA HOME SERVICE STAFF Kavita Laxmi Management [PERSON_NA…" at bounding box center [196, 265] width 86 height 21
select select "70354"
click at [153, 255] on select "Select Stylist ABUSHAGARA HOME SERVICE STAFF Kavita Laxmi Management [PERSON_NA…" at bounding box center [196, 265] width 86 height 21
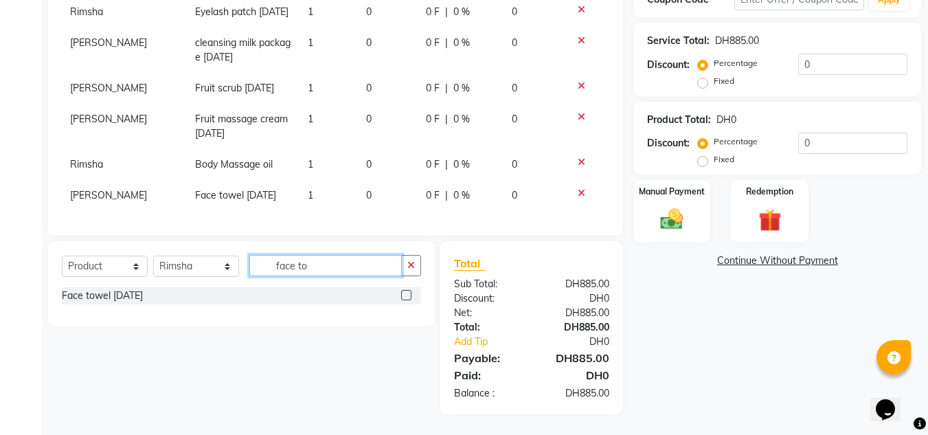
click at [251, 268] on input "face to" at bounding box center [325, 265] width 152 height 21
type input "wax strips"
drag, startPoint x: 406, startPoint y: 297, endPoint x: 407, endPoint y: 283, distance: 13.8
click at [405, 295] on label at bounding box center [406, 295] width 10 height 10
click at [405, 295] on input "checkbox" at bounding box center [405, 295] width 9 height 9
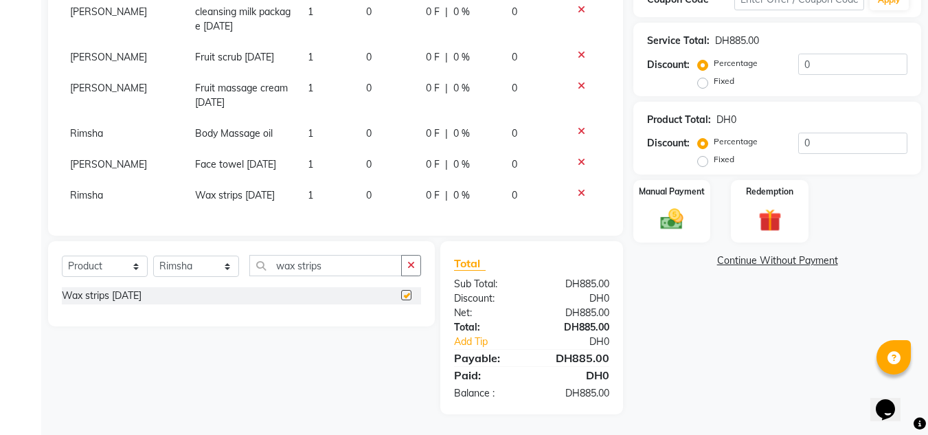
checkbox input "false"
drag, startPoint x: 299, startPoint y: 172, endPoint x: 321, endPoint y: 173, distance: 22.7
click at [308, 189] on span "1" at bounding box center [310, 195] width 5 height 12
select select "70354"
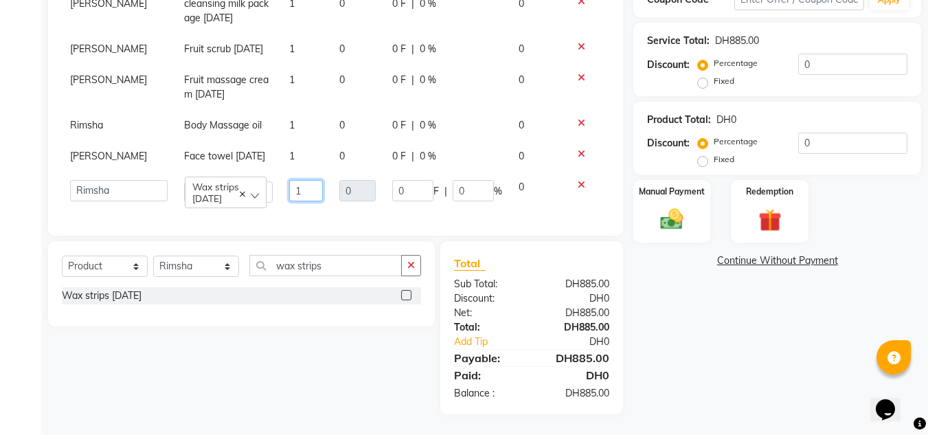
click at [295, 180] on td "1" at bounding box center [306, 191] width 50 height 39
type input "10"
click at [315, 198] on td "10" at bounding box center [306, 191] width 50 height 39
select select "70354"
click at [764, 219] on img at bounding box center [769, 221] width 38 height 30
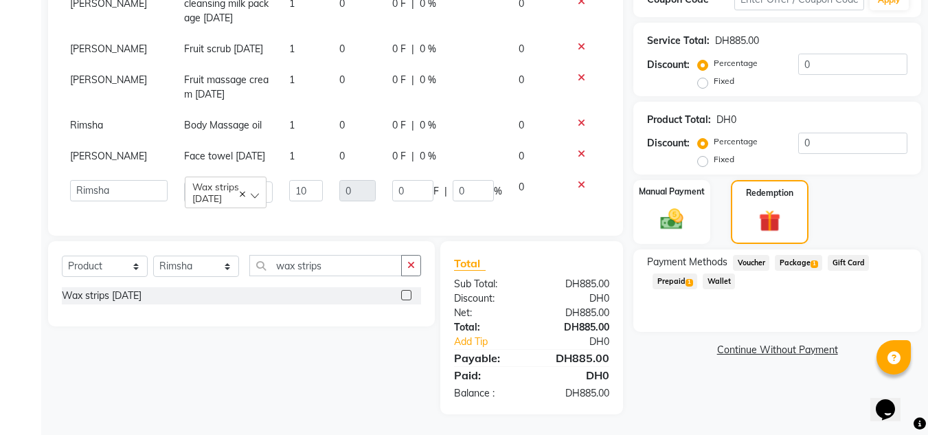
click at [805, 262] on span "Package 1" at bounding box center [798, 263] width 47 height 16
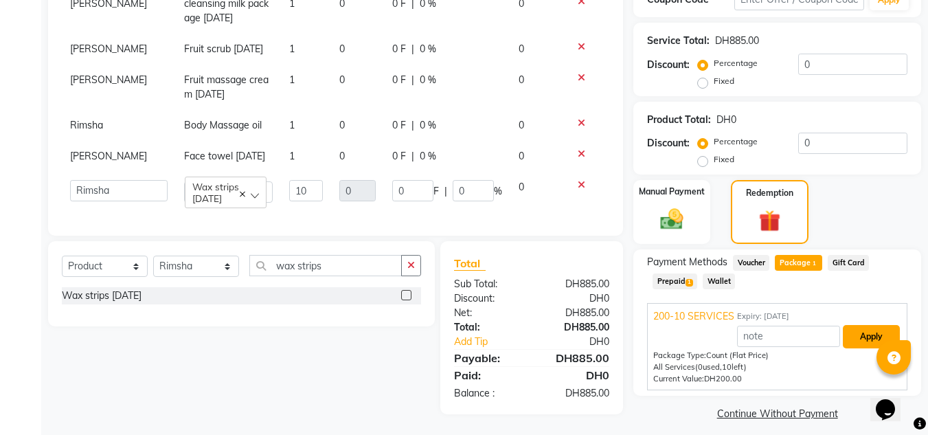
click at [860, 343] on button "Apply" at bounding box center [871, 336] width 57 height 23
type input "60"
type input "120"
type input "75"
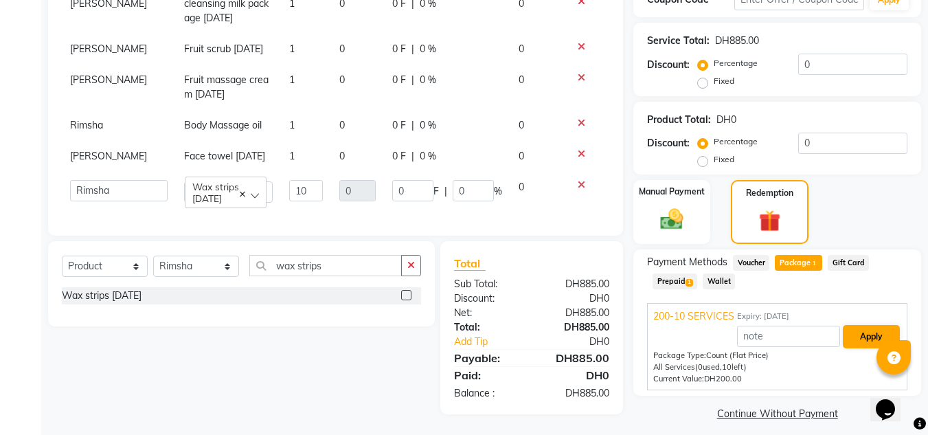
type input "500"
type input "83.33"
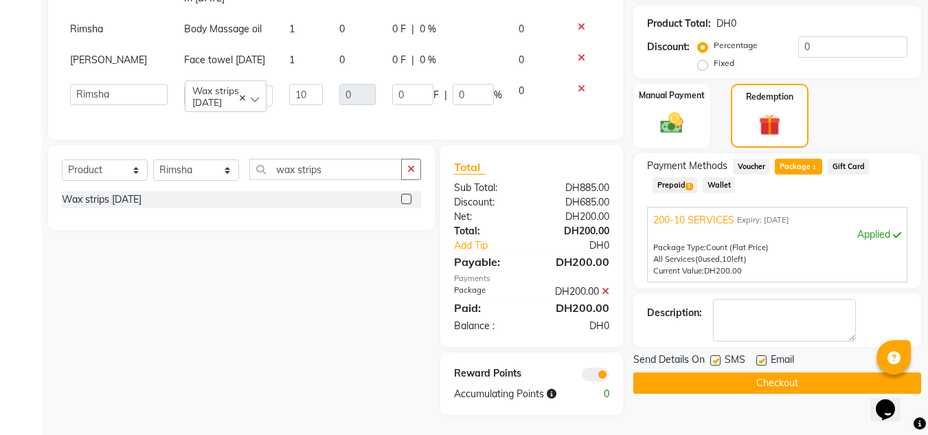
scroll to position [389, 0]
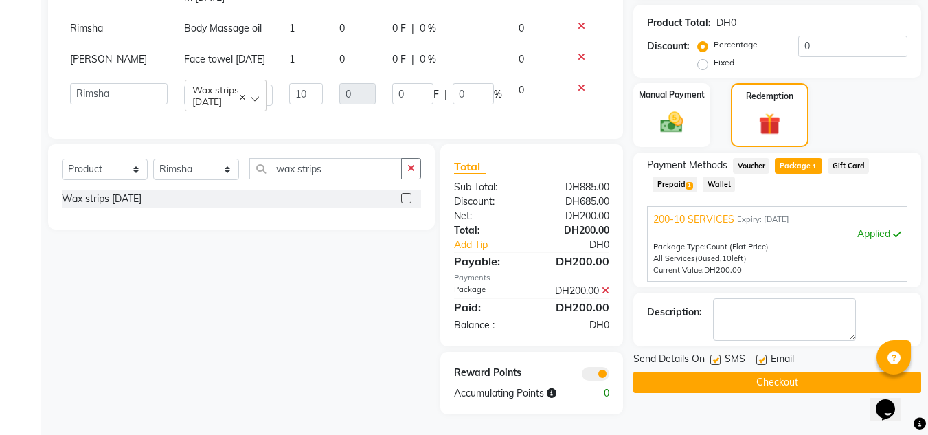
click at [788, 390] on button "Checkout" at bounding box center [777, 382] width 288 height 21
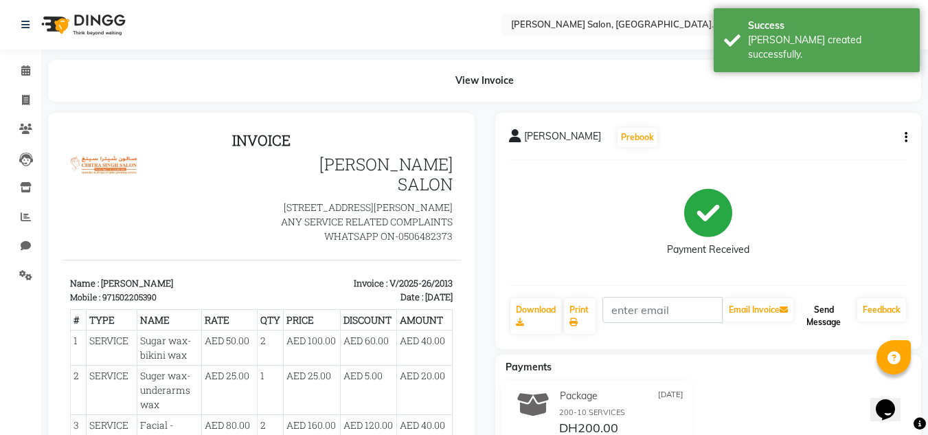
click at [823, 310] on button "Send Message" at bounding box center [824, 316] width 56 height 36
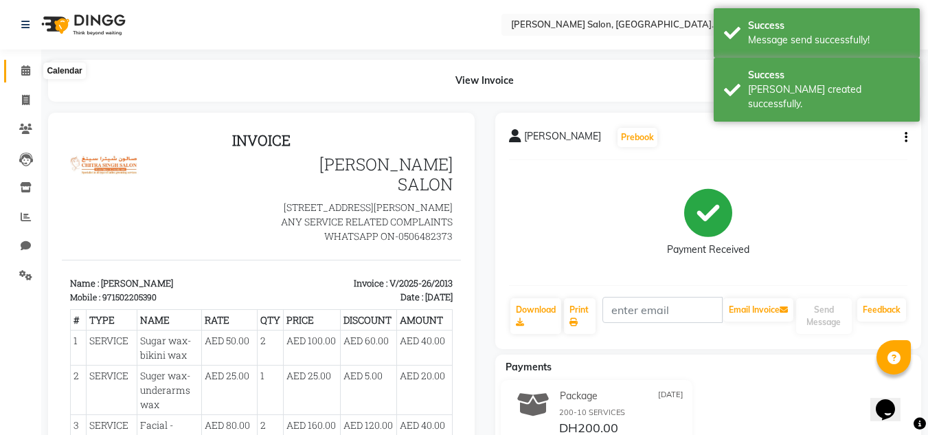
click at [25, 70] on icon at bounding box center [25, 70] width 9 height 10
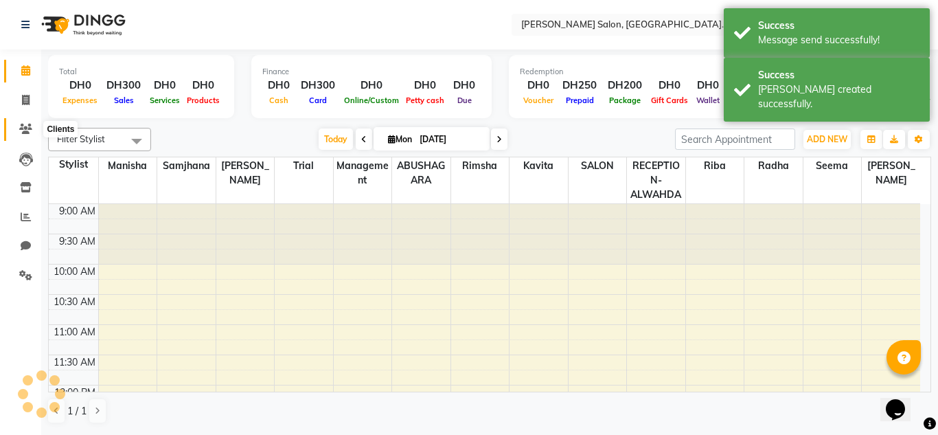
click at [21, 129] on icon at bounding box center [25, 129] width 13 height 10
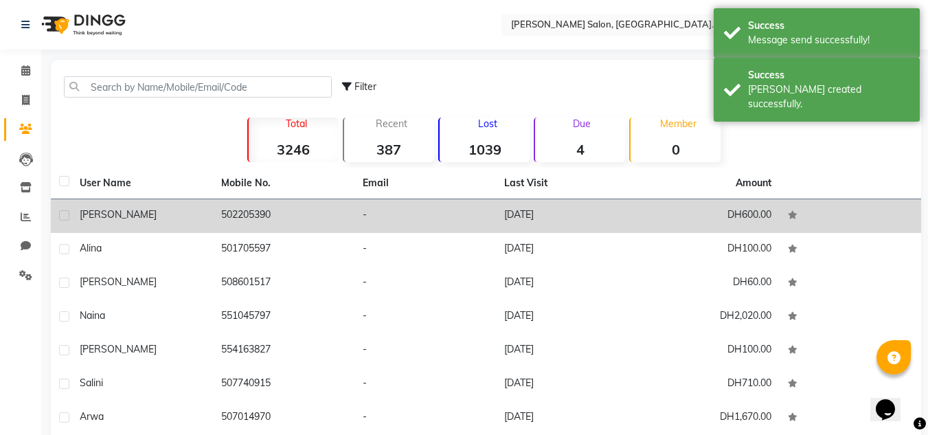
click at [262, 205] on td "502205390" at bounding box center [283, 216] width 141 height 34
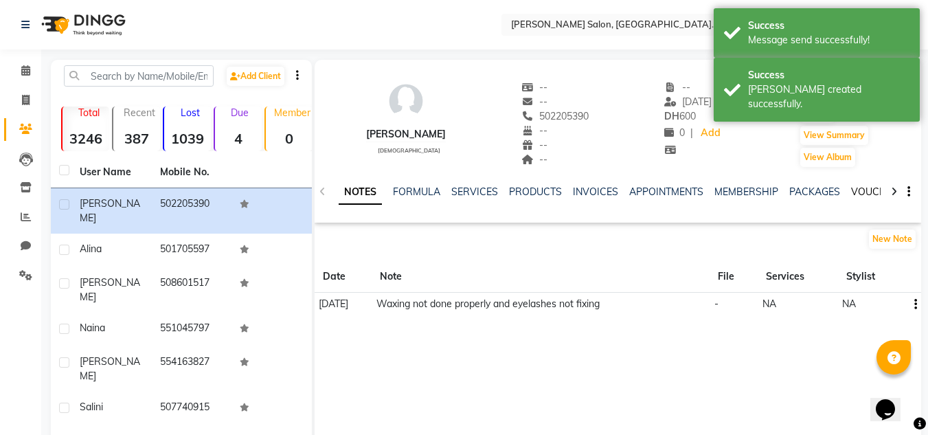
click at [860, 189] on link "VOUCHERS" at bounding box center [878, 191] width 54 height 12
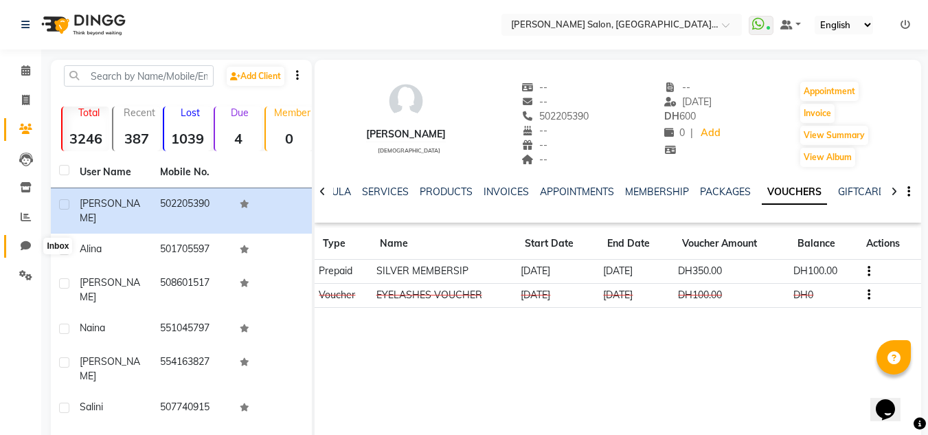
click at [25, 246] on icon at bounding box center [26, 245] width 10 height 10
select select "100"
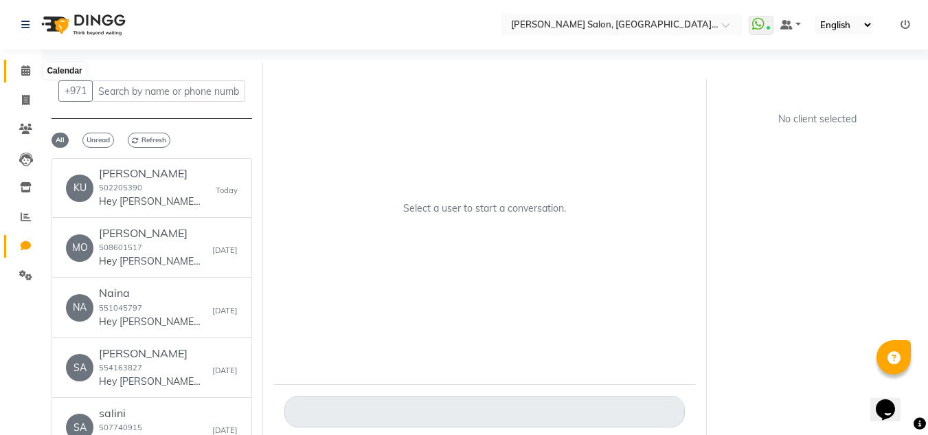
drag, startPoint x: 19, startPoint y: 69, endPoint x: 60, endPoint y: 22, distance: 62.8
click at [19, 70] on span at bounding box center [26, 71] width 24 height 16
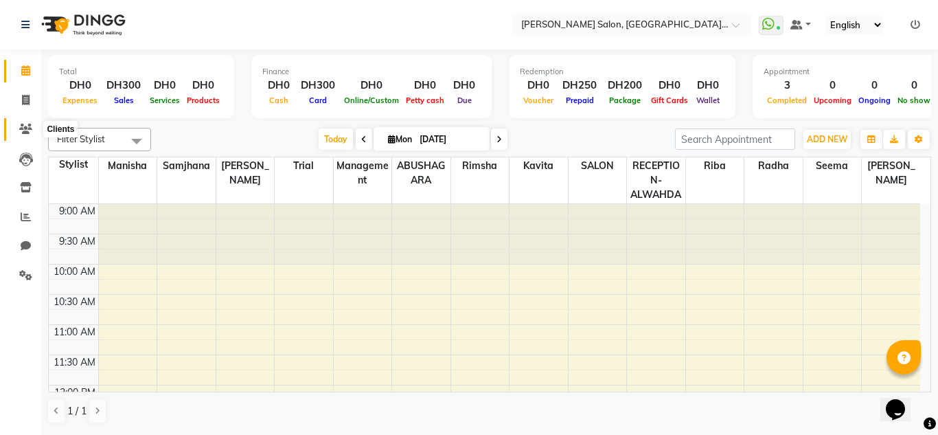
click at [30, 130] on icon at bounding box center [25, 129] width 13 height 10
